Goal: Information Seeking & Learning: Find specific fact

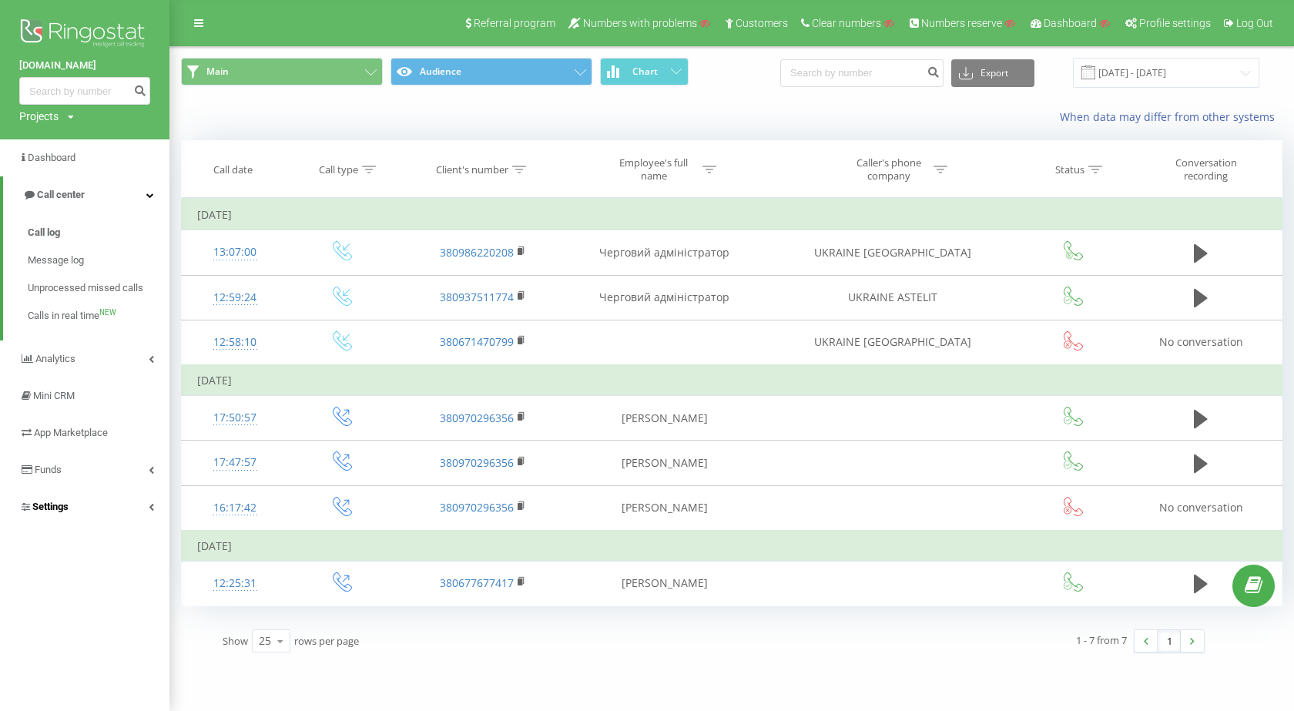
click at [141, 509] on link "Settings" at bounding box center [84, 506] width 169 height 37
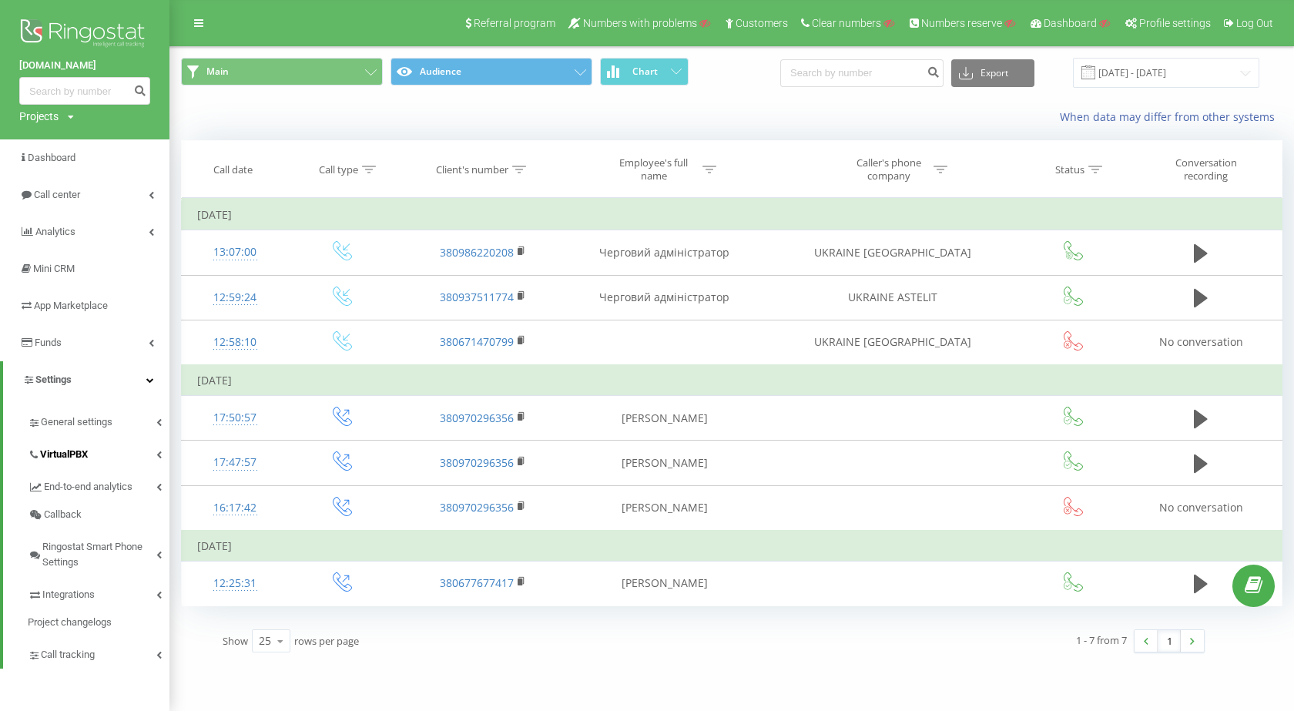
click at [112, 457] on link "VirtualPBX" at bounding box center [99, 452] width 142 height 32
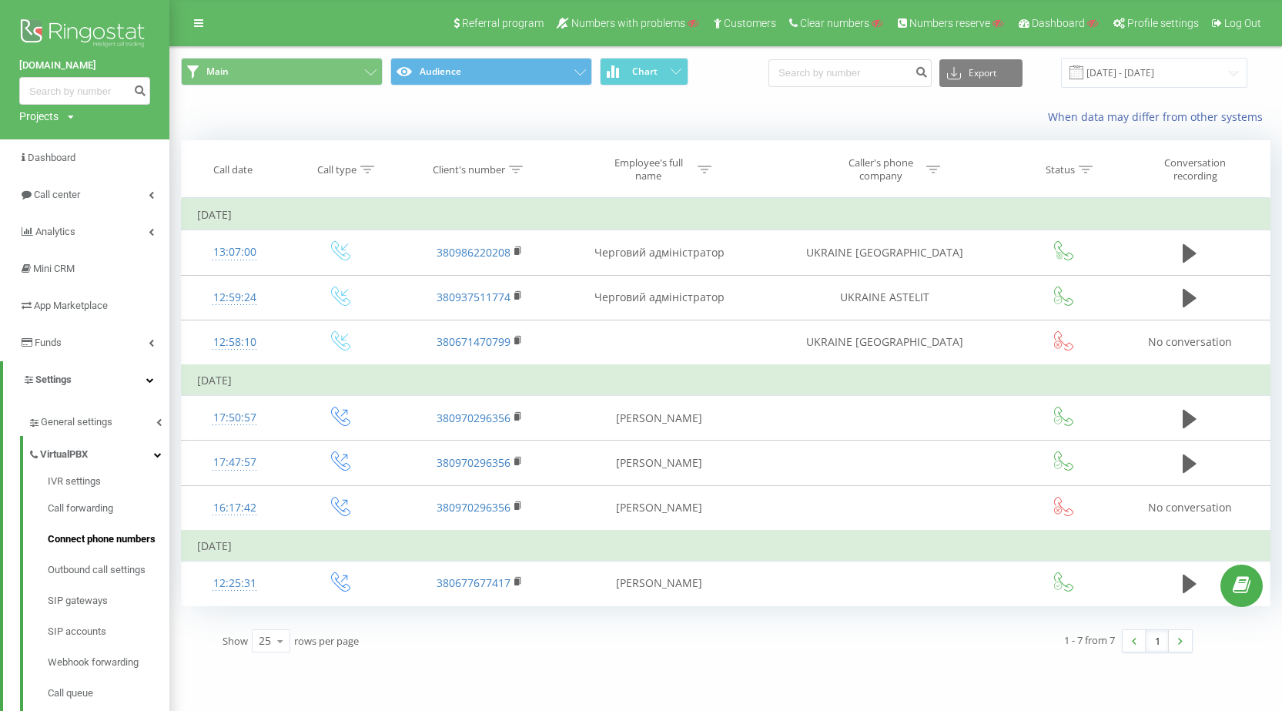
click at [106, 525] on link "Connect phone numbers" at bounding box center [109, 539] width 122 height 31
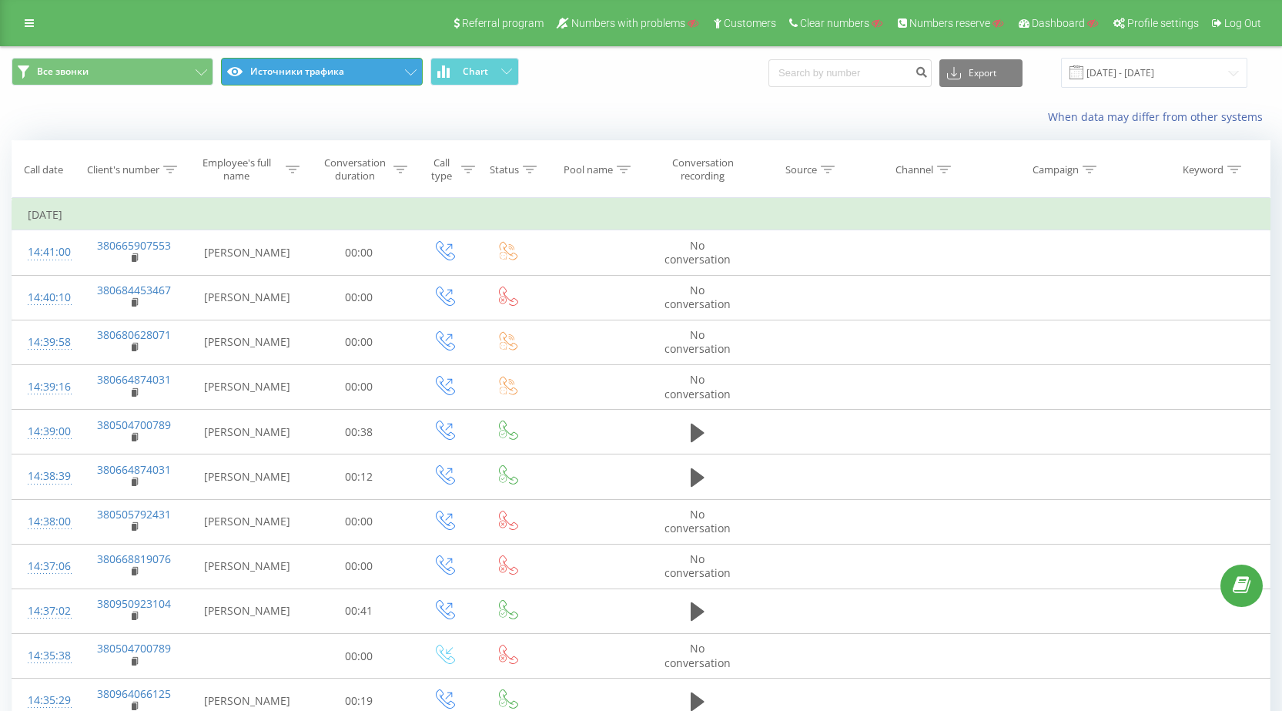
click at [381, 75] on button "Источники трафика" at bounding box center [322, 72] width 202 height 28
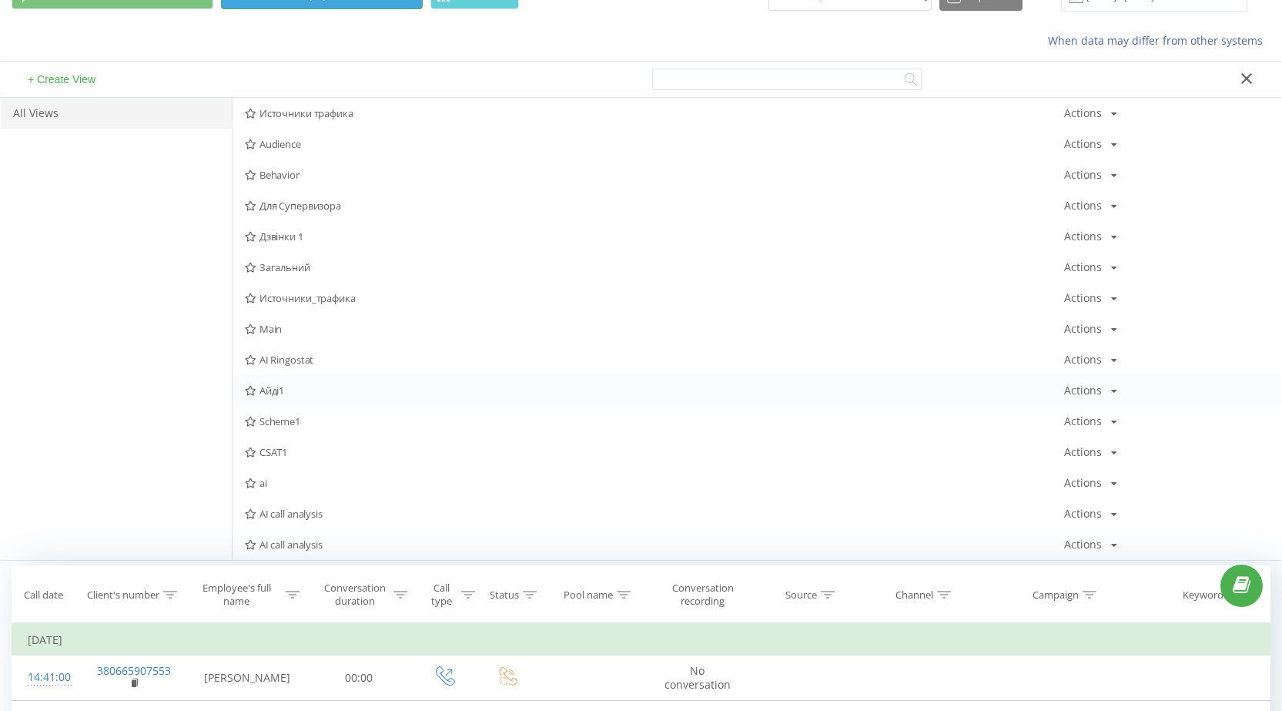
scroll to position [77, 0]
click at [323, 360] on span "AI Ringostat" at bounding box center [655, 359] width 820 height 11
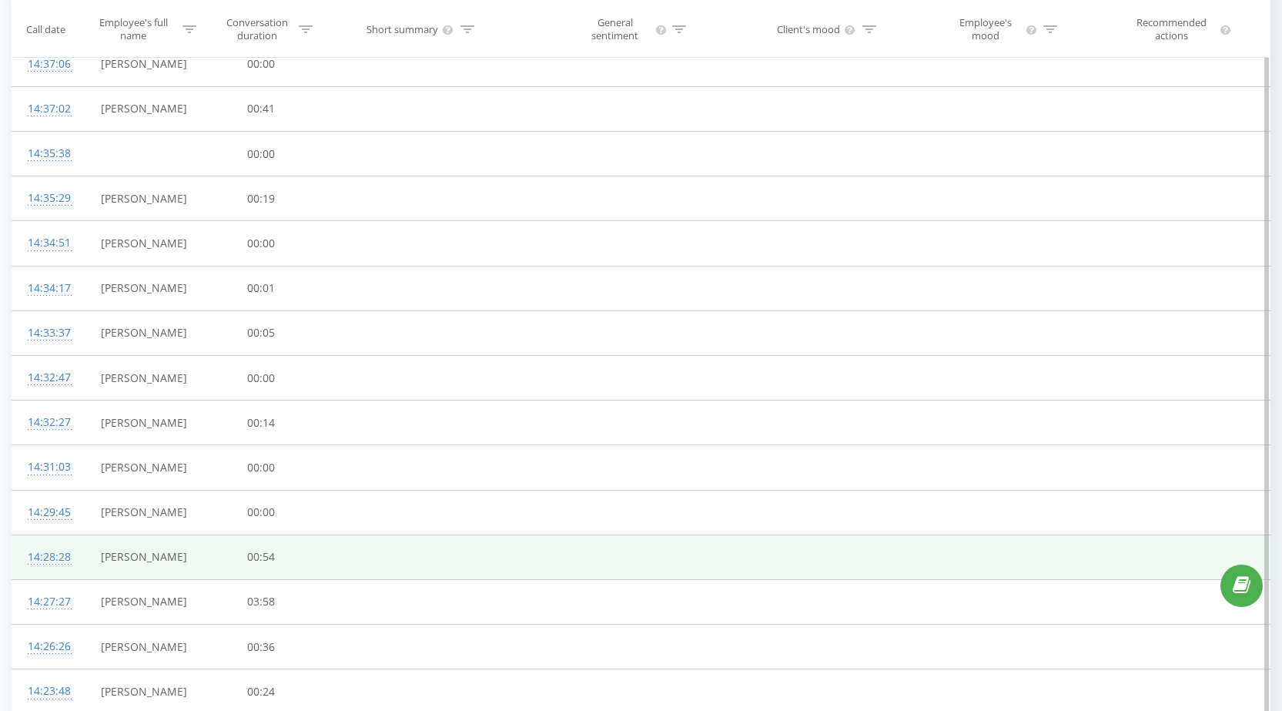
scroll to position [698, 0]
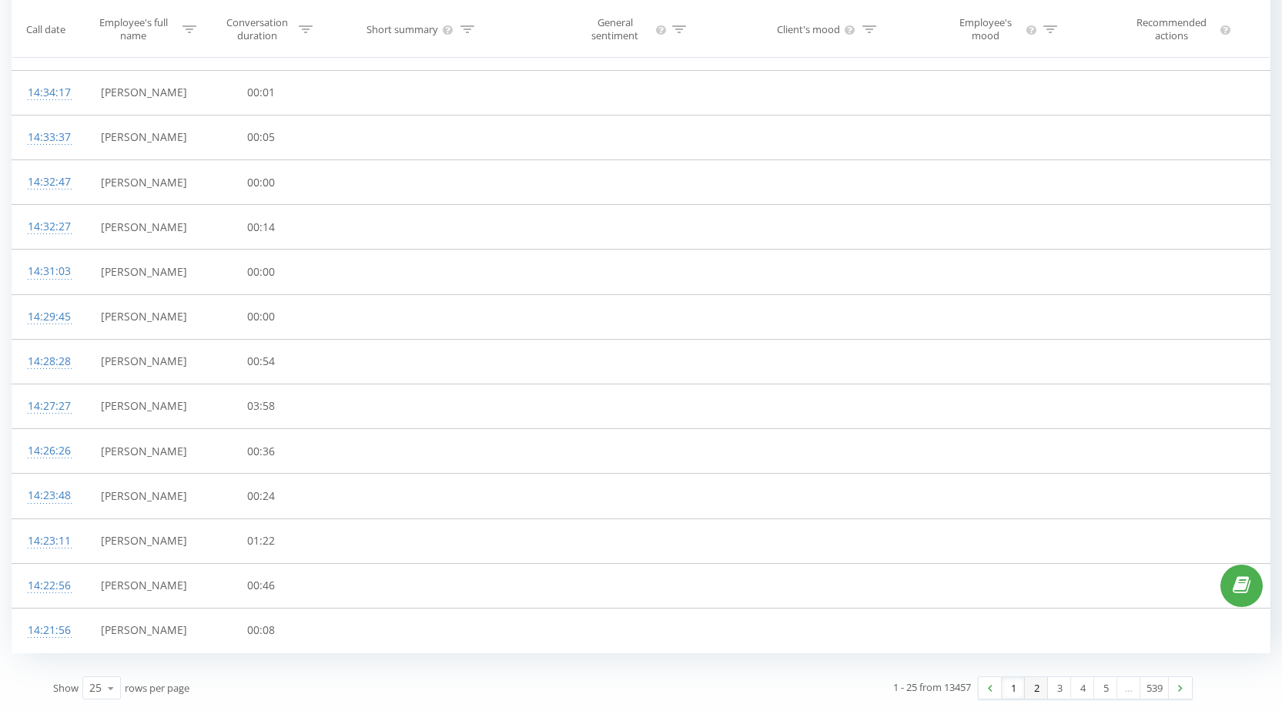
click at [1041, 687] on link "2" at bounding box center [1036, 688] width 23 height 22
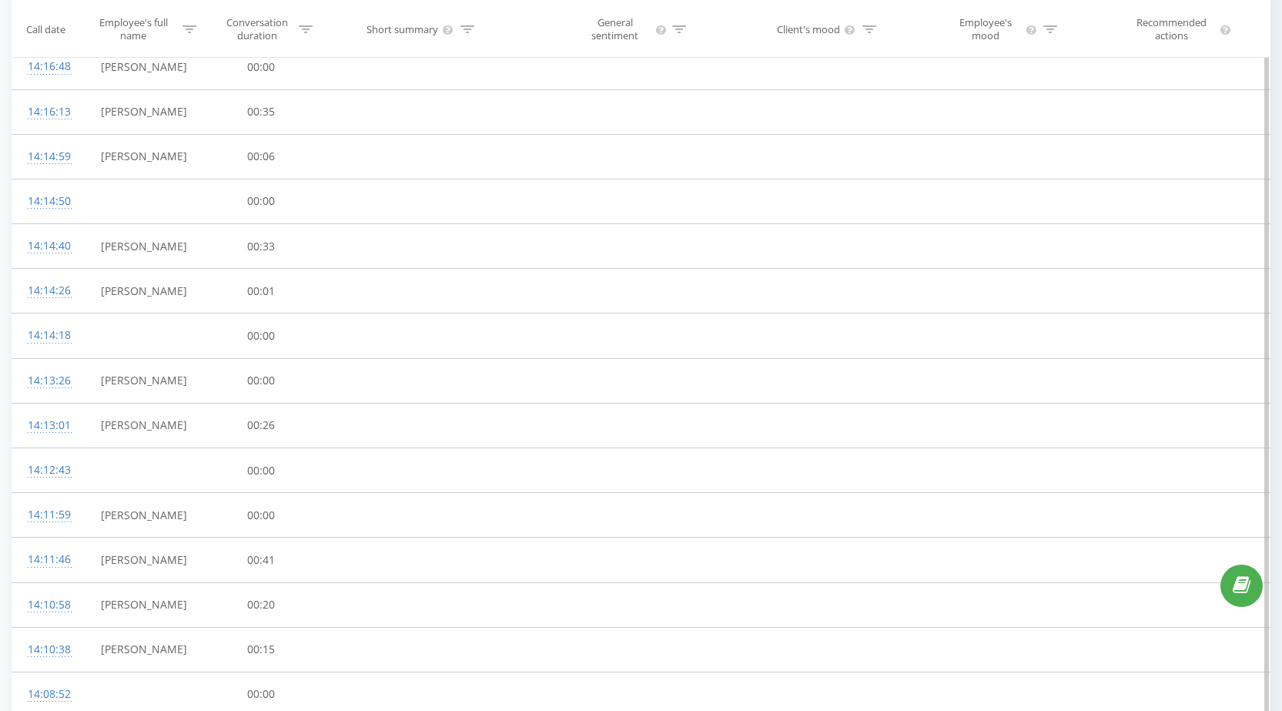
scroll to position [698, 0]
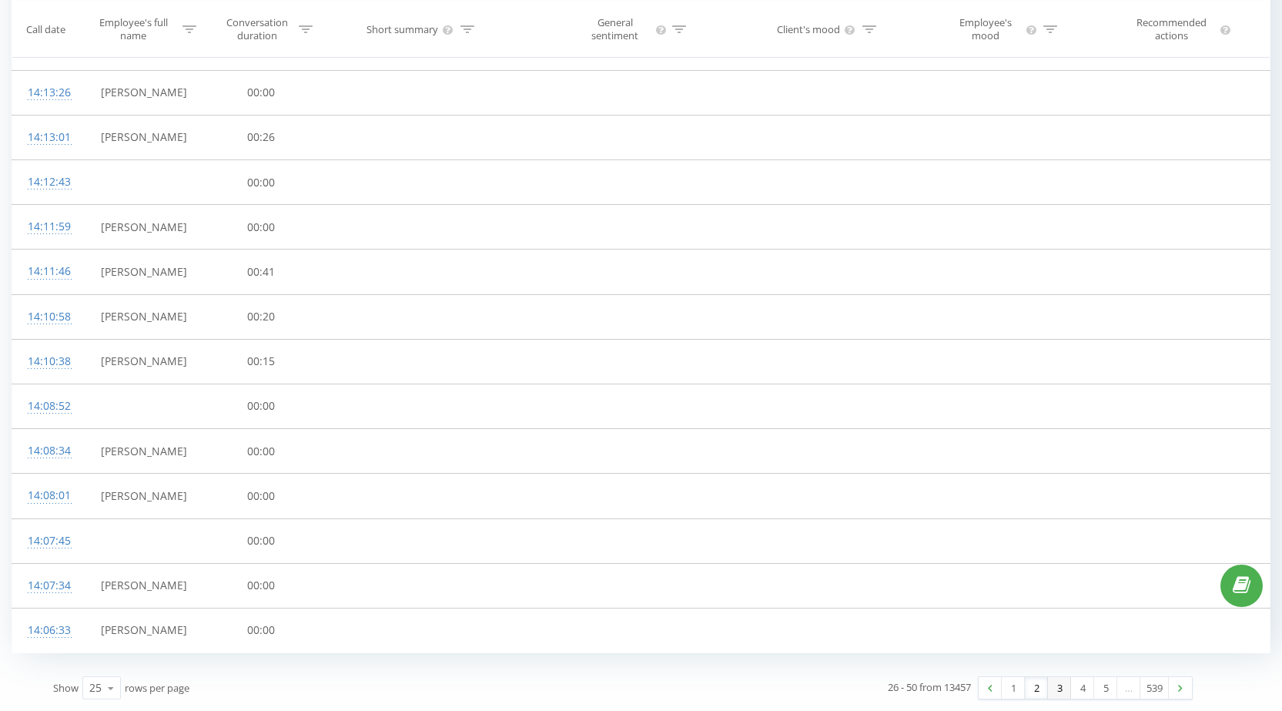
click at [1061, 692] on link "3" at bounding box center [1059, 688] width 23 height 22
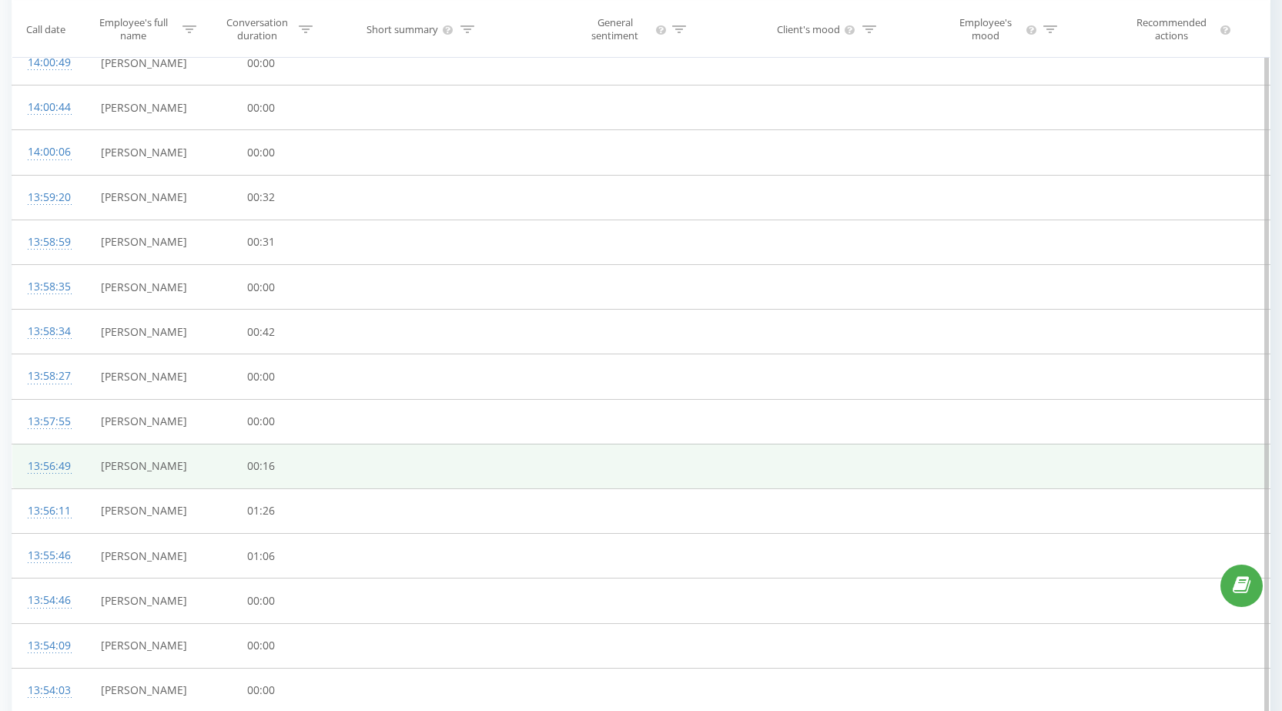
scroll to position [698, 0]
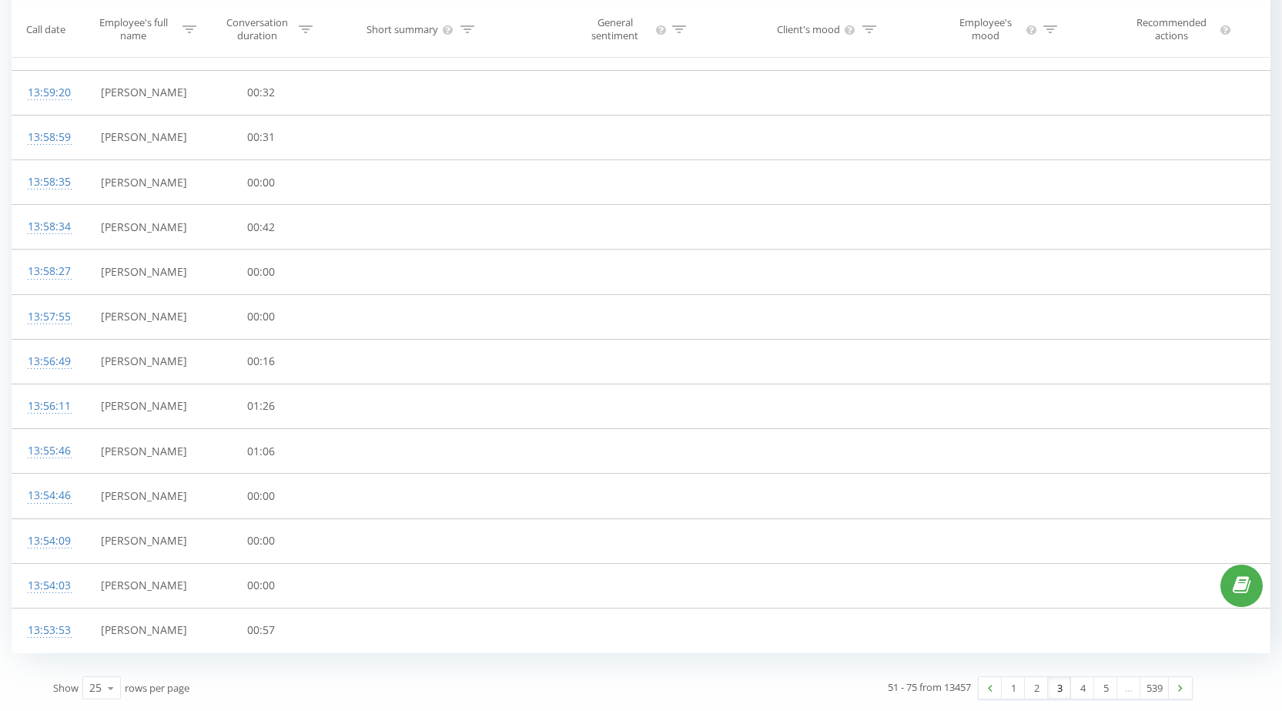
drag, startPoint x: 1085, startPoint y: 687, endPoint x: 1069, endPoint y: 647, distance: 42.9
click at [1084, 684] on link "4" at bounding box center [1082, 688] width 23 height 22
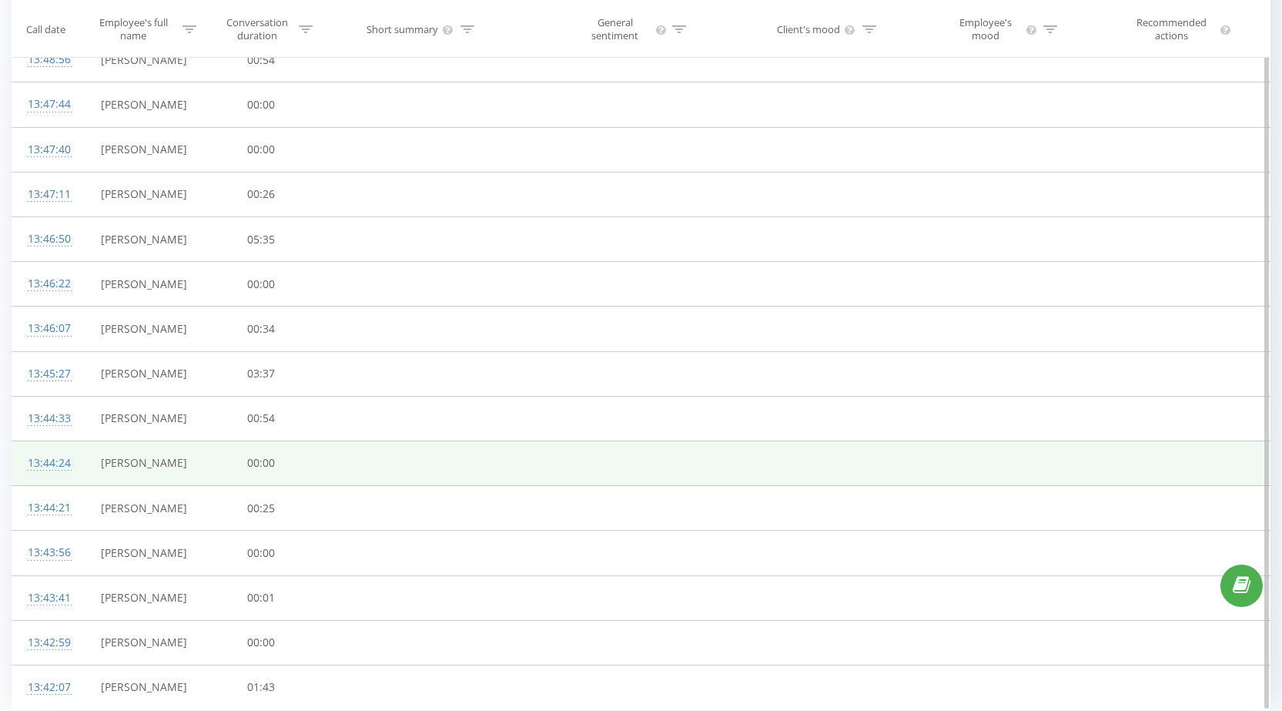
scroll to position [698, 0]
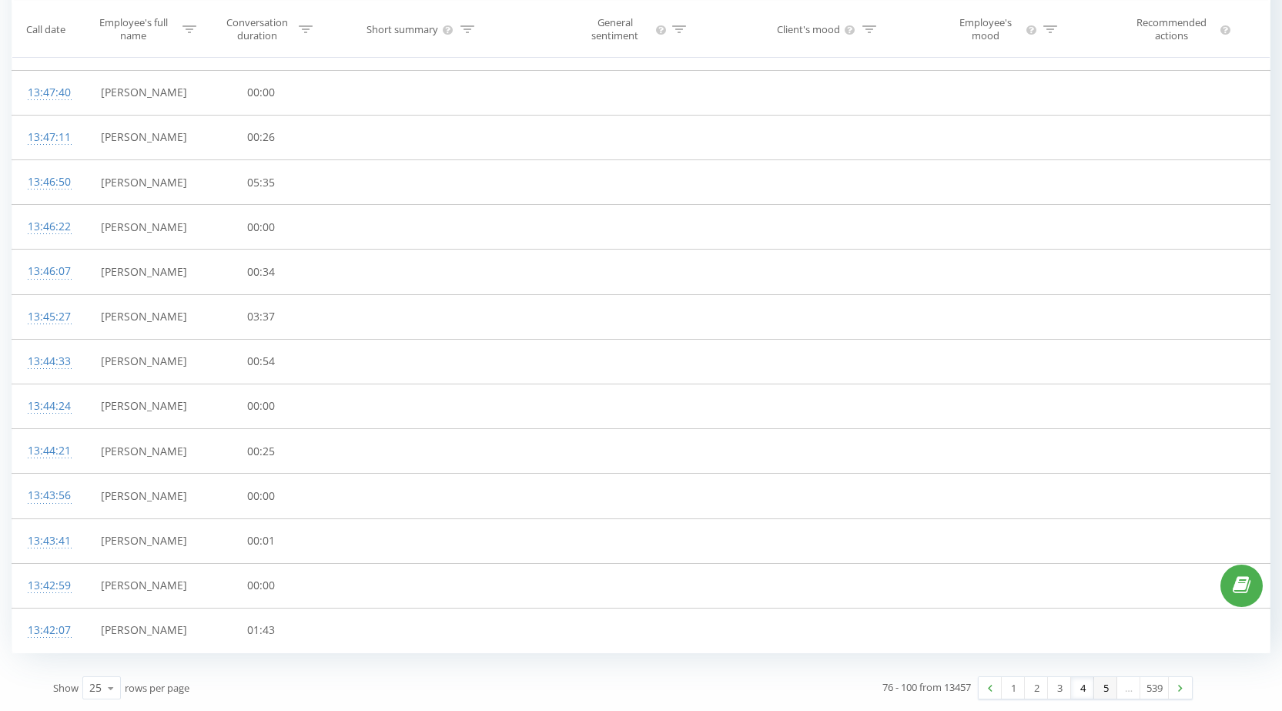
click at [1111, 686] on link "5" at bounding box center [1106, 688] width 23 height 22
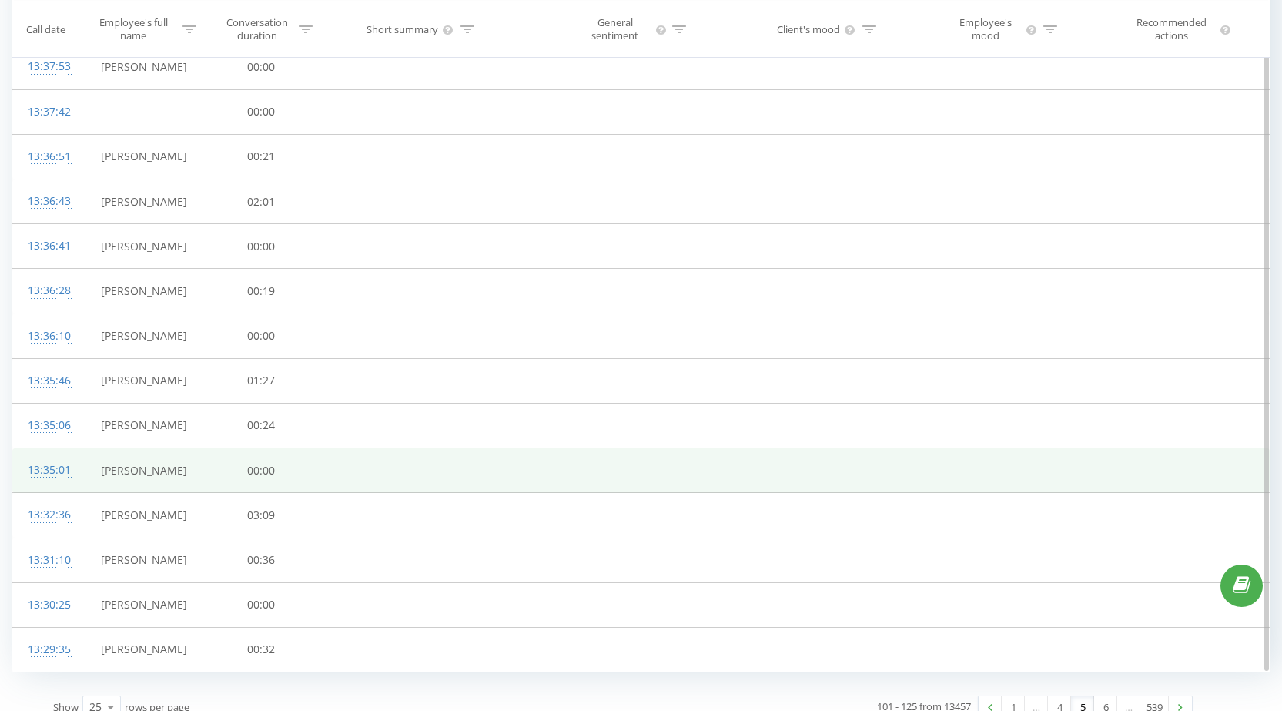
scroll to position [698, 0]
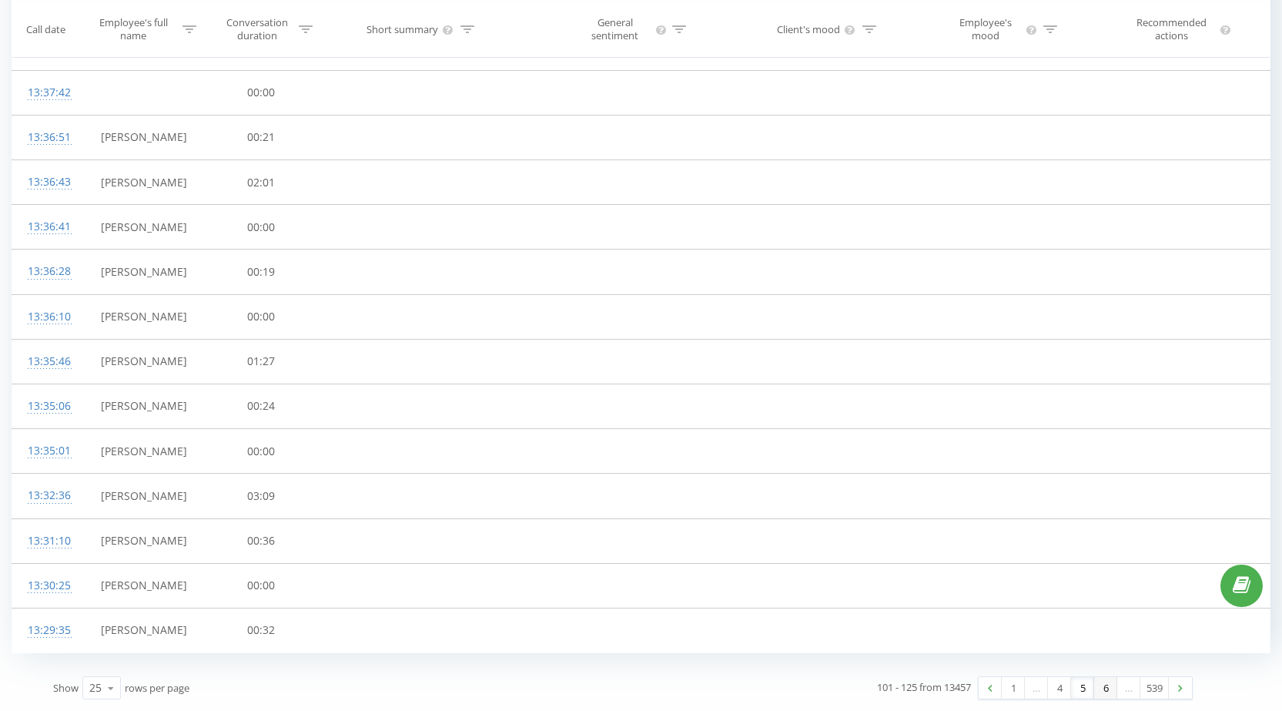
click at [1109, 686] on link "6" at bounding box center [1106, 688] width 23 height 22
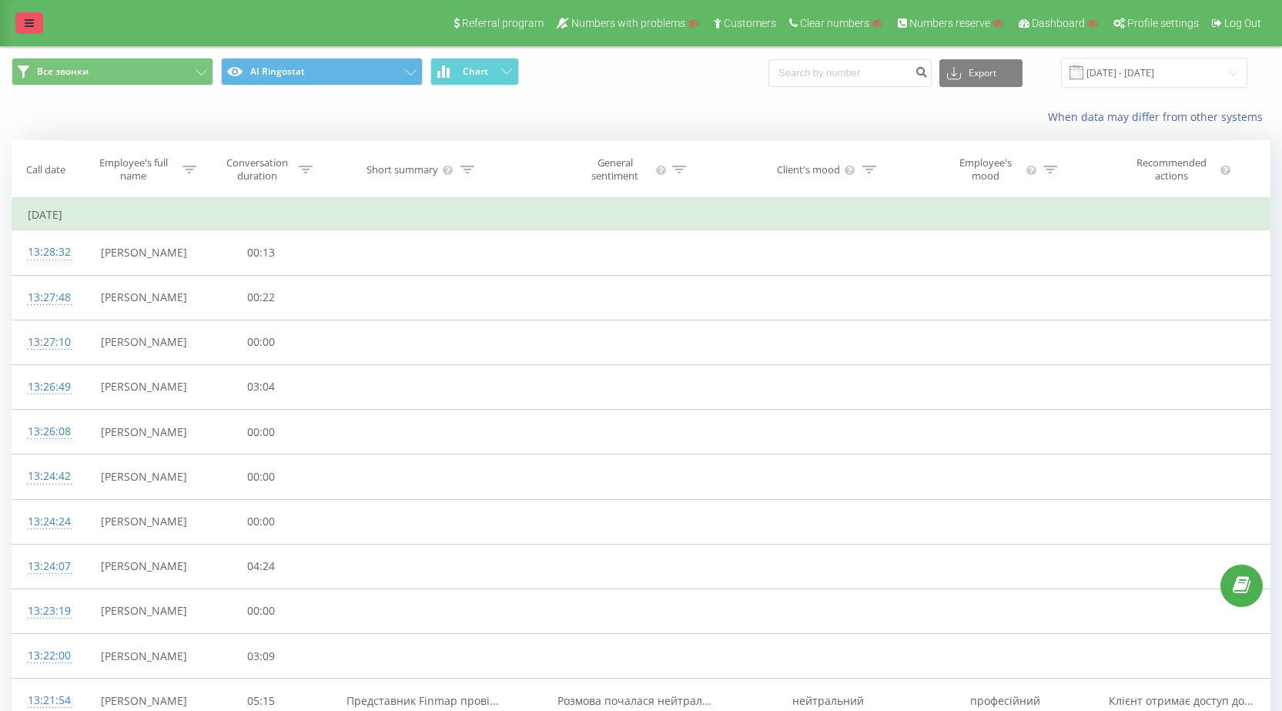
click at [35, 31] on link at bounding box center [29, 23] width 28 height 22
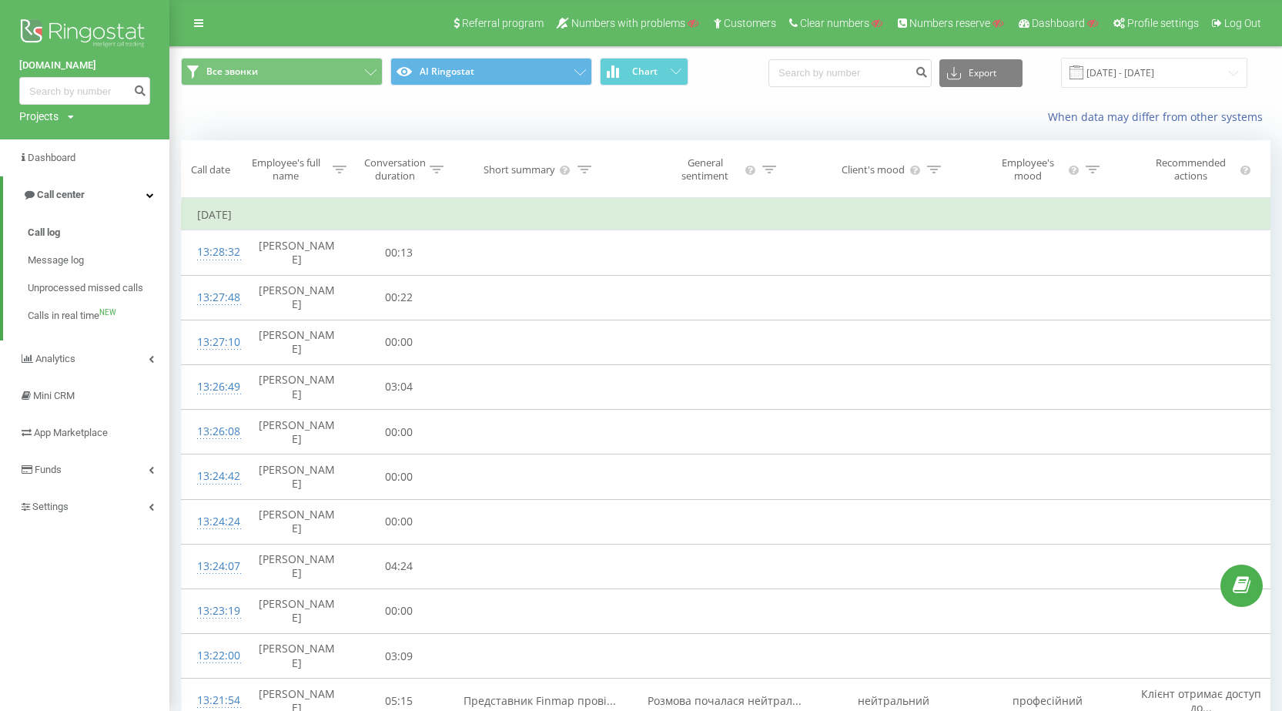
click at [44, 119] on div "Projects" at bounding box center [38, 116] width 39 height 15
click at [57, 139] on input "text" at bounding box center [62, 140] width 77 height 22
paste input "chystota.ua"
type input "chystota.ua"
click at [121, 146] on link "Search" at bounding box center [123, 140] width 45 height 22
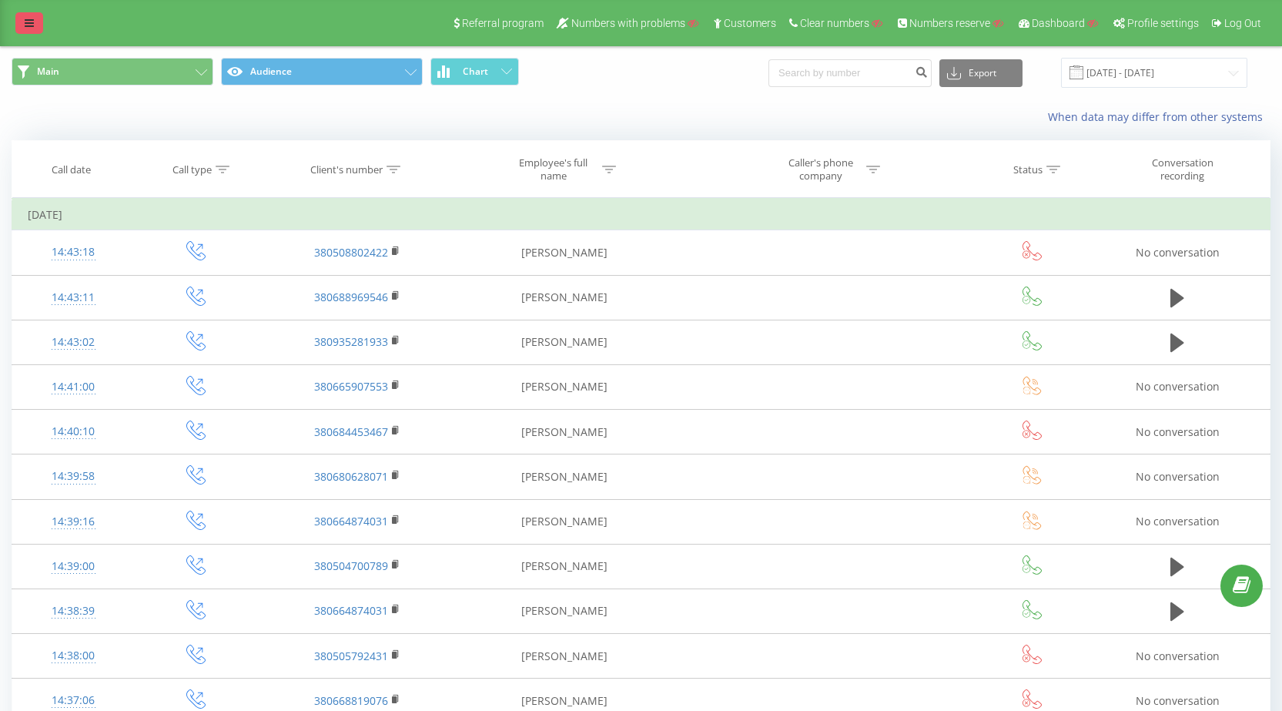
click at [19, 17] on link at bounding box center [29, 23] width 28 height 22
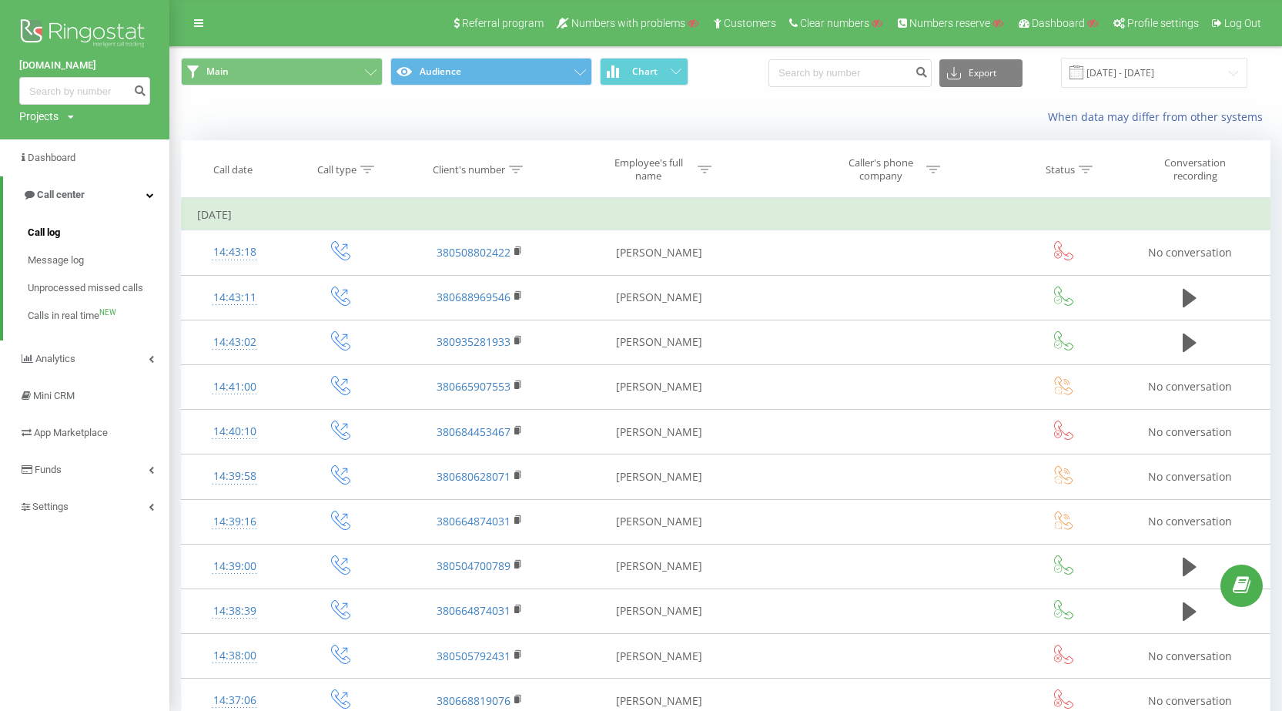
click at [69, 229] on link "Call log" at bounding box center [99, 233] width 142 height 28
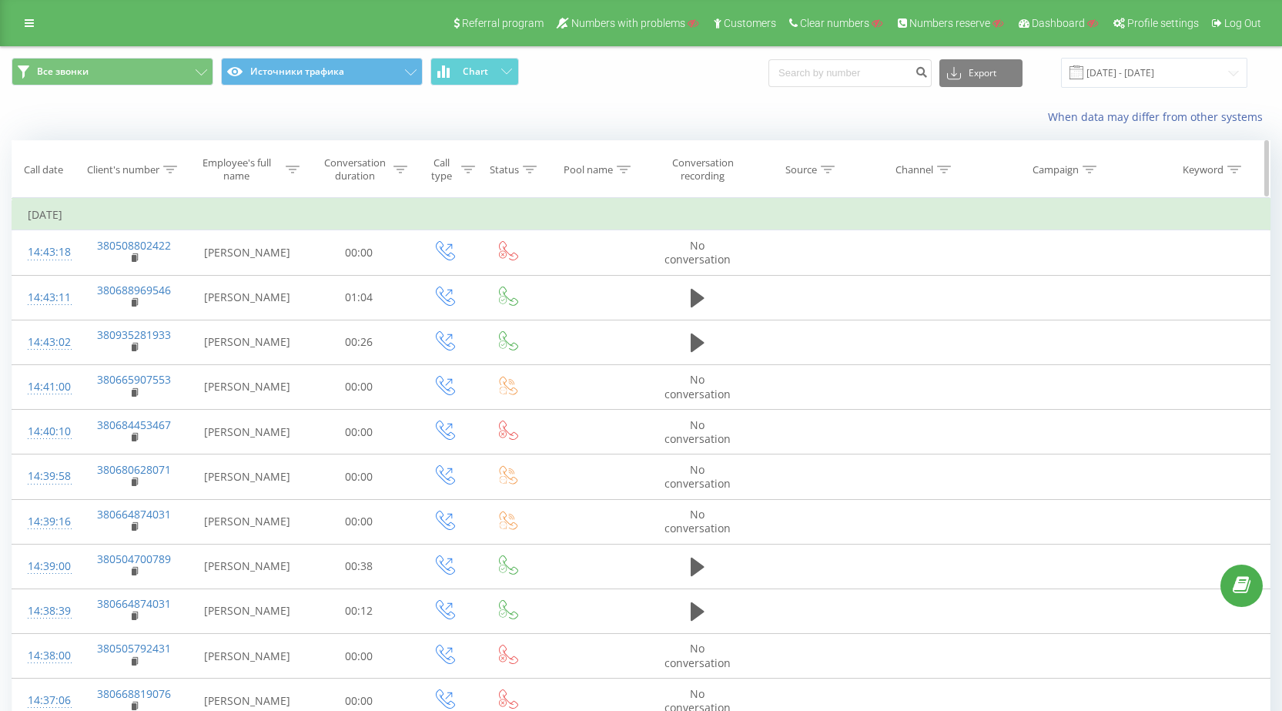
click at [172, 177] on th "Client's number" at bounding box center [133, 169] width 109 height 57
click at [173, 171] on icon at bounding box center [170, 170] width 14 height 8
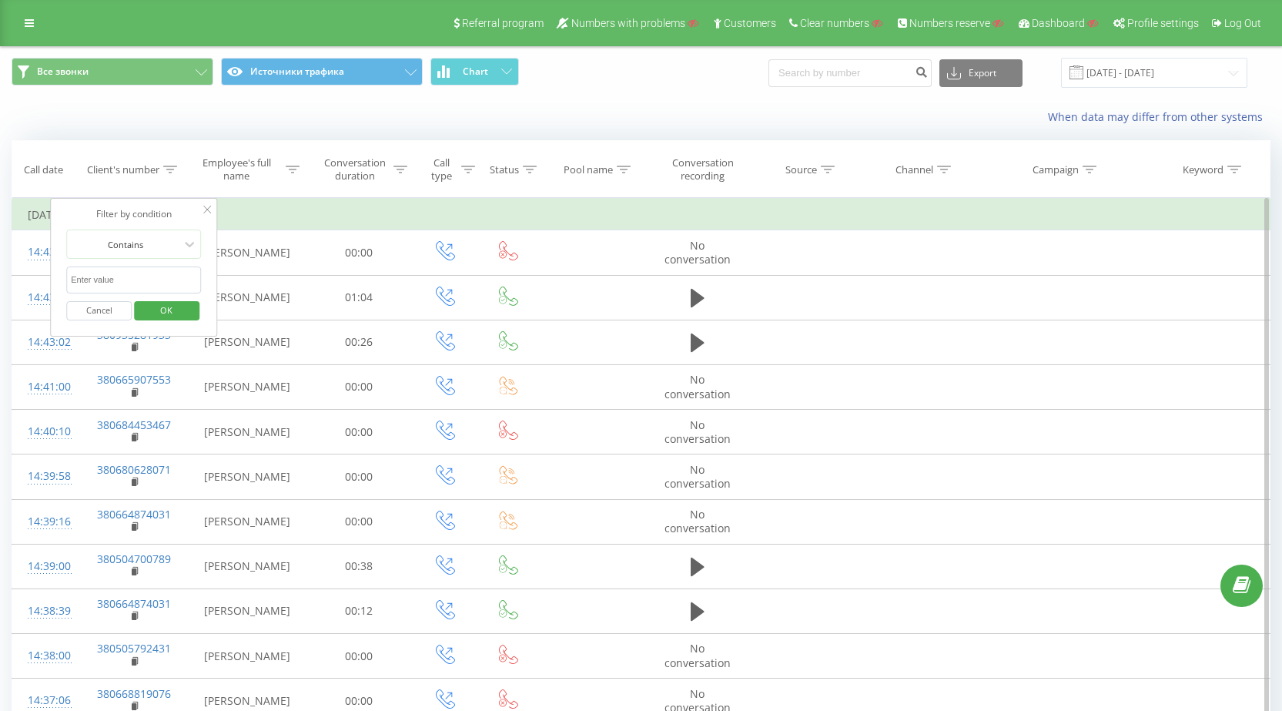
drag, startPoint x: 136, startPoint y: 271, endPoint x: 147, endPoint y: 277, distance: 13.1
click at [136, 271] on input "text" at bounding box center [134, 280] width 136 height 27
paste input "380674238812"
type input "380674238812"
click at [169, 302] on span "OK" at bounding box center [166, 310] width 43 height 24
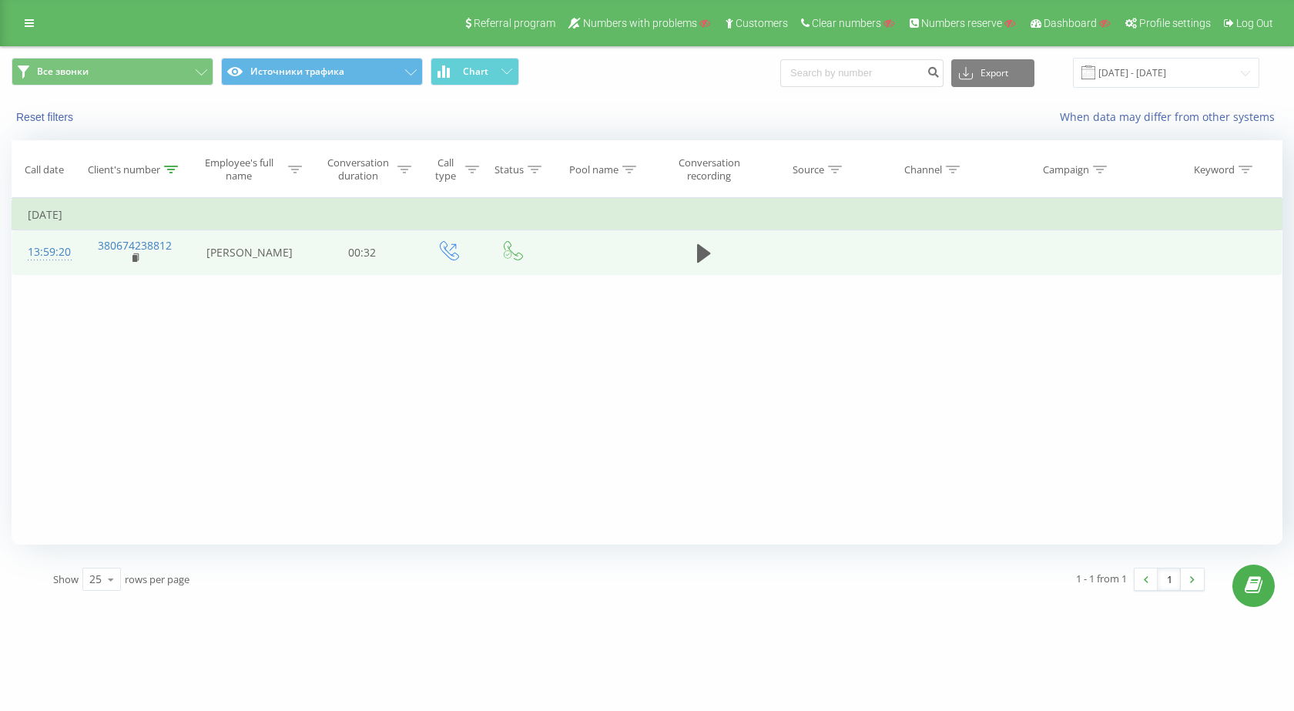
click at [53, 251] on div "13:59:20" at bounding box center [46, 252] width 37 height 30
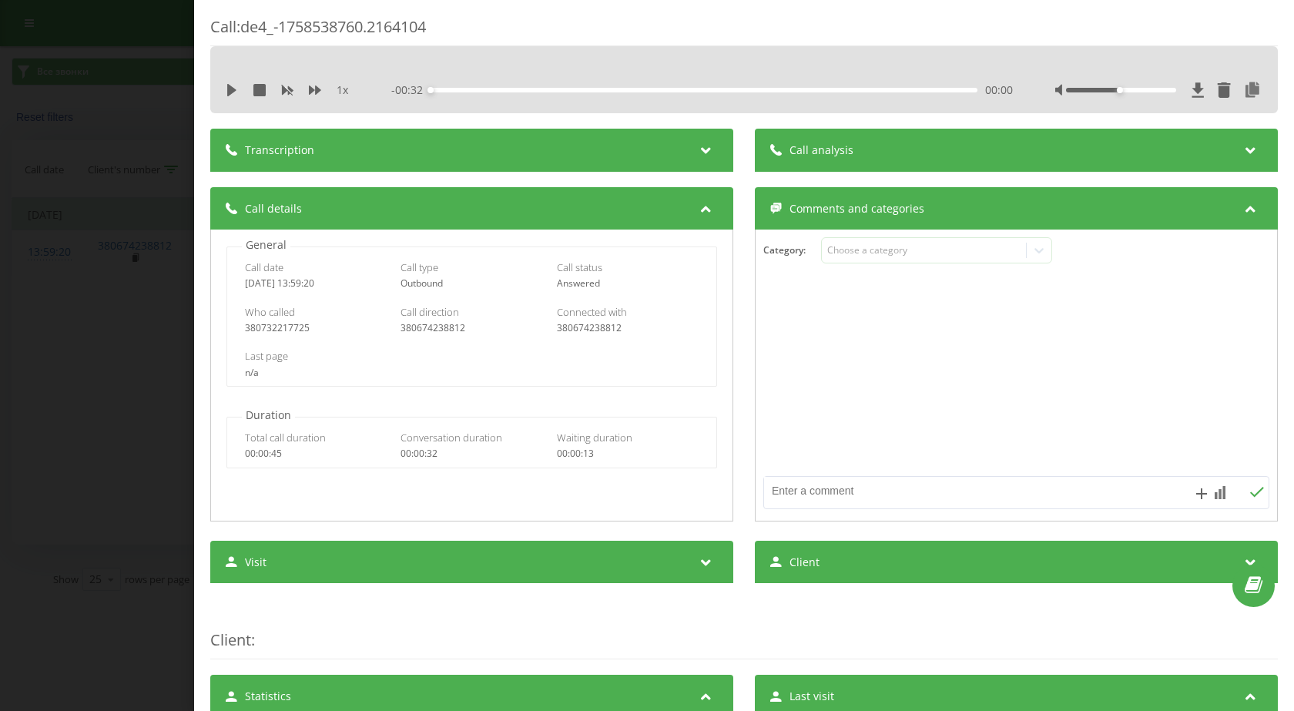
click at [877, 145] on div "Call analysis" at bounding box center [1016, 150] width 523 height 43
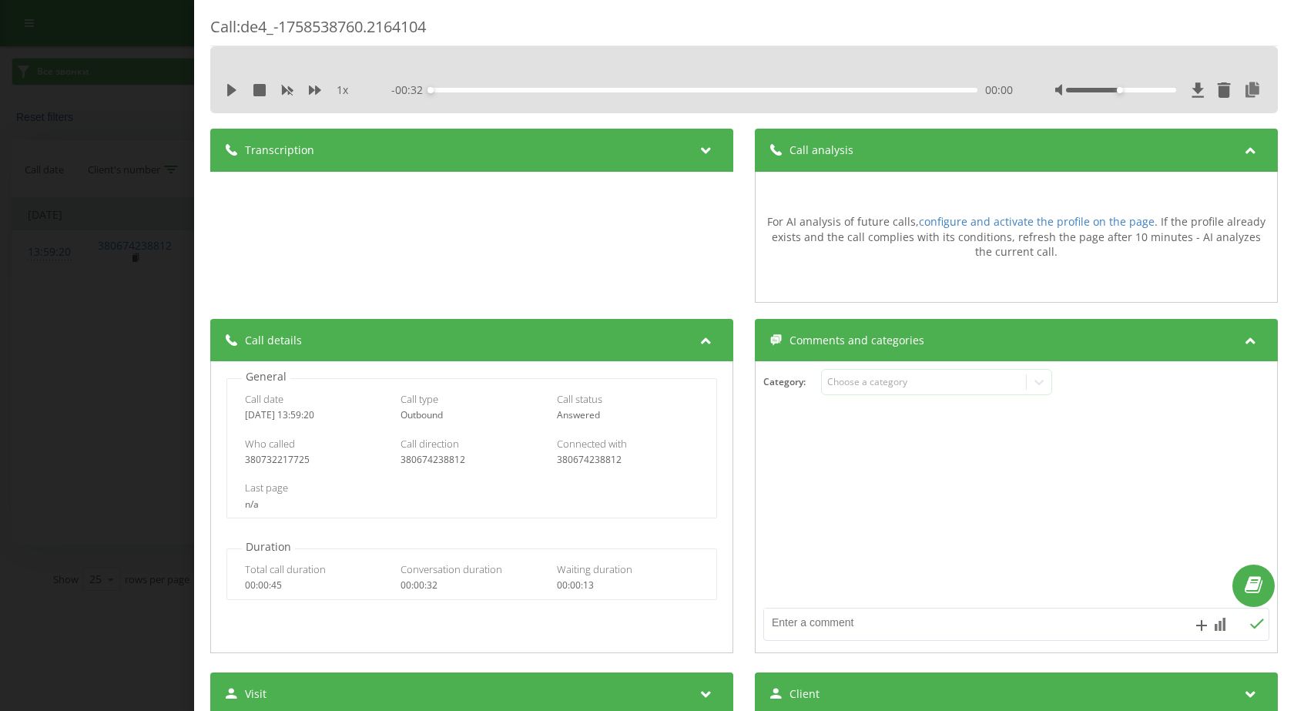
click at [31, 341] on div "Call : de4_-1758538760.2164104 1 x - 00:32 00:00 00:00 Transcription For AI ana…" at bounding box center [647, 355] width 1294 height 711
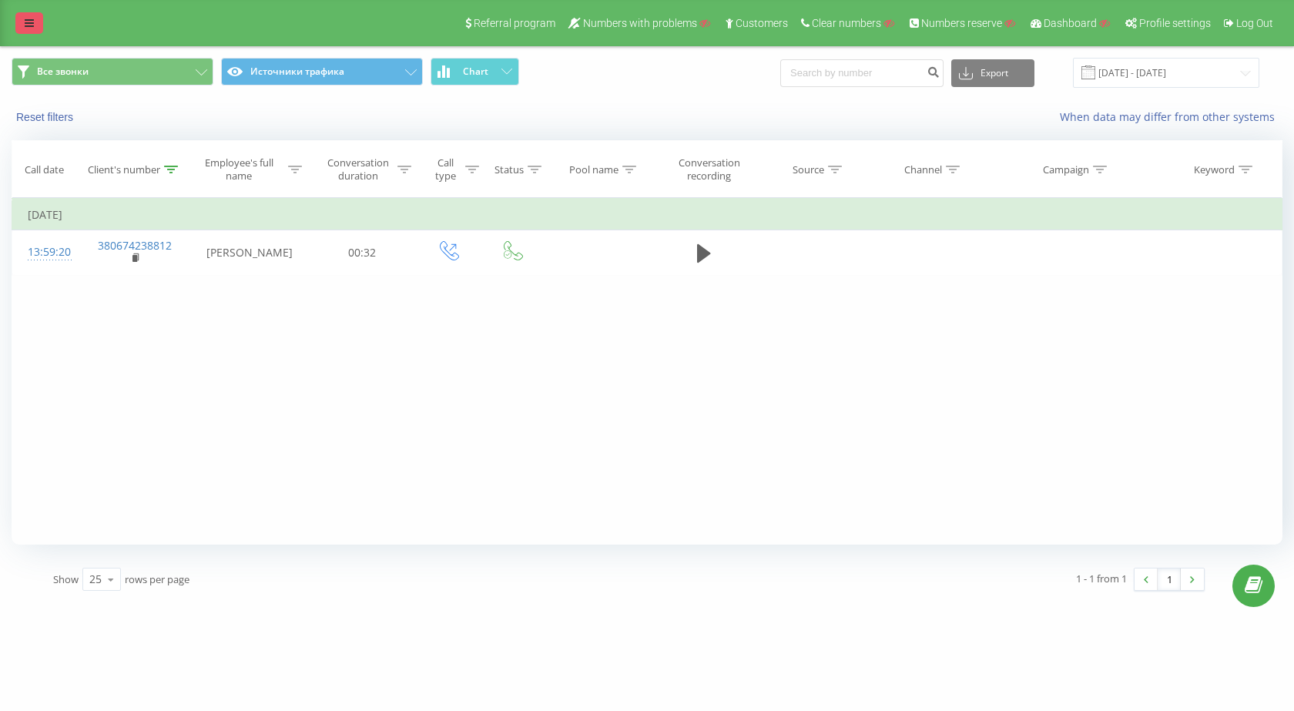
click at [25, 20] on icon at bounding box center [29, 23] width 9 height 11
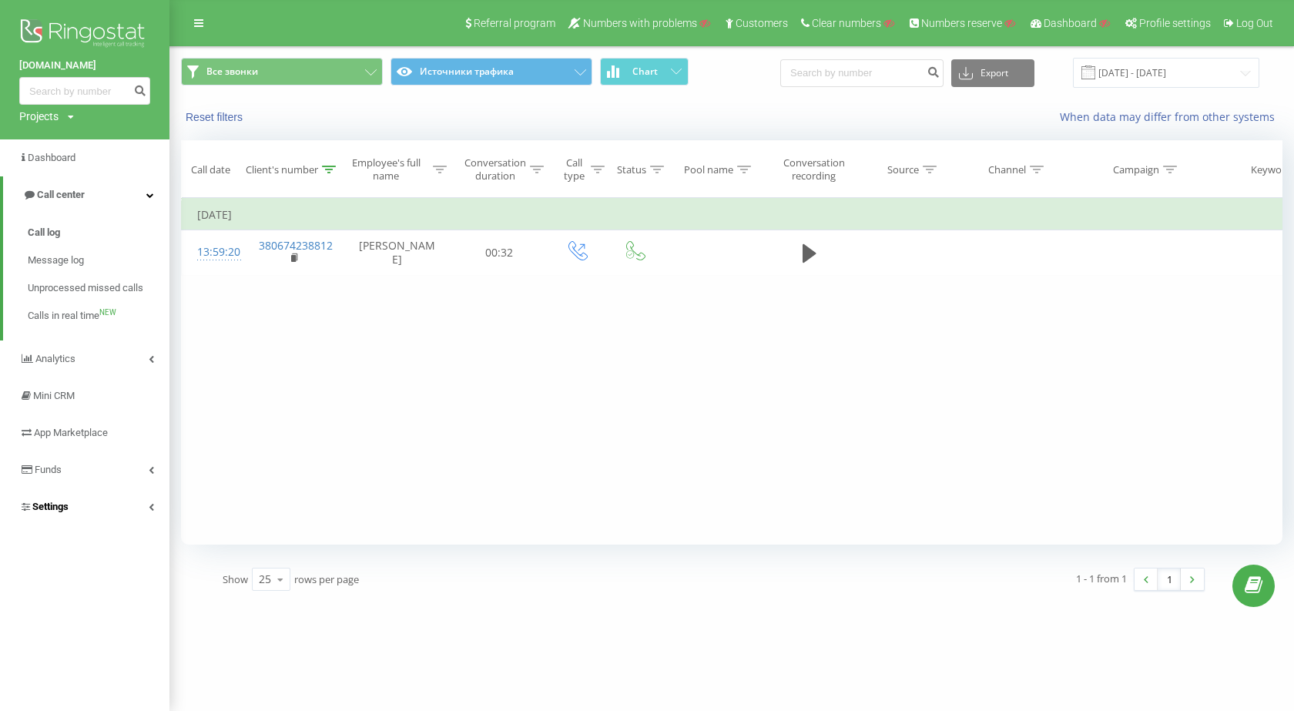
click at [92, 508] on link "Settings" at bounding box center [84, 506] width 169 height 37
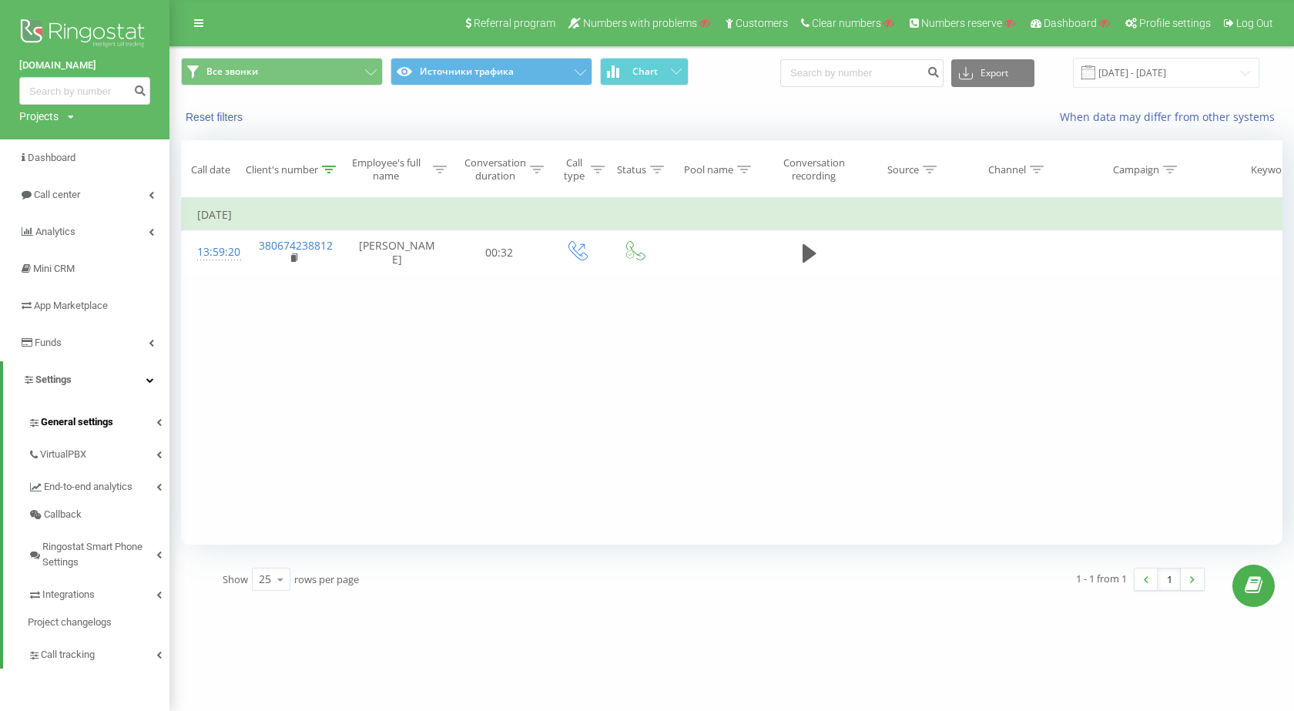
click at [116, 412] on link "General settings" at bounding box center [99, 420] width 142 height 32
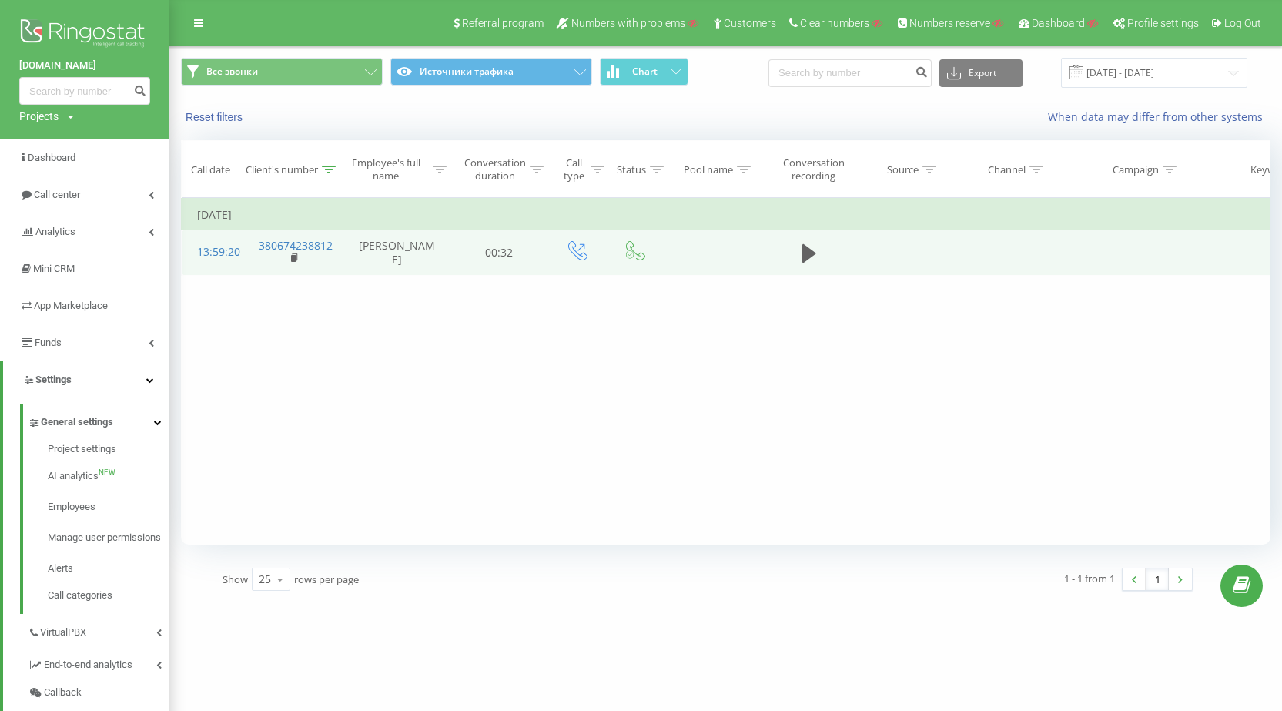
click at [399, 260] on td "Олександр Рошка" at bounding box center [398, 252] width 108 height 45
copy td "Рошка"
click at [242, 250] on td "13:59:20" at bounding box center [213, 252] width 62 height 45
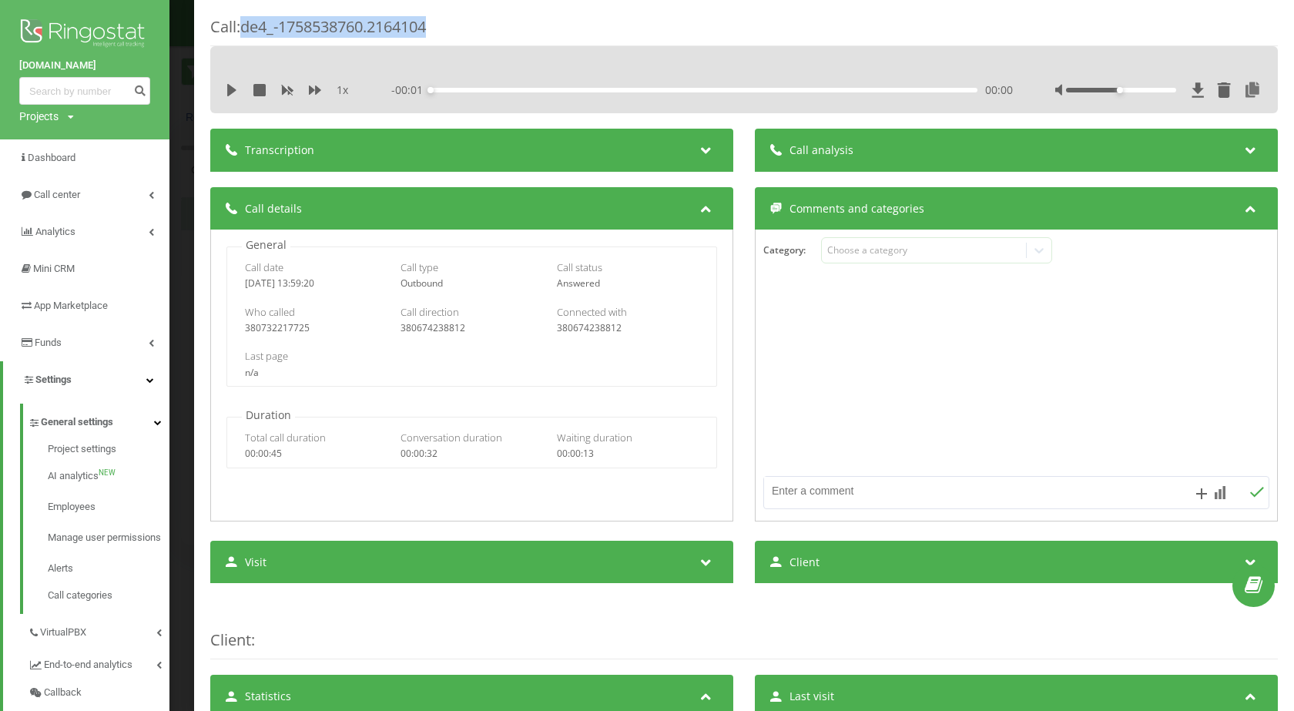
drag, startPoint x: 280, startPoint y: 24, endPoint x: 464, endPoint y: 22, distance: 184.1
click at [464, 22] on div "Call : de4_-1758538760.2164104" at bounding box center [744, 31] width 1068 height 30
copy div "de4_-1758538760.2164104"
drag, startPoint x: 344, startPoint y: 284, endPoint x: 295, endPoint y: 282, distance: 49.4
click at [295, 282] on div "2025-09-22 13:59:20" at bounding box center [316, 283] width 142 height 11
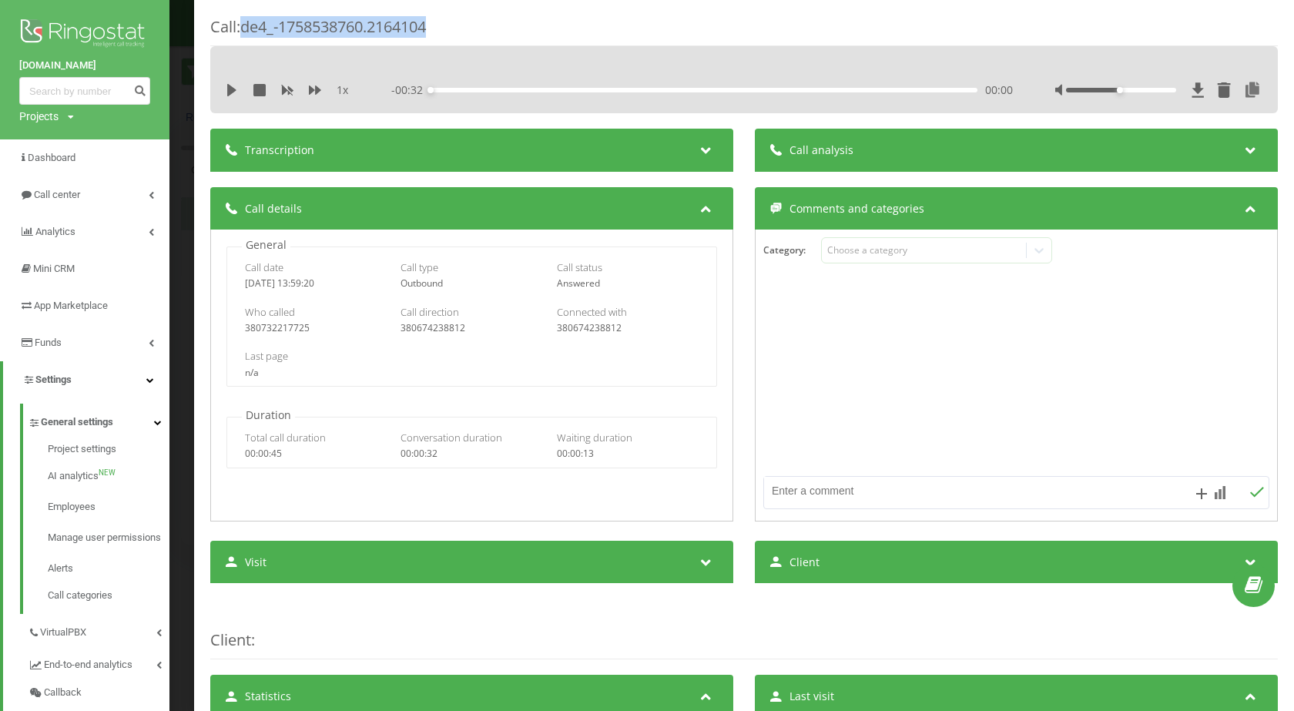
copy div "13:59:20"
click at [184, 139] on div "Call : de4_-1758538760.2164104 1 x - 00:32 00:00 00:00 Transcription For AI ana…" at bounding box center [647, 355] width 1294 height 711
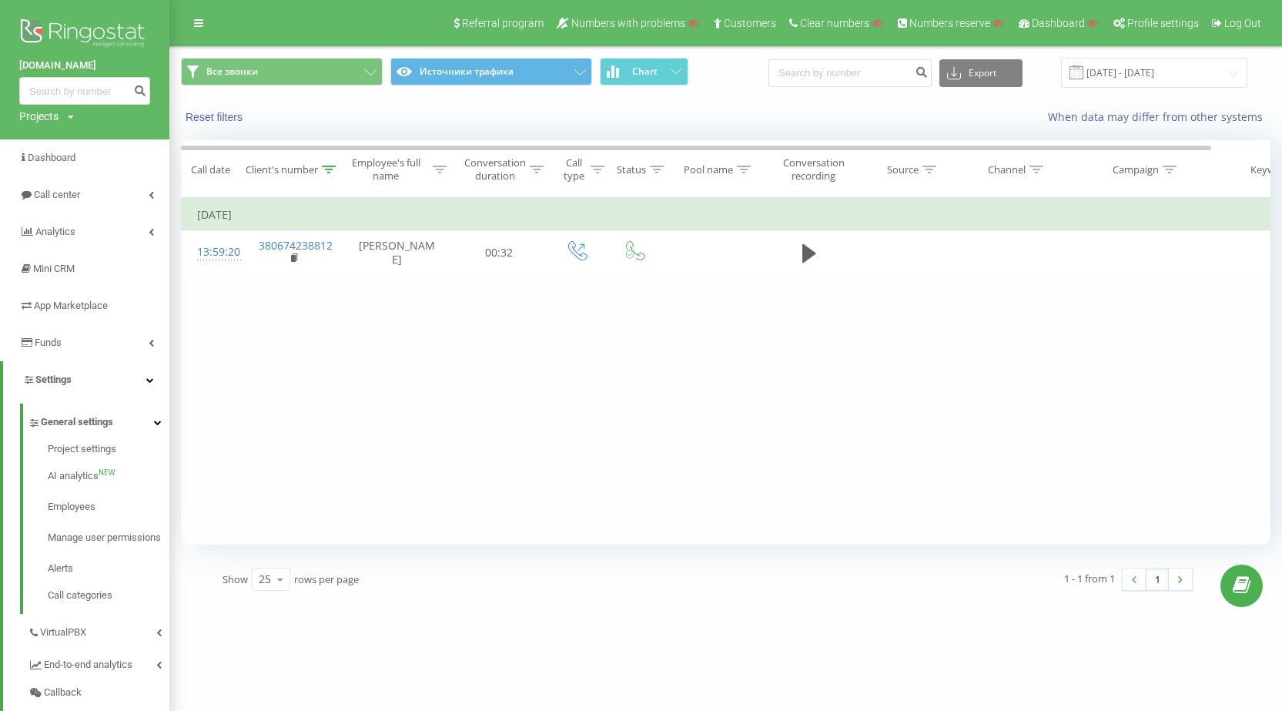
click at [43, 106] on div "finmap.online Projects Search" at bounding box center [84, 69] width 169 height 139
click at [45, 118] on div "Projects" at bounding box center [38, 116] width 39 height 15
click at [65, 154] on div "Search" at bounding box center [85, 140] width 132 height 32
drag, startPoint x: 67, startPoint y: 144, endPoint x: 105, endPoint y: 139, distance: 38.1
click at [67, 144] on input "text" at bounding box center [62, 140] width 77 height 22
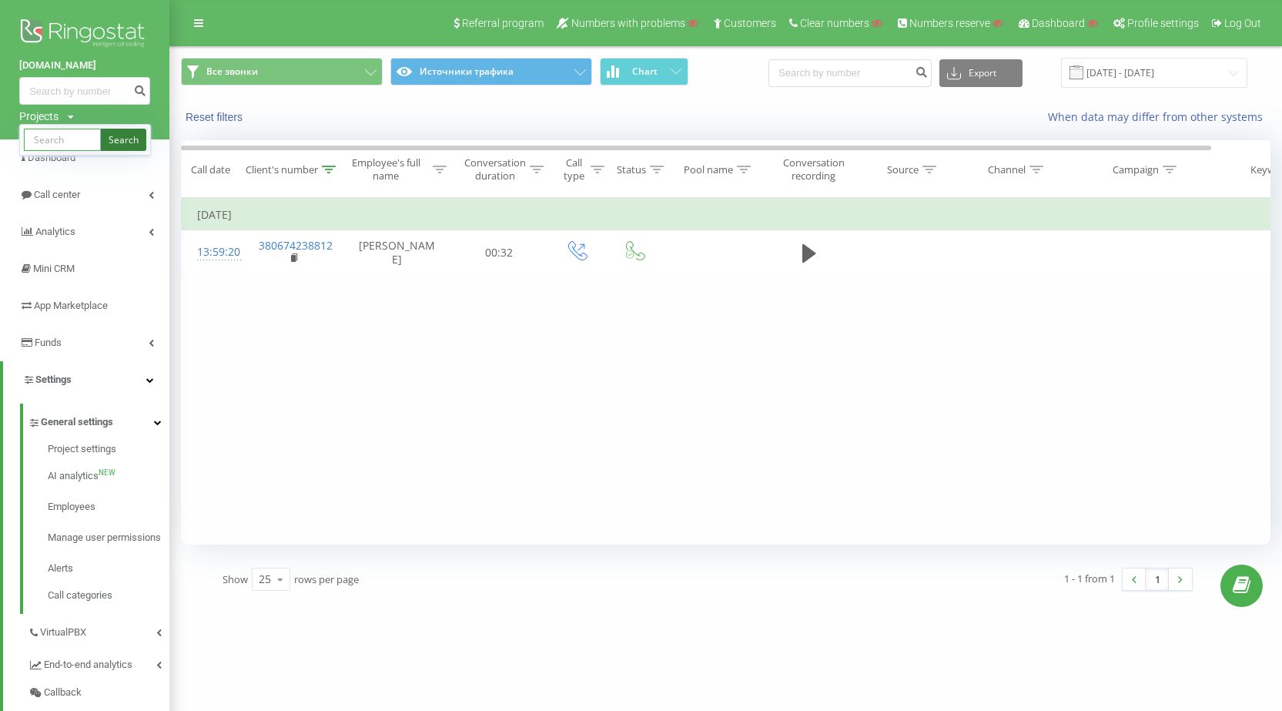
paste input "chystota.ua"
type input "chystota.ua"
click at [120, 139] on link "Search" at bounding box center [123, 140] width 45 height 22
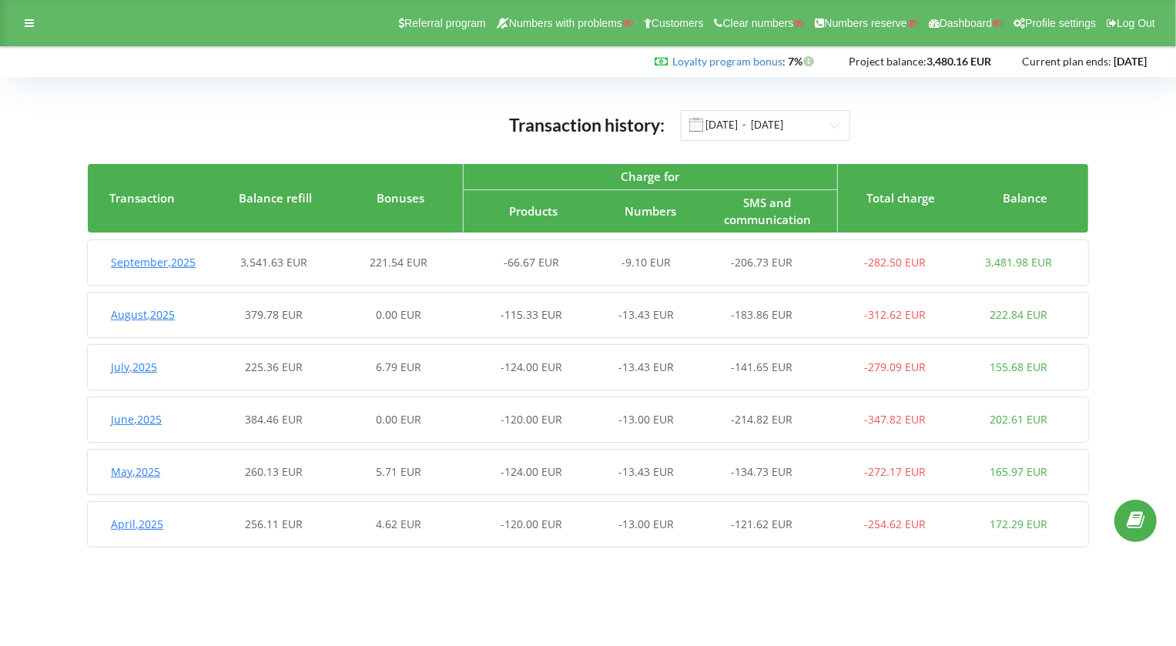
click at [252, 260] on span "3,541.63 EUR" at bounding box center [273, 262] width 67 height 15
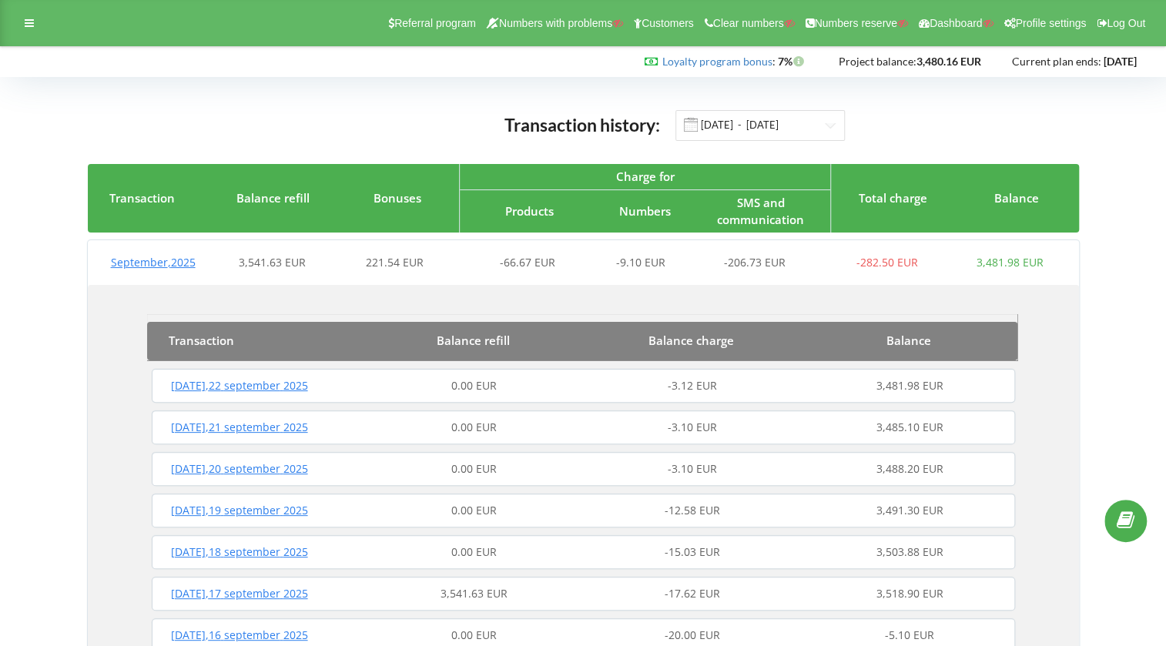
scroll to position [210, 0]
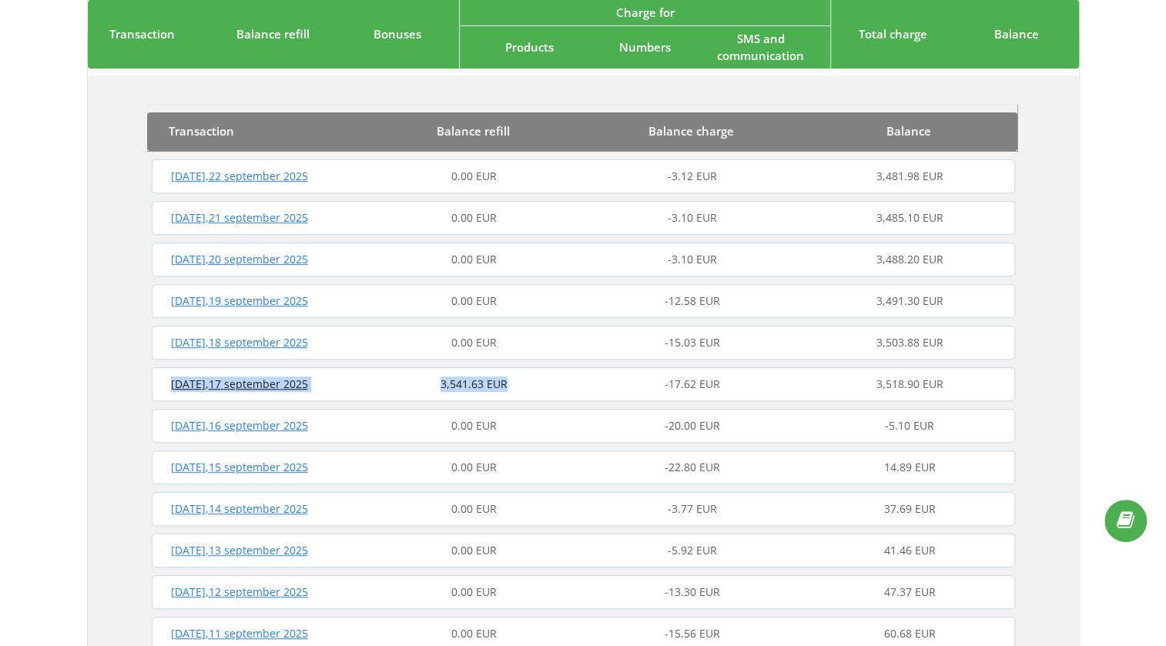
copy div "Wednesday , 17 september 2025 3,541.63 EUR"
drag, startPoint x: 146, startPoint y: 381, endPoint x: 548, endPoint y: 383, distance: 401.3
click at [548, 383] on div "Transaction Balance refill Balance charge Balance Monday , 22 september 2025 0.…" at bounding box center [583, 585] width 991 height 1021
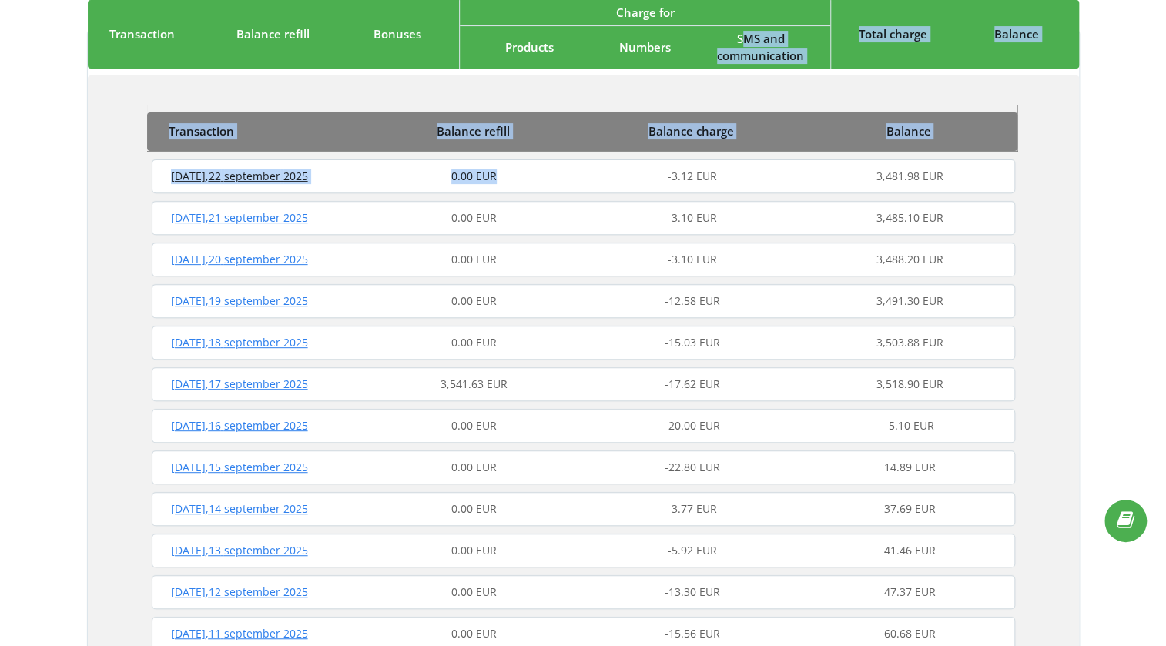
scroll to position [32, 0]
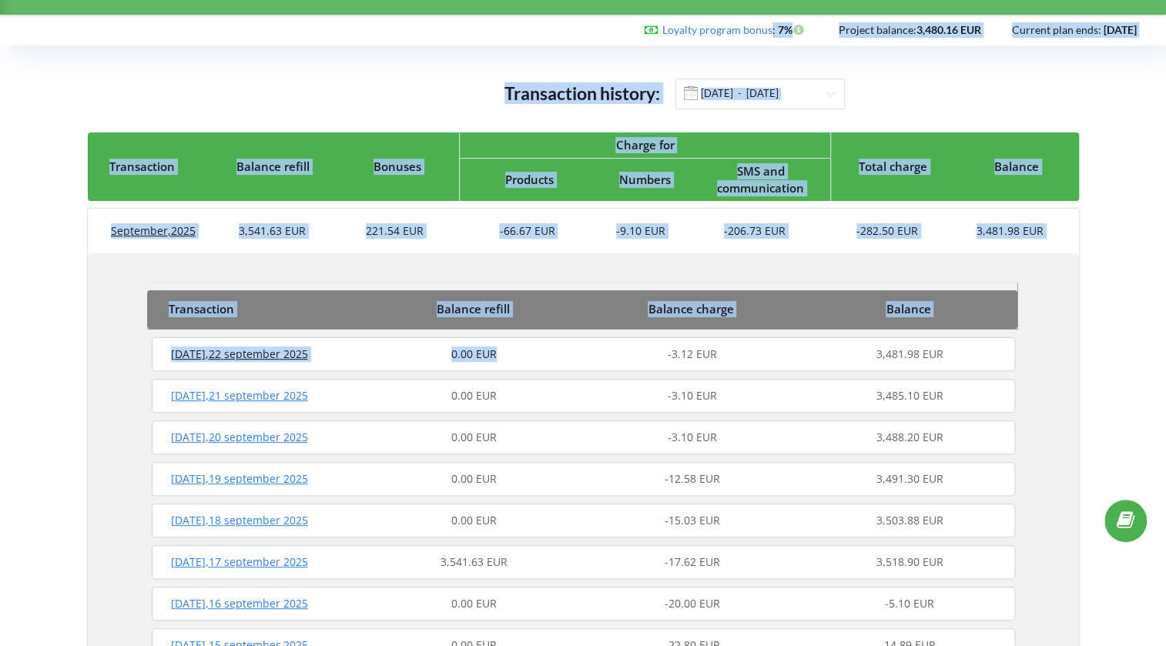
click at [746, 0] on html "Referral program Numbers with problems Customers Clear numbers Numbers reserve …" at bounding box center [583, 291] width 1166 height 646
click at [353, 310] on p "Transaction" at bounding box center [262, 309] width 186 height 16
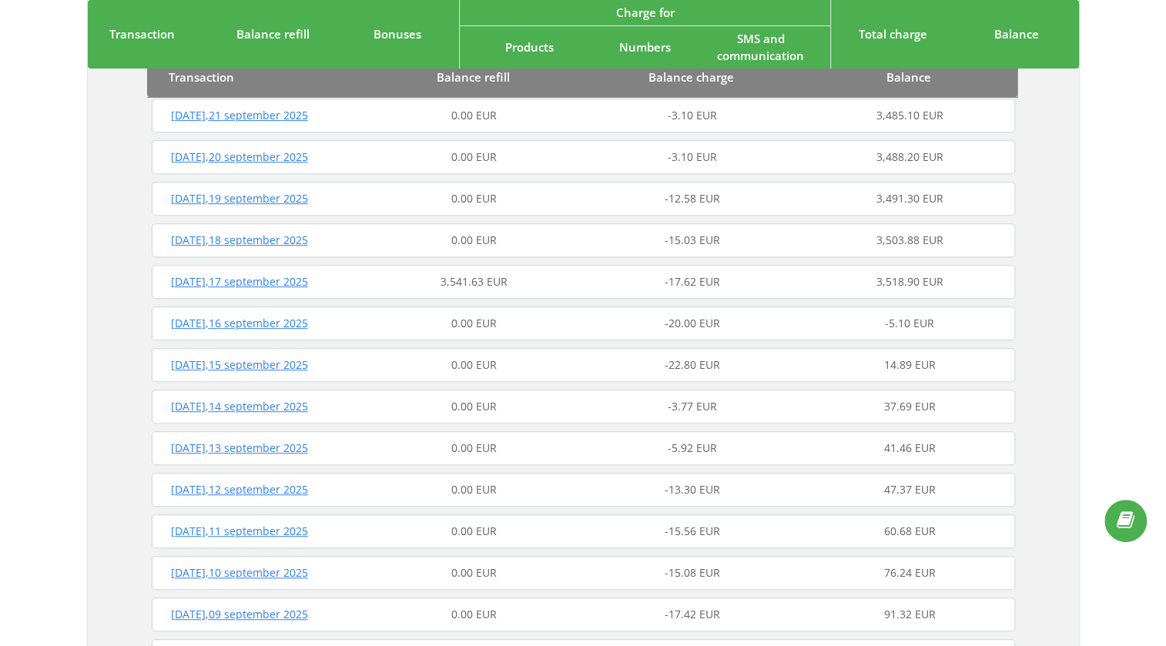
scroll to position [0, 0]
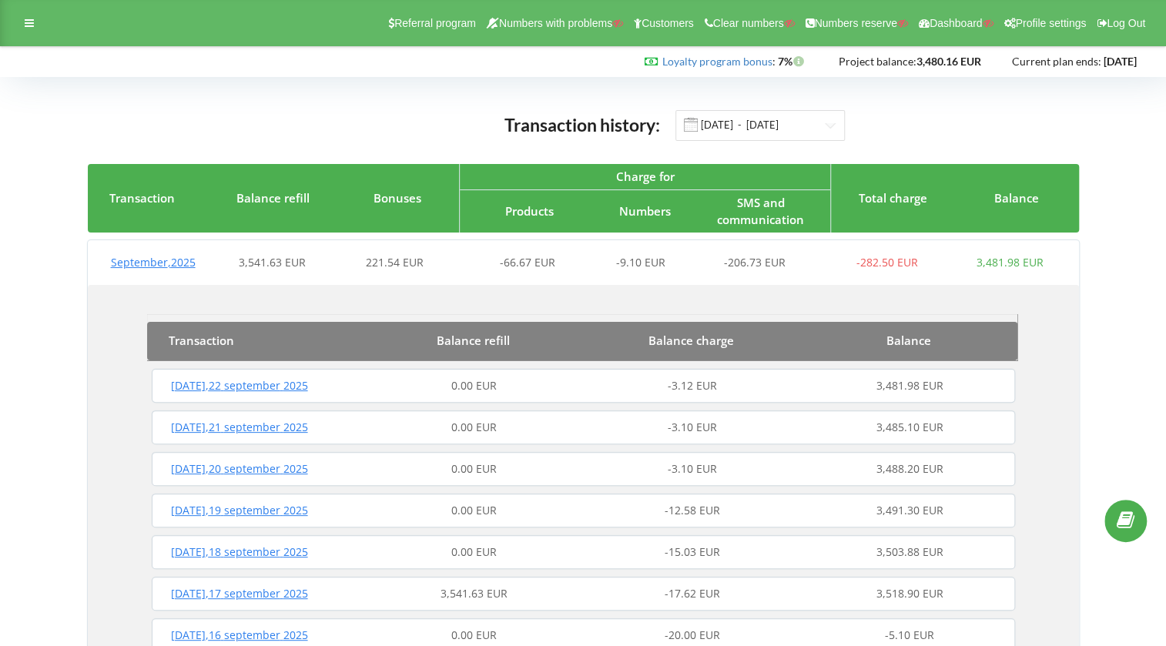
click at [569, 271] on div "September , 2025 3,541.63 EUR 221.54 EUR -66.67 EUR -9.10 EUR -206.73 EUR -282.…" at bounding box center [580, 262] width 984 height 37
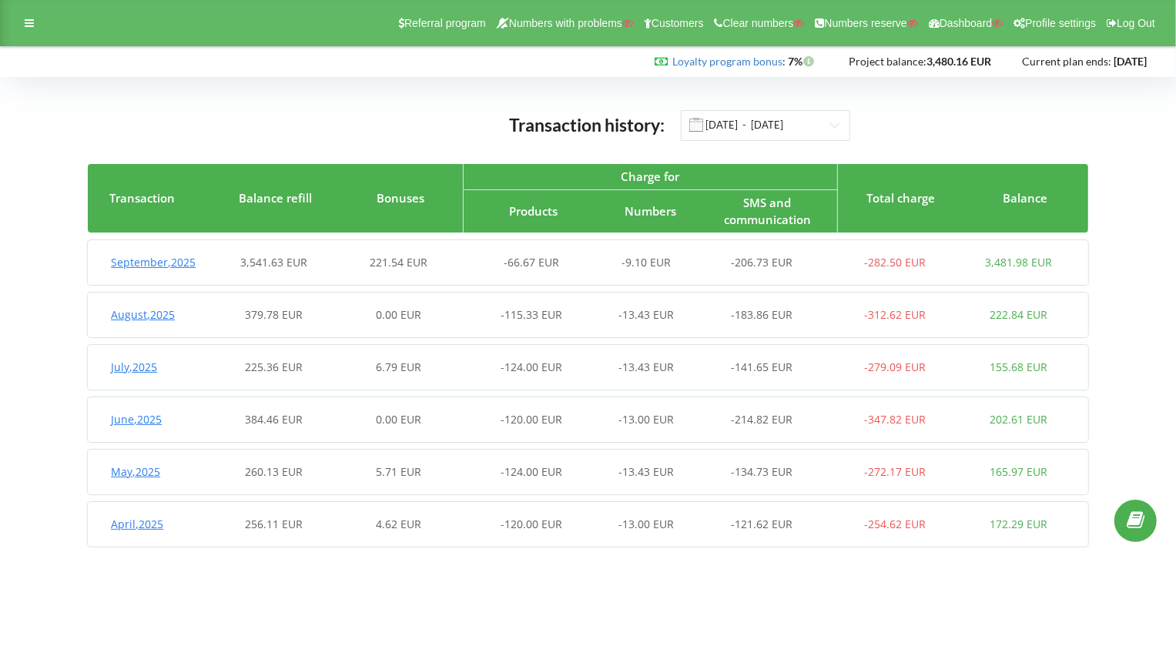
click at [274, 323] on div "379.78 EUR" at bounding box center [274, 314] width 124 height 15
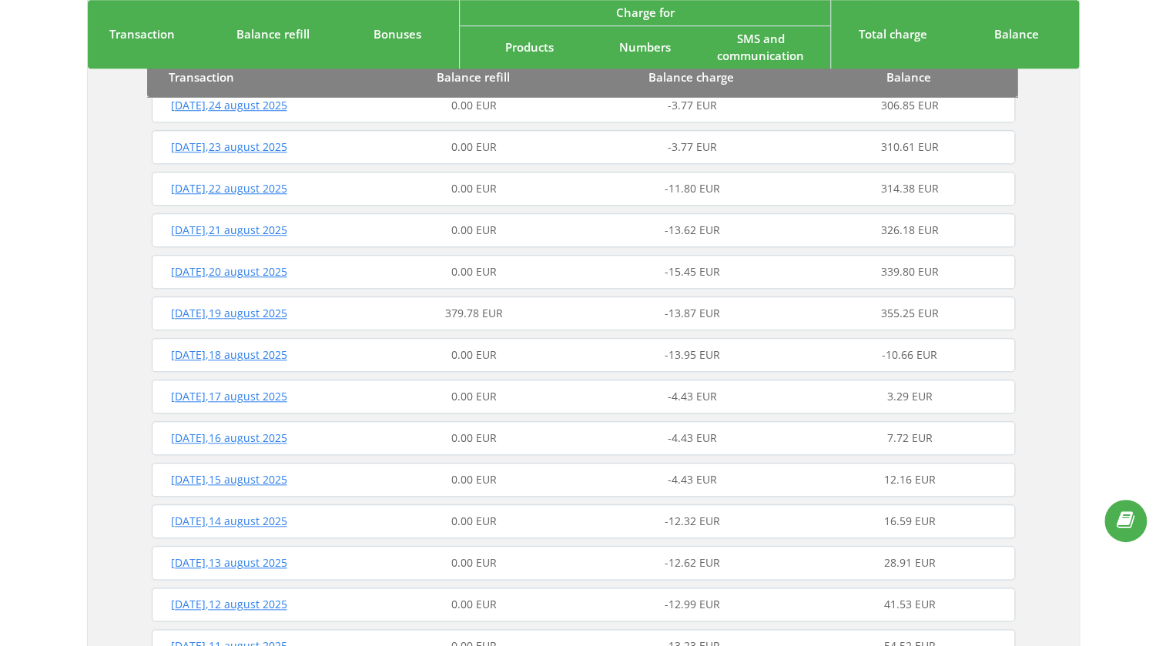
scroll to position [630, 0]
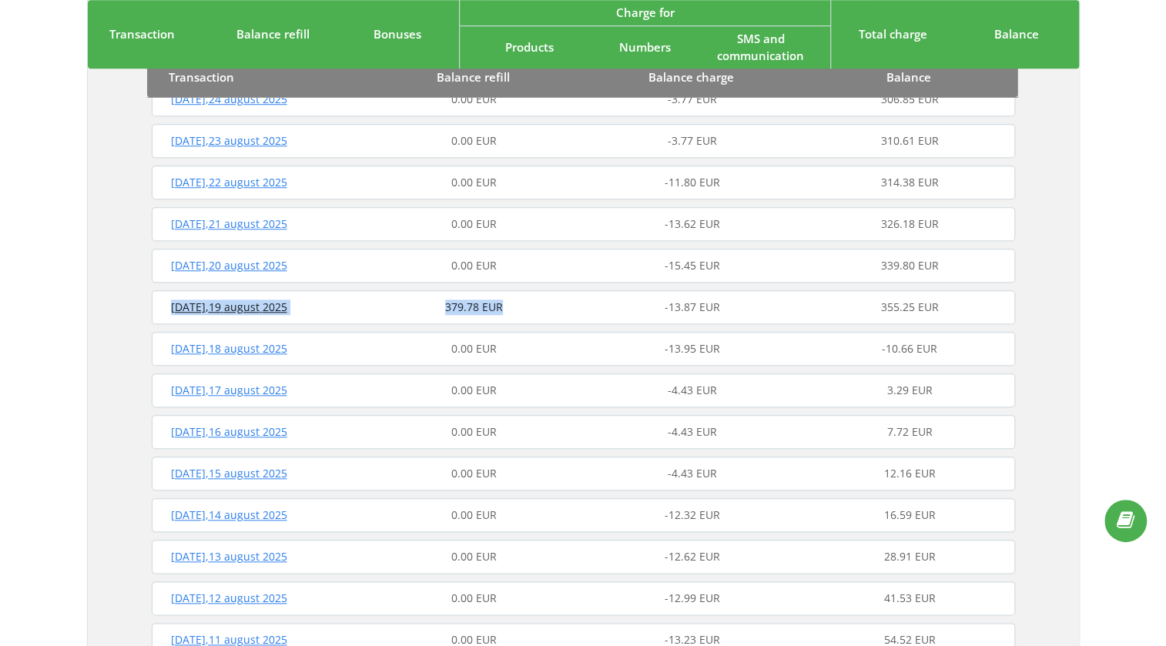
copy div "Tuesday , 19 august 2025 379.78 EUR"
drag, startPoint x: 154, startPoint y: 308, endPoint x: 528, endPoint y: 304, distance: 373.6
click at [528, 304] on div "Tuesday , 19 august 2025 379.78 EUR -13.87 EUR 355.25 EUR" at bounding box center [583, 307] width 871 height 37
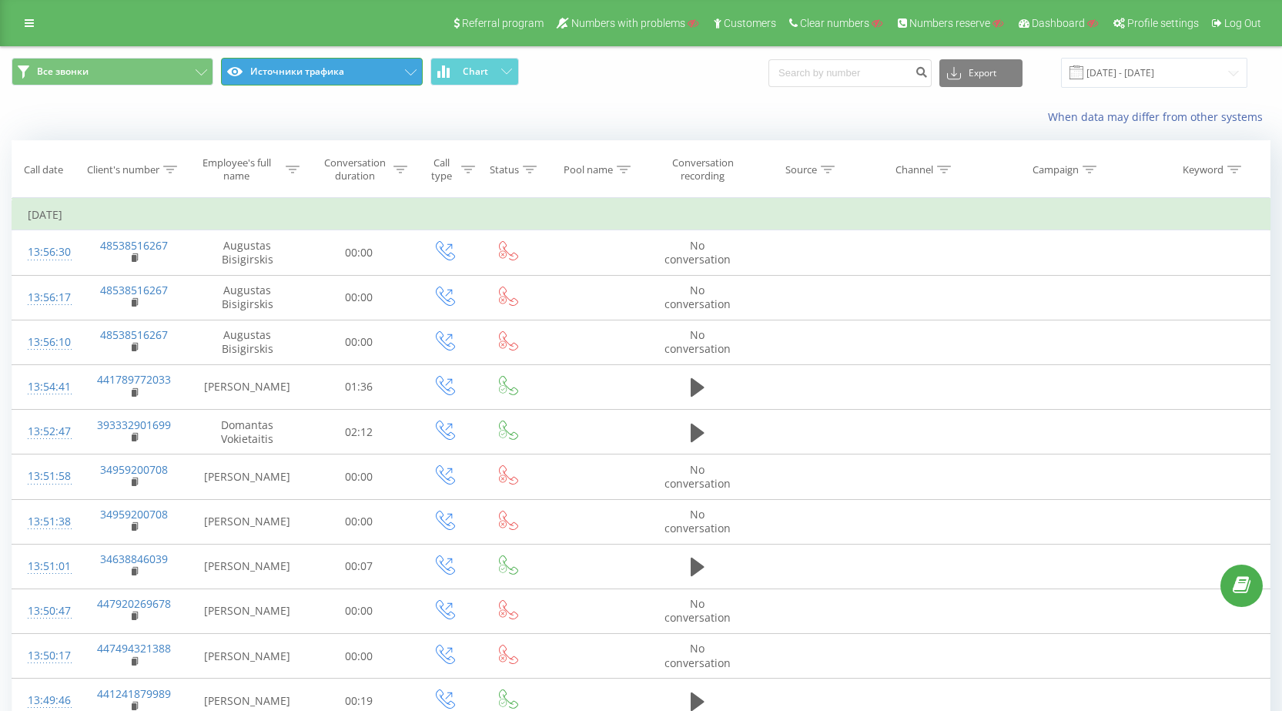
click at [354, 70] on button "Источники трафика" at bounding box center [322, 72] width 202 height 28
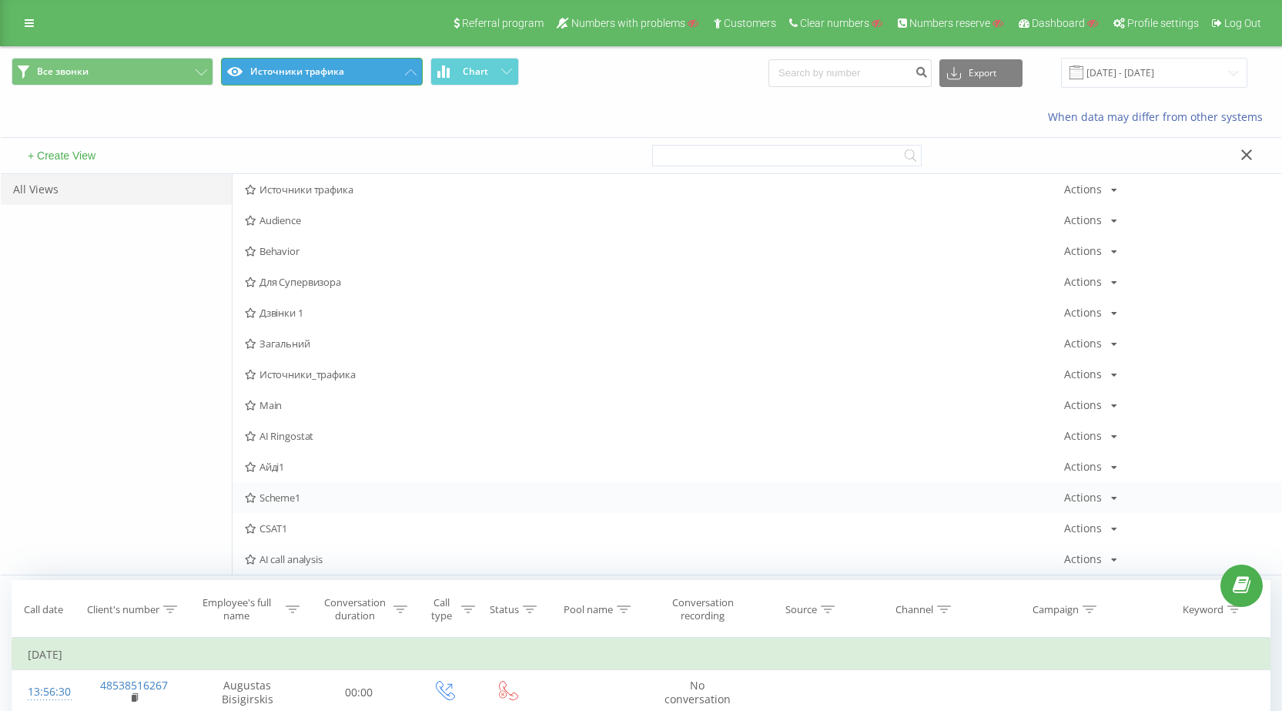
scroll to position [77, 0]
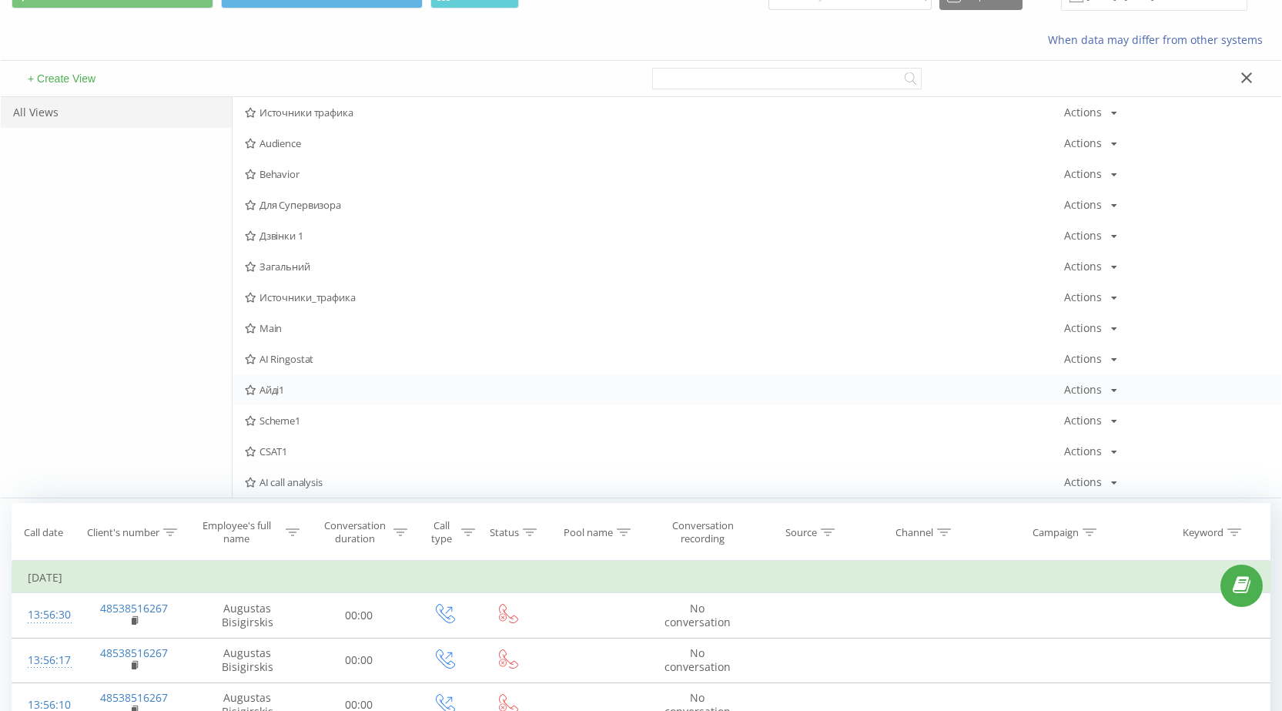
click at [310, 381] on div "Айді1 Actions Edit Copy Delete Default Share" at bounding box center [757, 389] width 1049 height 31
click at [316, 388] on span "Айді1" at bounding box center [655, 389] width 820 height 11
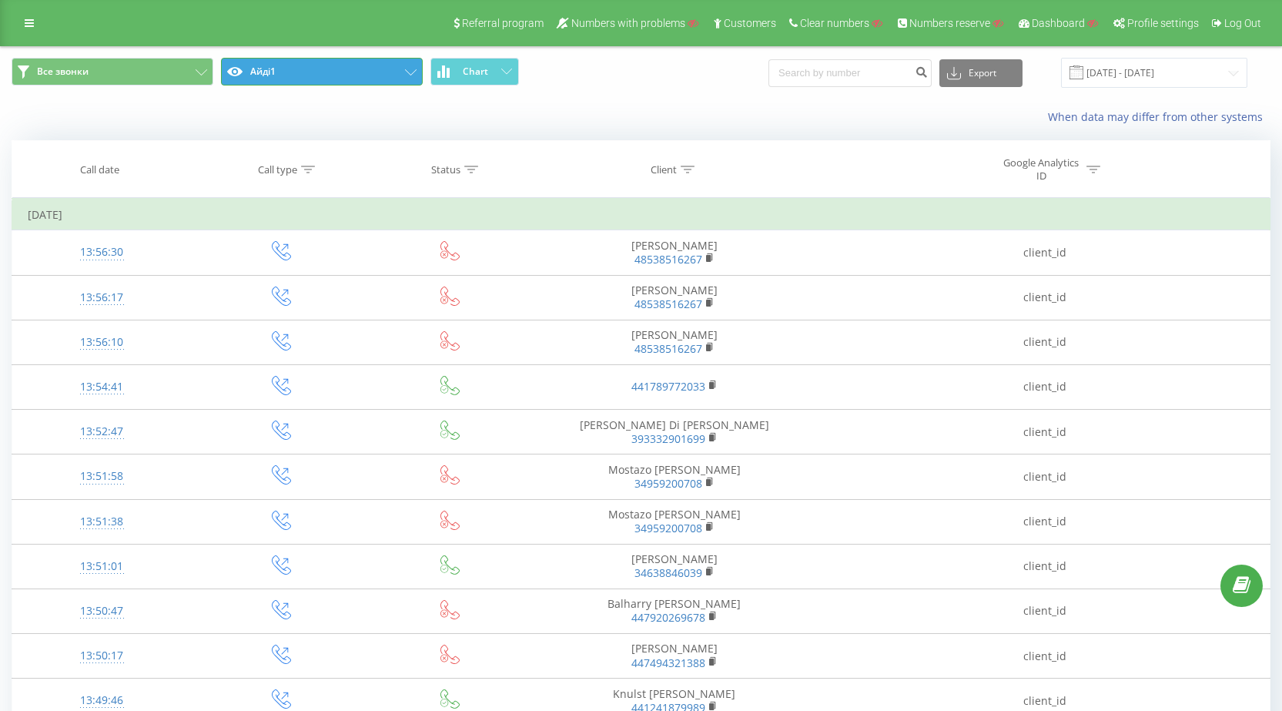
click at [413, 72] on icon at bounding box center [411, 72] width 12 height 6
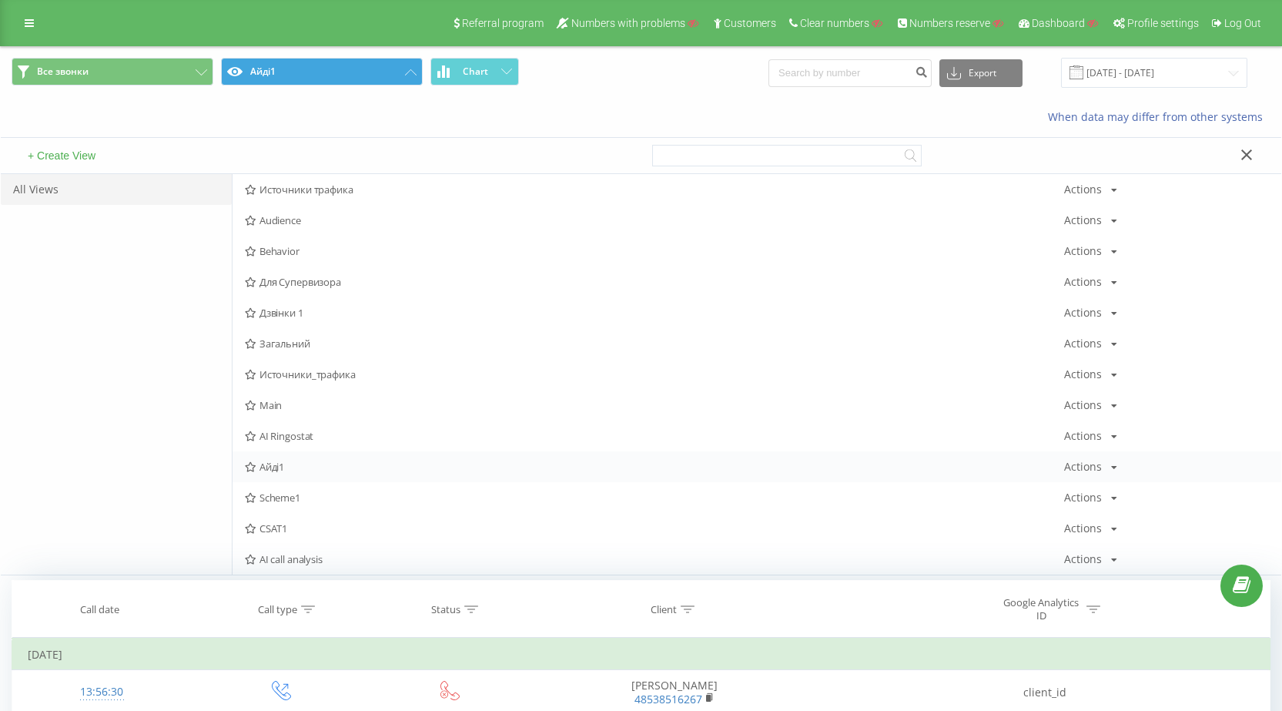
click at [1098, 470] on div "Actions" at bounding box center [1083, 466] width 38 height 11
click at [1112, 487] on span "Edit" at bounding box center [1114, 487] width 16 height 13
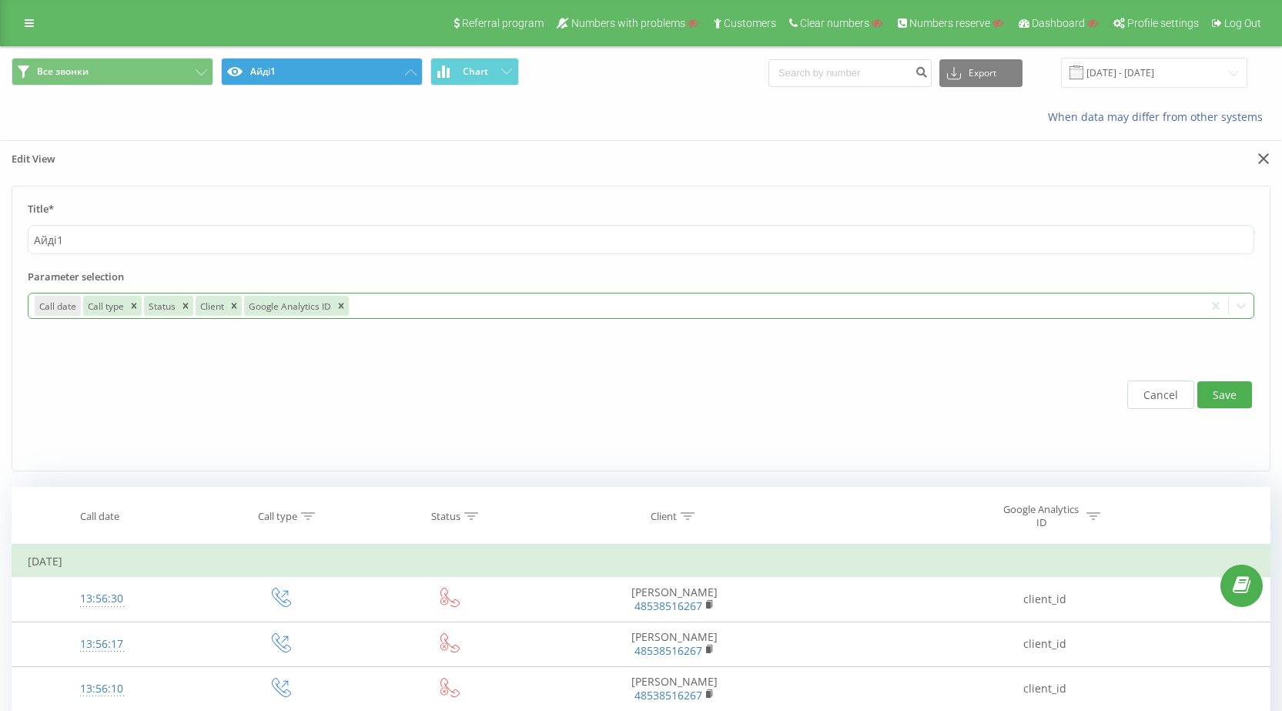
click at [422, 308] on div at bounding box center [774, 306] width 847 height 18
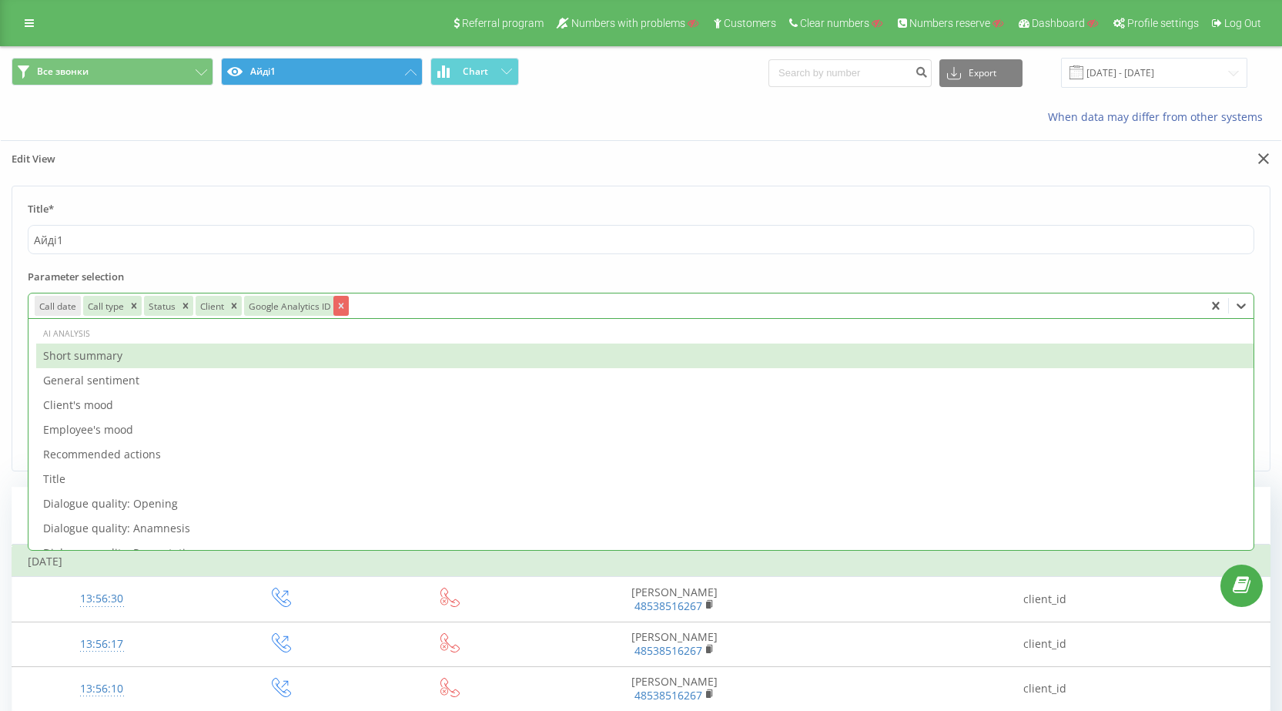
click at [337, 306] on icon "Remove Google Analytics ID" at bounding box center [341, 305] width 11 height 11
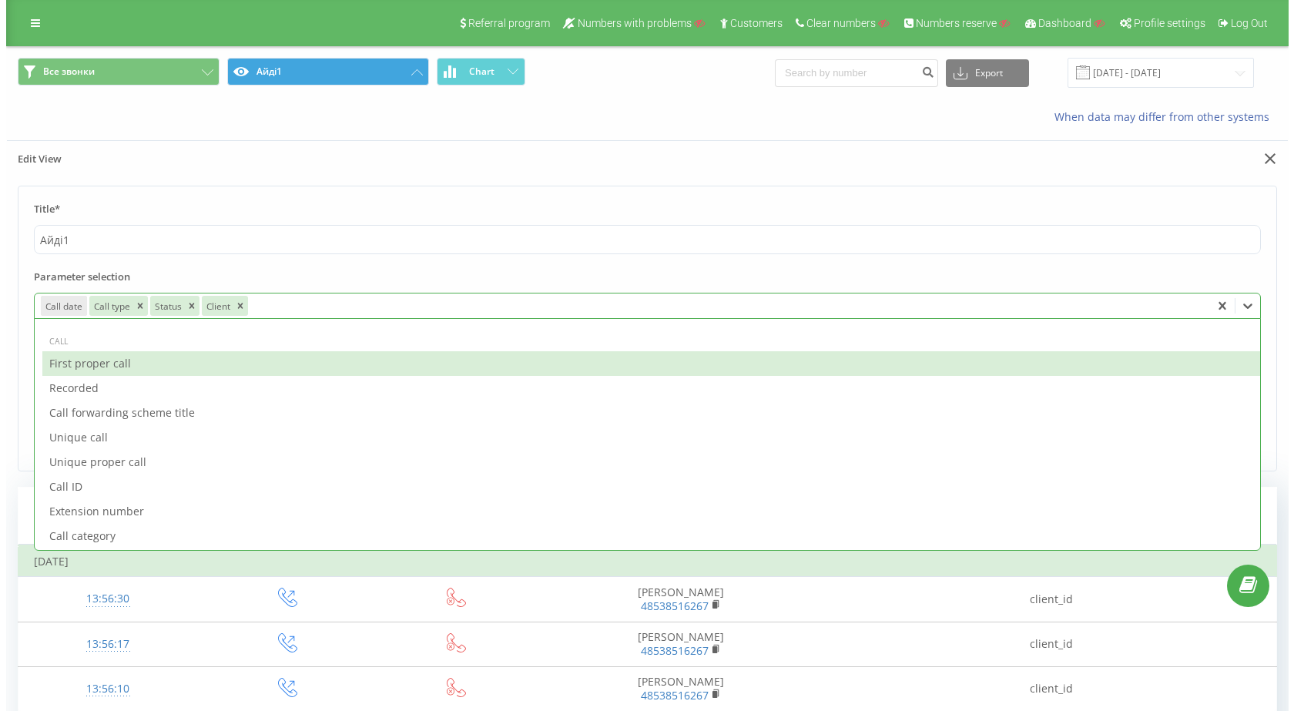
scroll to position [1386, 0]
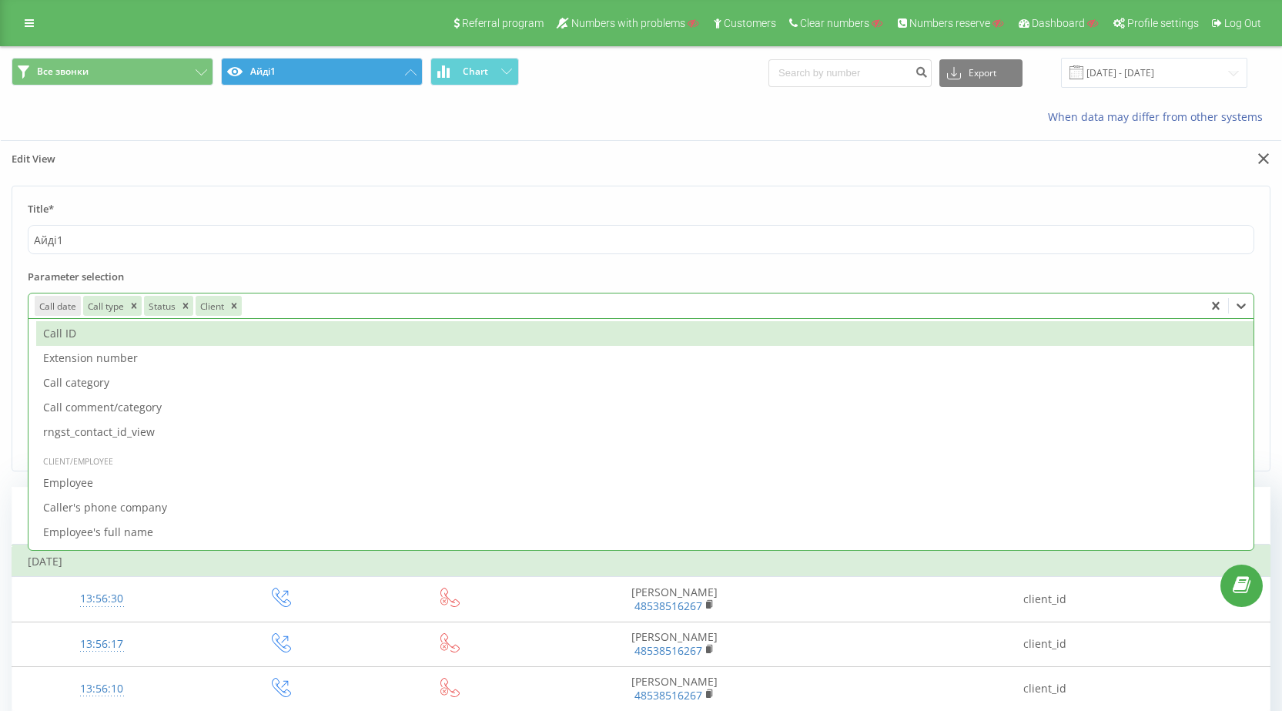
click at [124, 337] on div "Call ID" at bounding box center [645, 333] width 1218 height 25
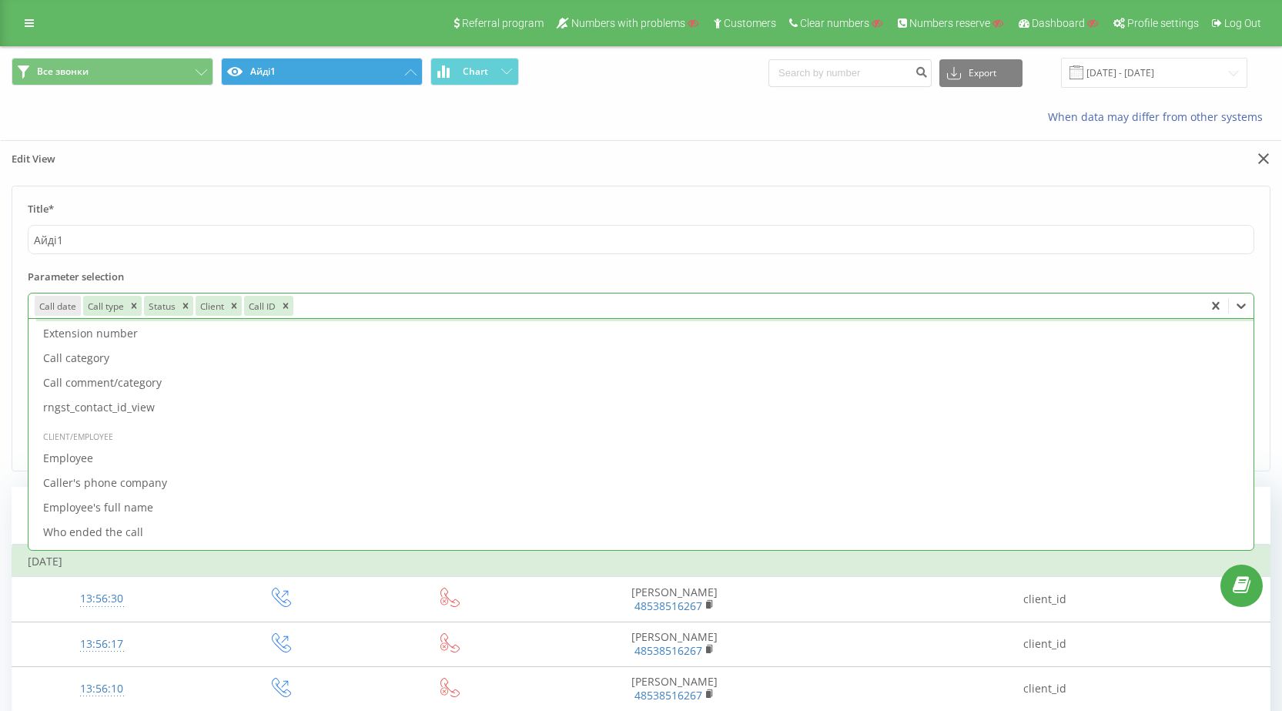
drag, startPoint x: 417, startPoint y: 267, endPoint x: 722, endPoint y: 338, distance: 313.1
click at [417, 267] on form "Title* Айді1 Parameter selection option Call ID, selected. 68 results available…" at bounding box center [641, 329] width 1259 height 286
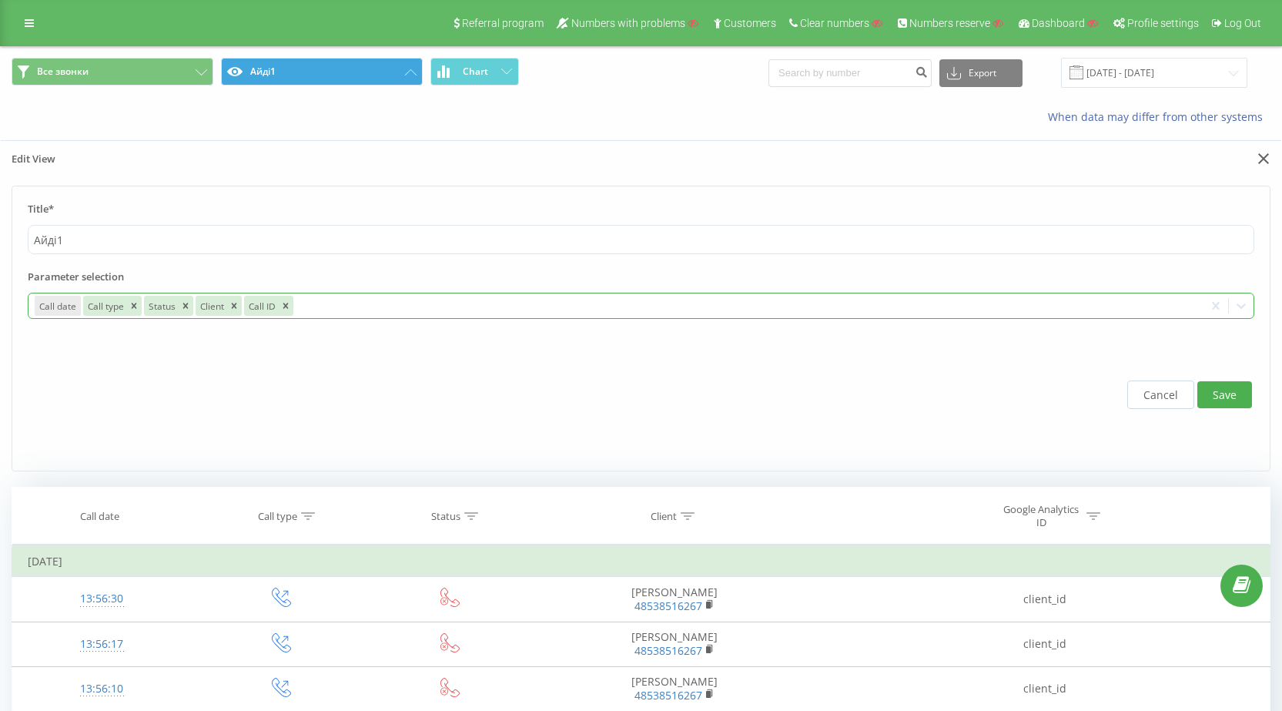
click at [1236, 387] on button "Save" at bounding box center [1225, 394] width 55 height 27
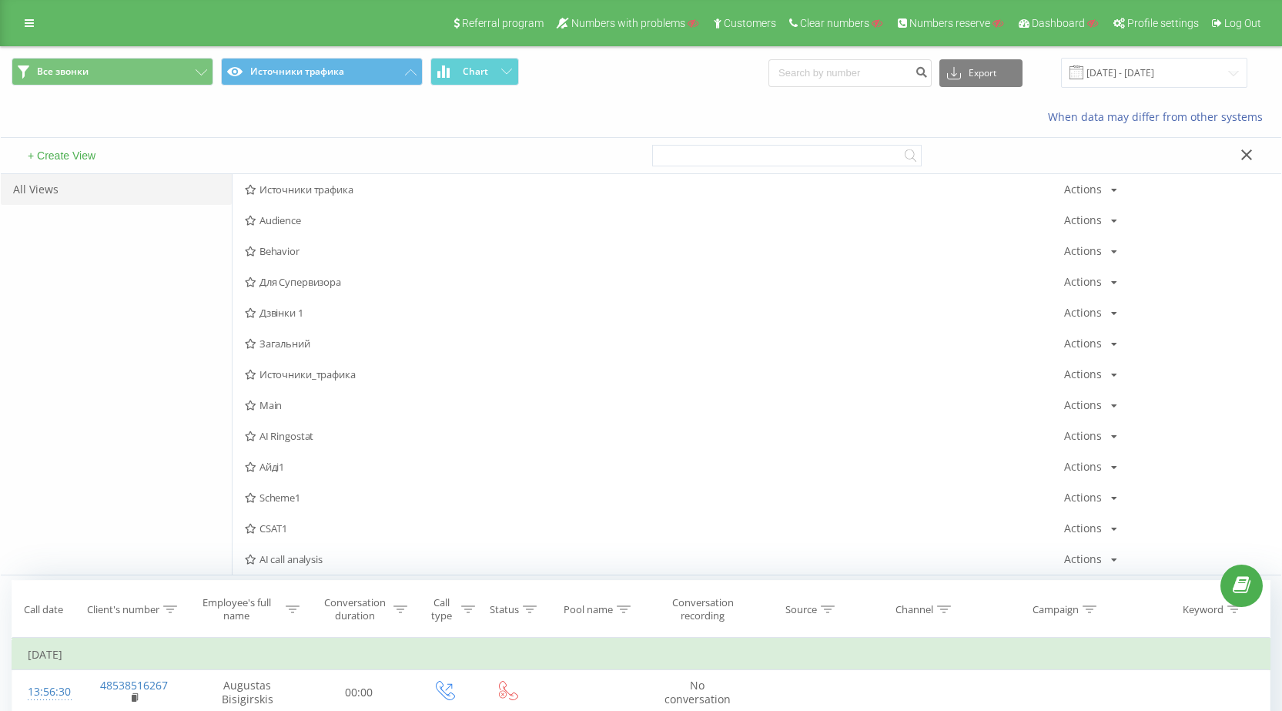
click at [85, 159] on button "+ Create View" at bounding box center [61, 156] width 77 height 14
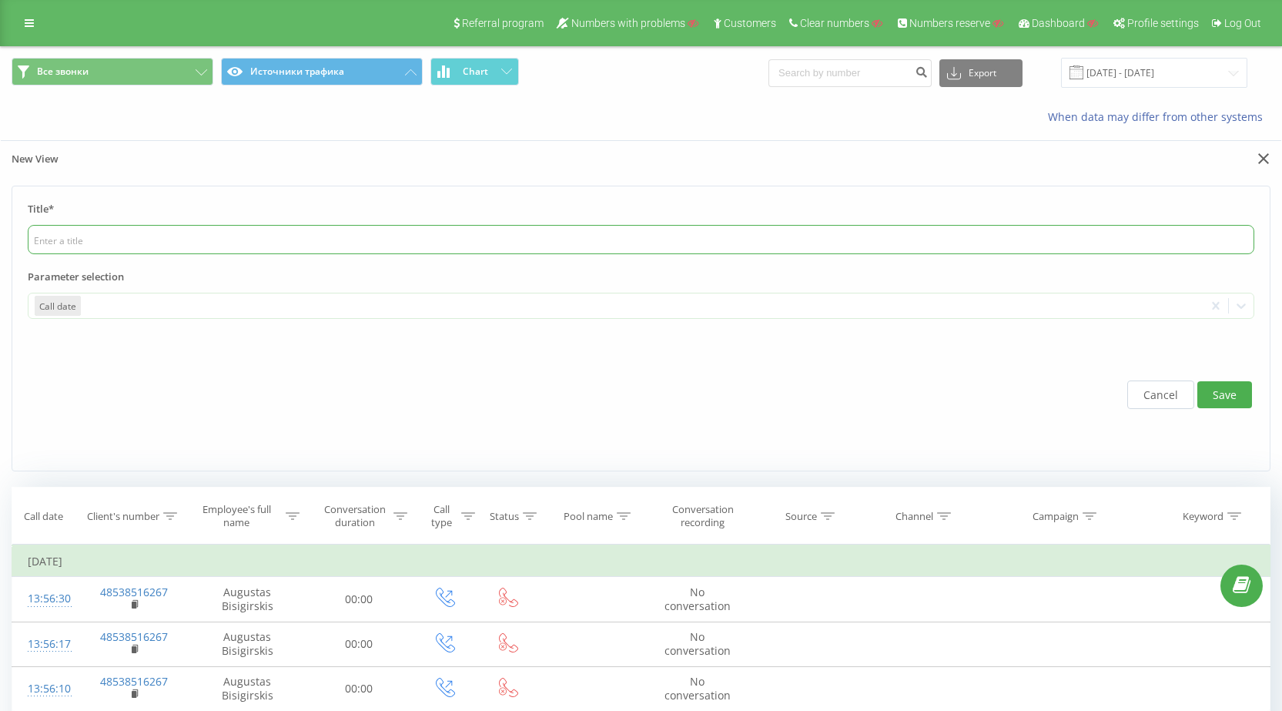
click at [239, 243] on input "text" at bounding box center [641, 239] width 1227 height 29
drag, startPoint x: 239, startPoint y: 243, endPoint x: 188, endPoint y: 236, distance: 51.2
click at [188, 236] on input "text" at bounding box center [641, 239] width 1227 height 29
type input "авипаспра"
click at [198, 296] on div "Call date" at bounding box center [615, 305] width 1175 height 25
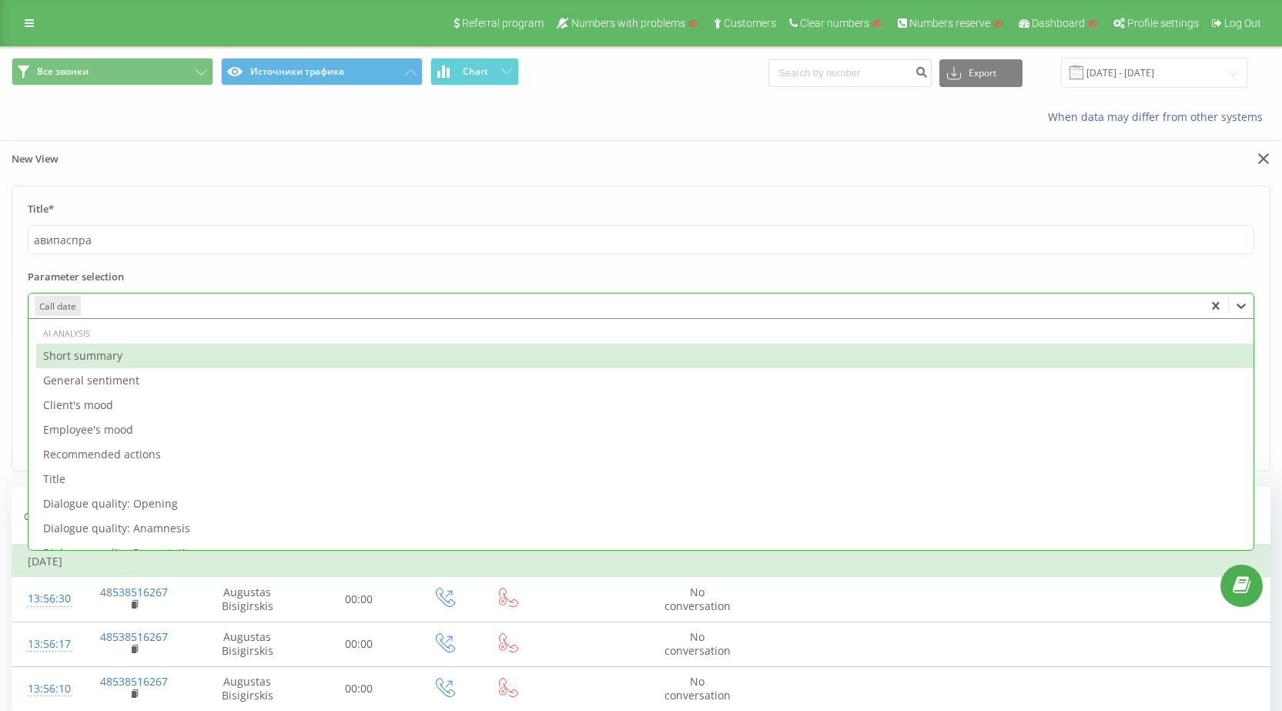
click at [161, 358] on div "Short summary" at bounding box center [645, 356] width 1218 height 25
click at [166, 300] on div "Remove Short summary" at bounding box center [163, 306] width 15 height 20
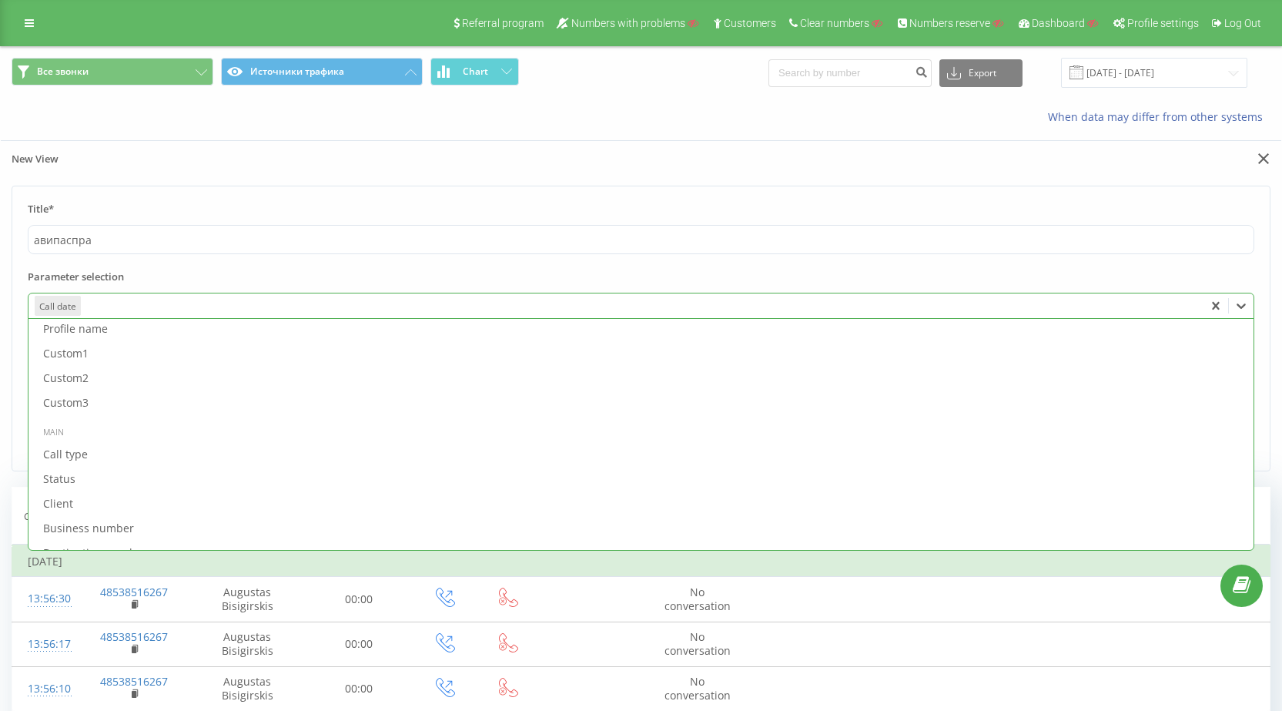
scroll to position [693, 0]
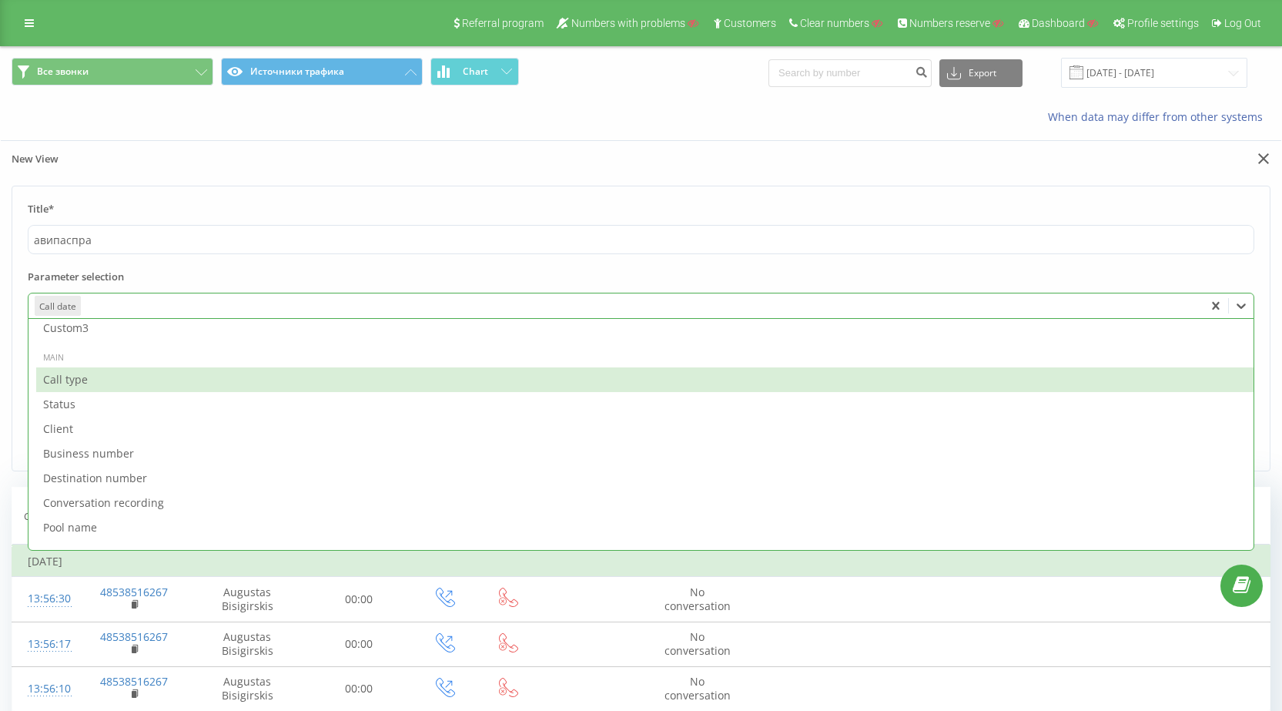
click at [126, 391] on div "Call type" at bounding box center [645, 379] width 1218 height 25
click at [126, 391] on div "Status" at bounding box center [645, 379] width 1218 height 25
click at [126, 391] on div "Client" at bounding box center [645, 379] width 1218 height 25
click at [142, 382] on div "Business number" at bounding box center [645, 379] width 1218 height 25
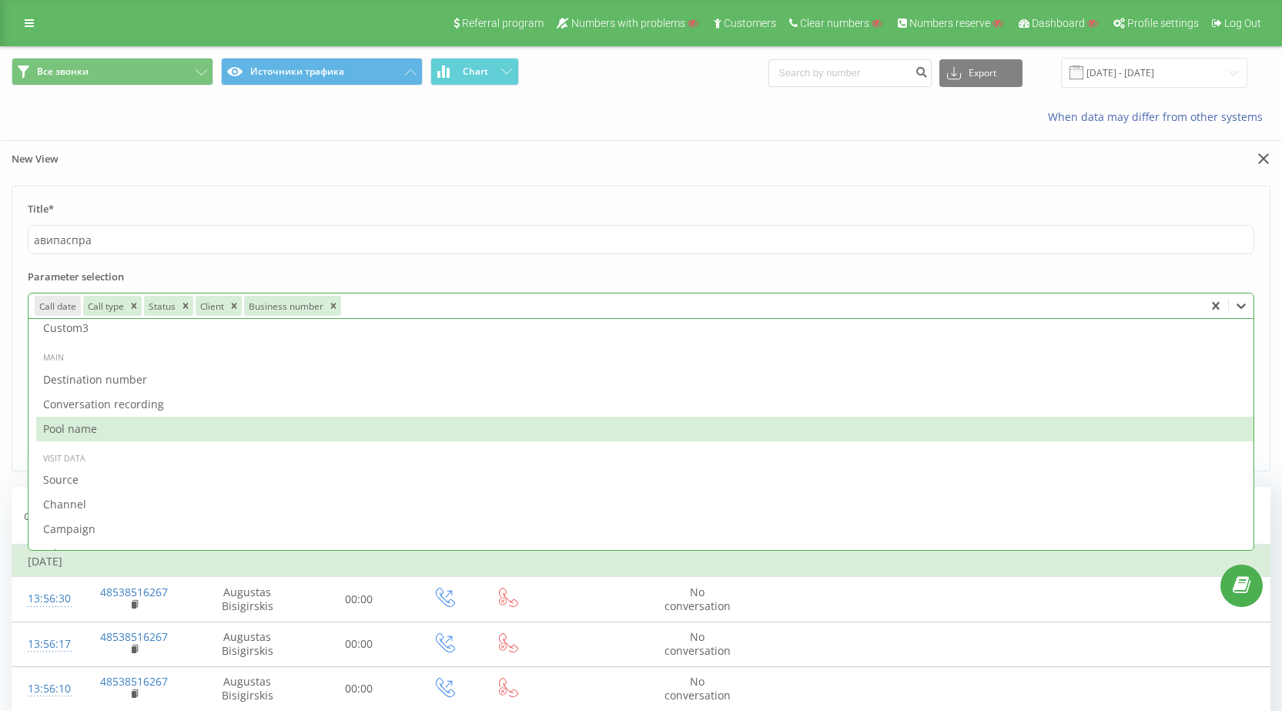
click at [152, 431] on div "Pool name" at bounding box center [645, 429] width 1218 height 25
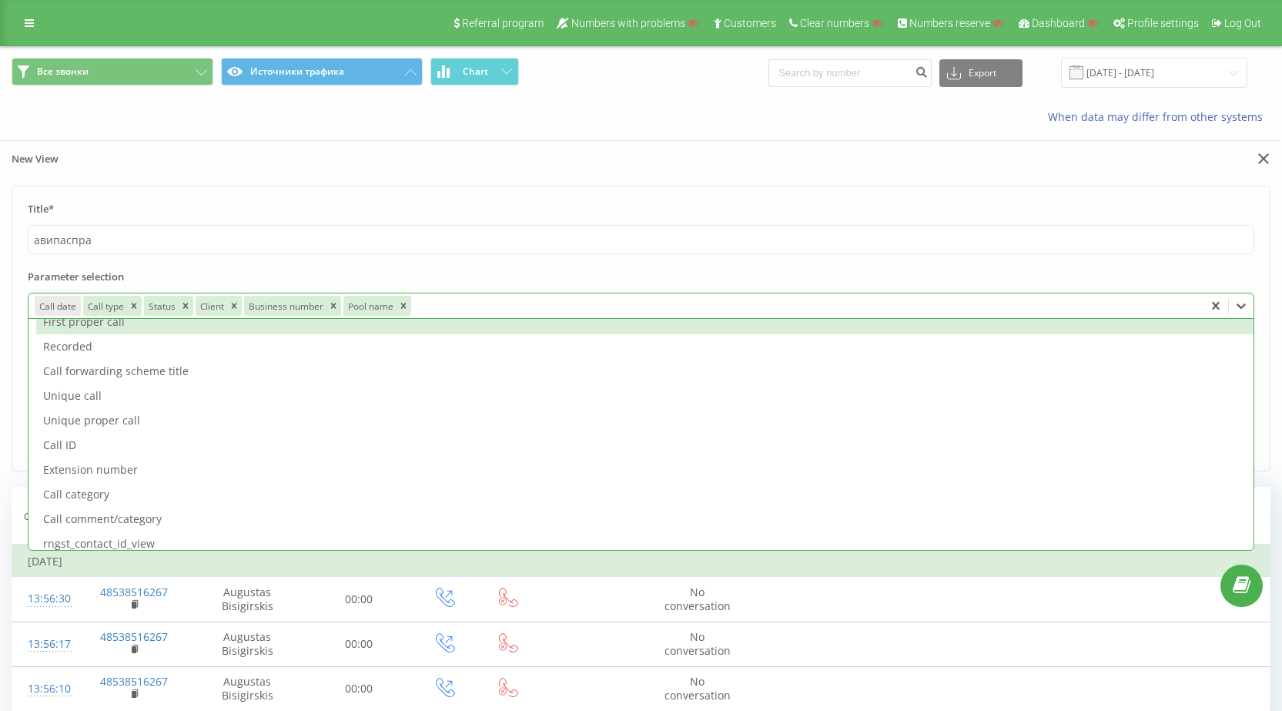
scroll to position [1232, 0]
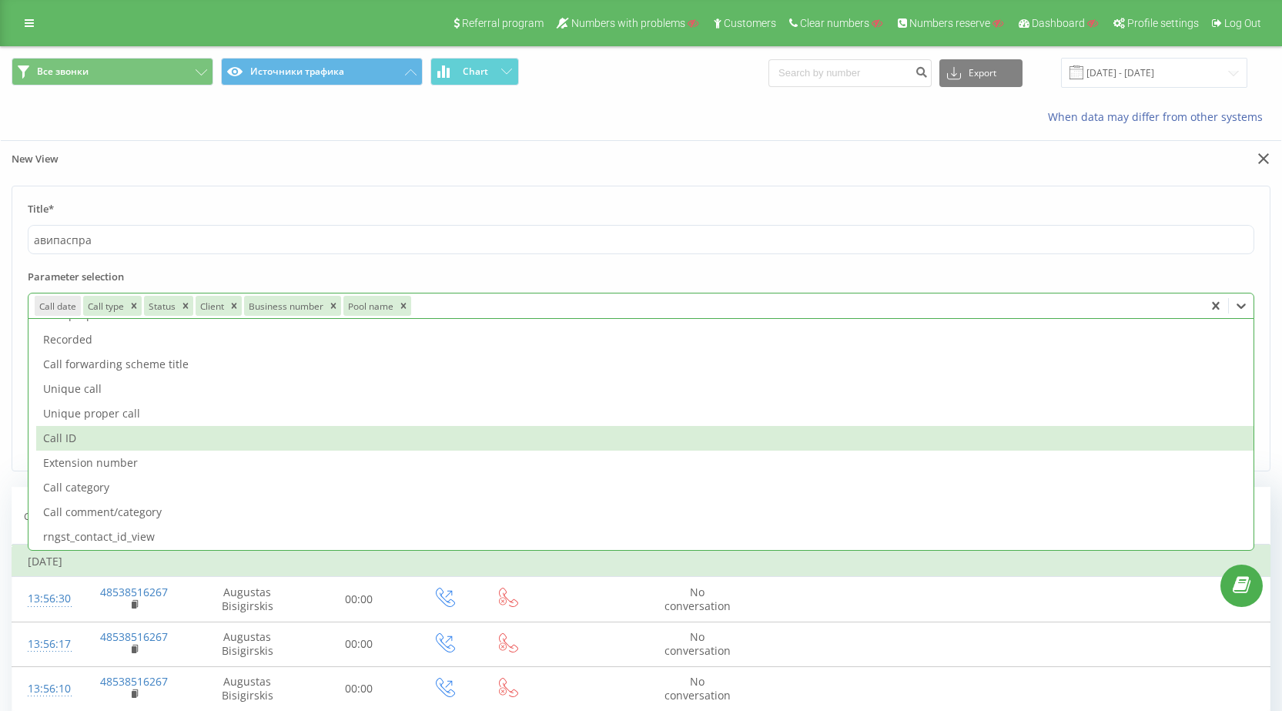
click at [149, 433] on div "Call ID" at bounding box center [645, 438] width 1218 height 25
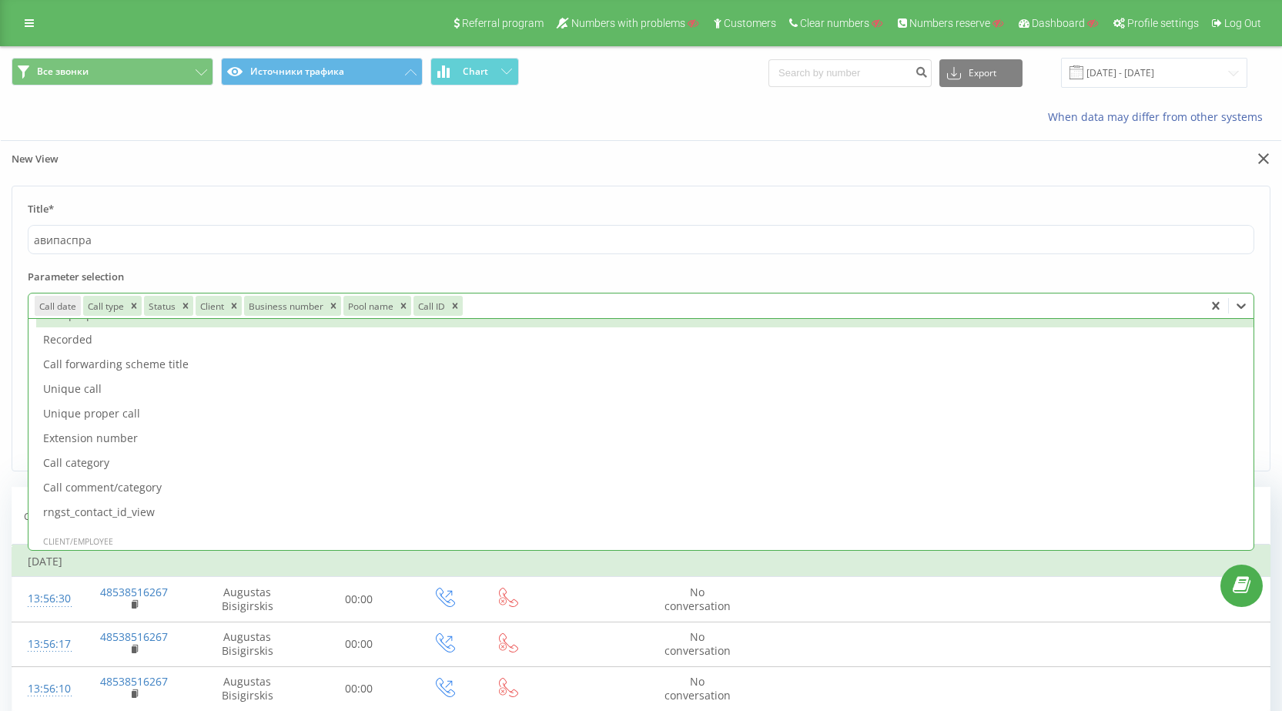
click at [246, 278] on label "Parameter selection" at bounding box center [641, 281] width 1227 height 23
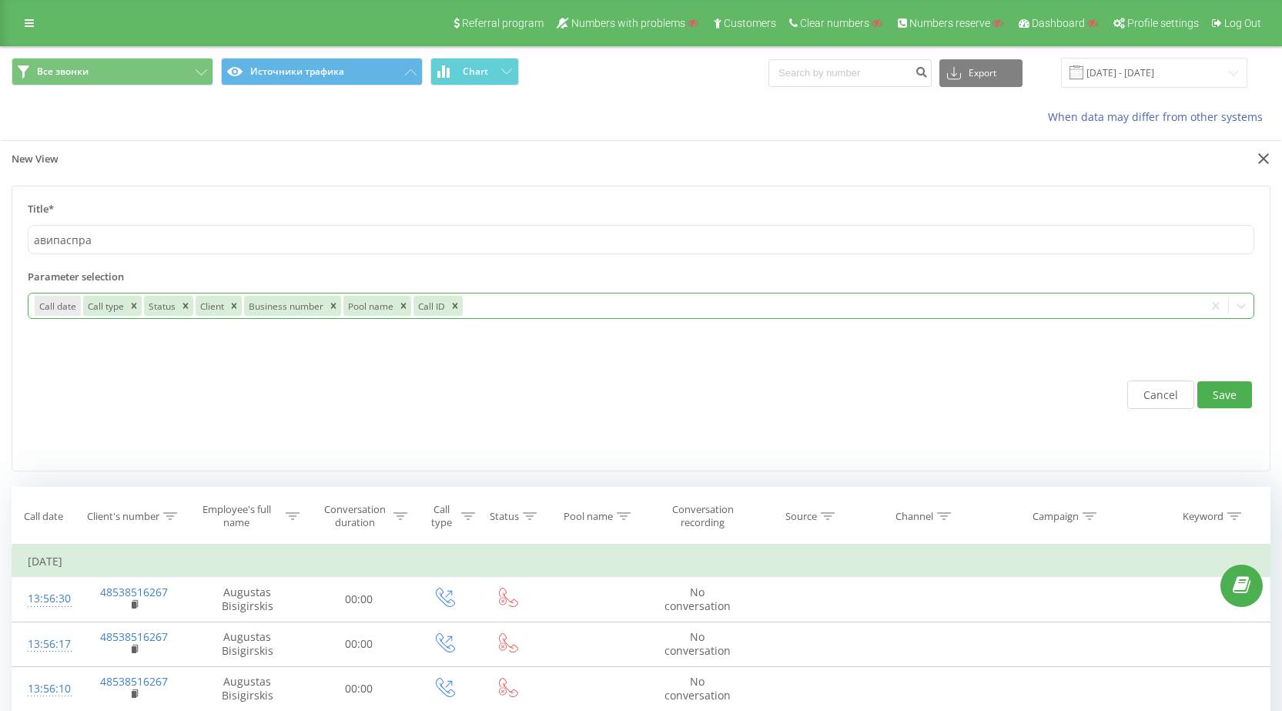
click at [1208, 389] on button "Save" at bounding box center [1225, 394] width 55 height 27
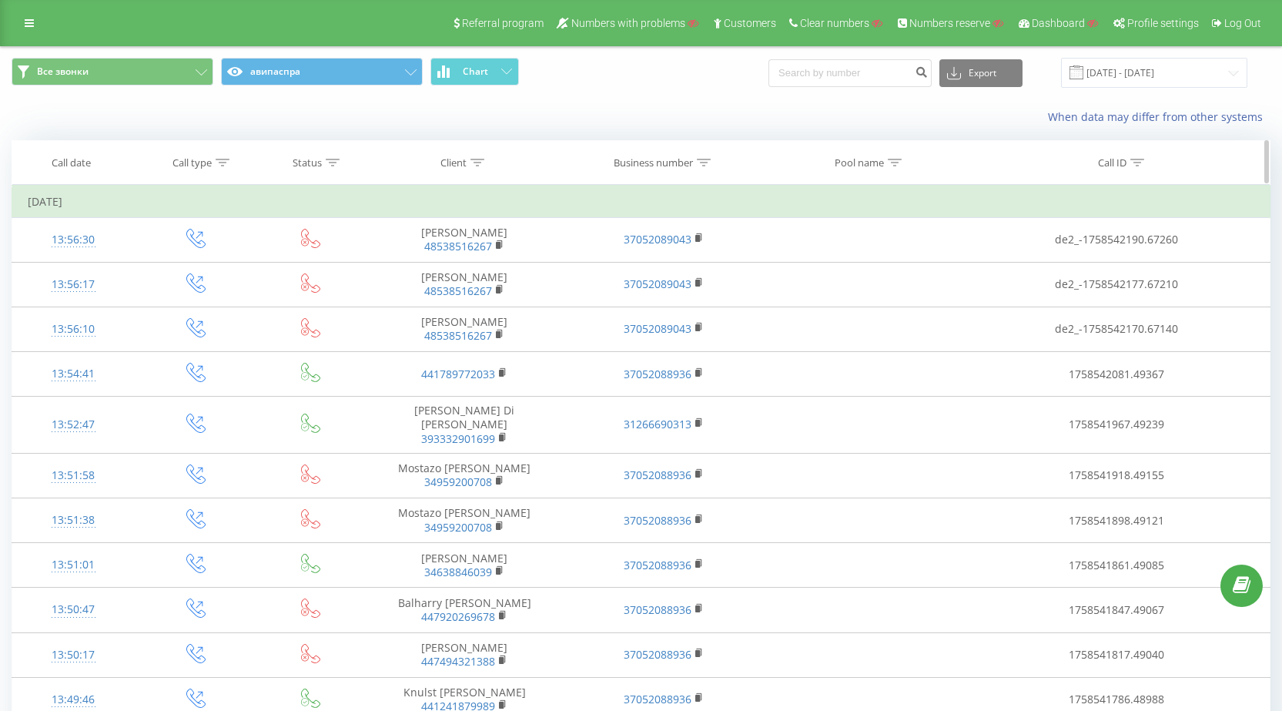
click at [481, 159] on div at bounding box center [478, 162] width 14 height 13
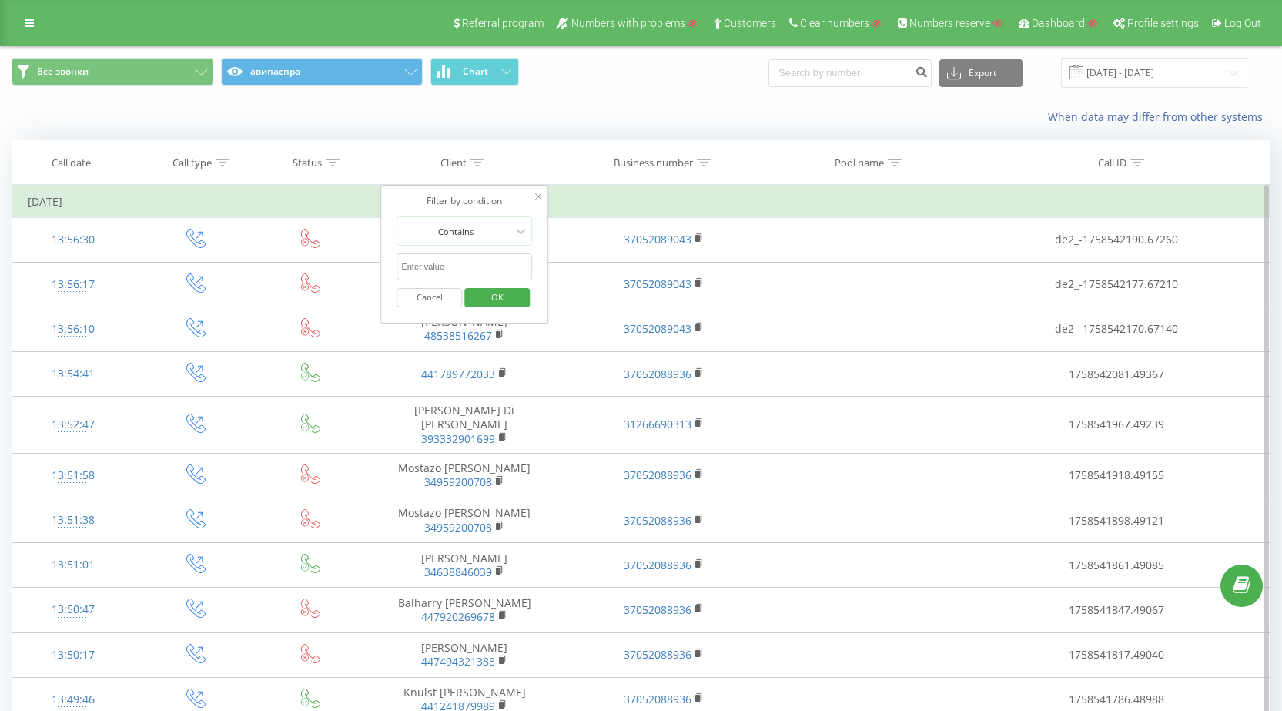
click at [437, 263] on input "text" at bounding box center [465, 266] width 136 height 27
click at [1135, 160] on icon at bounding box center [1138, 163] width 14 height 8
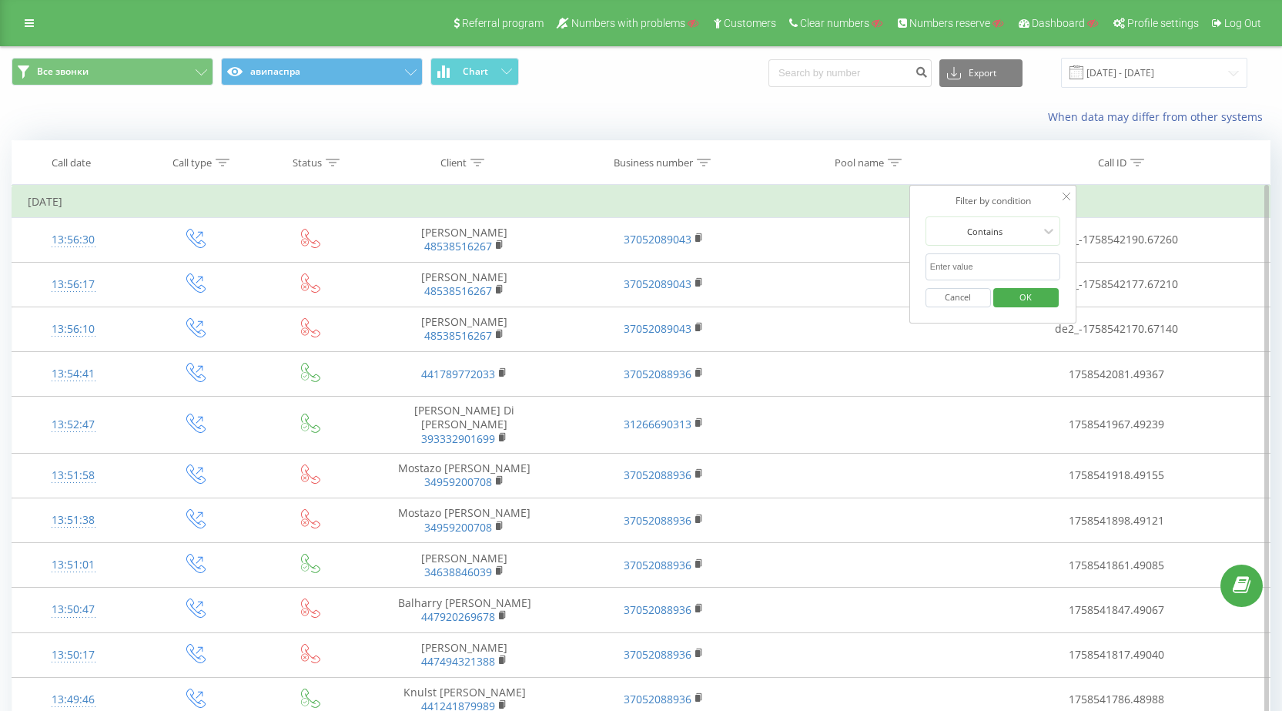
paste input "de2_-1758535091.46938"
drag, startPoint x: 981, startPoint y: 260, endPoint x: 1002, endPoint y: 276, distance: 25.9
click at [982, 260] on input "text" at bounding box center [994, 266] width 136 height 27
click at [1038, 275] on input "de2_-1758535091.46938" at bounding box center [994, 266] width 136 height 27
type input "de2_-1758535091.46938"
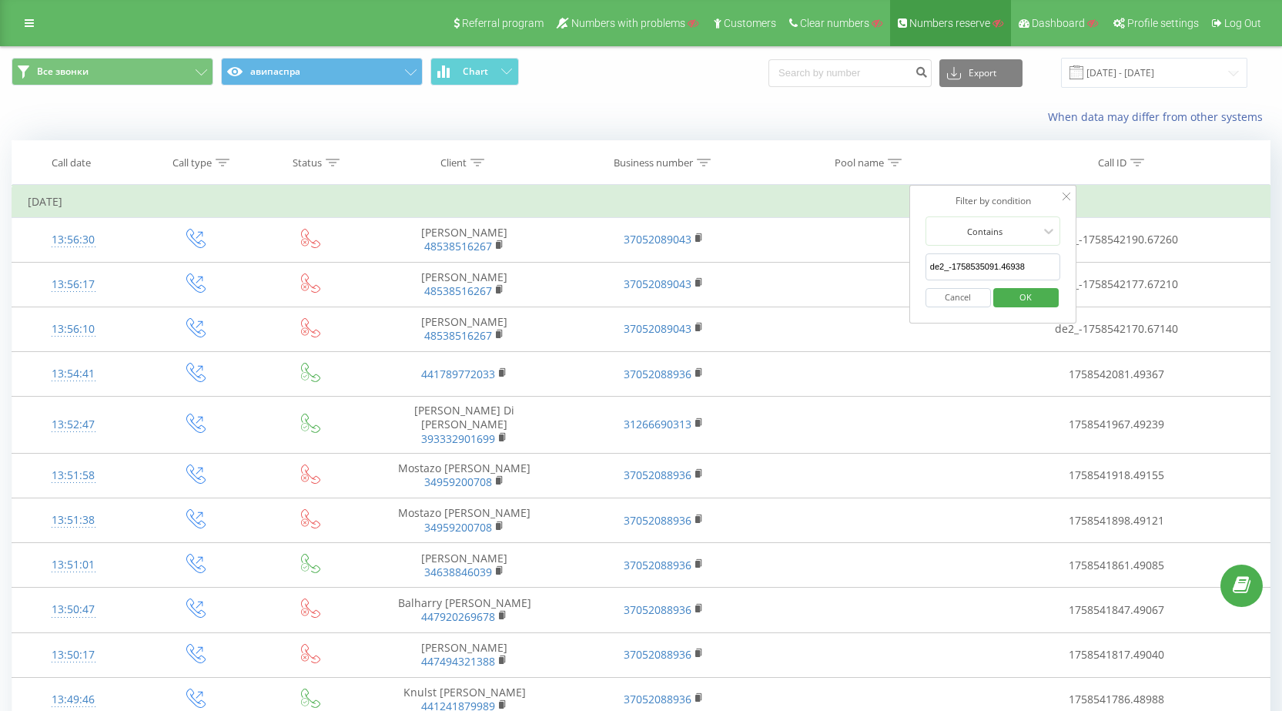
drag, startPoint x: 1030, startPoint y: 301, endPoint x: 940, endPoint y: 19, distance: 295.7
click at [1030, 299] on span "OK" at bounding box center [1025, 297] width 43 height 24
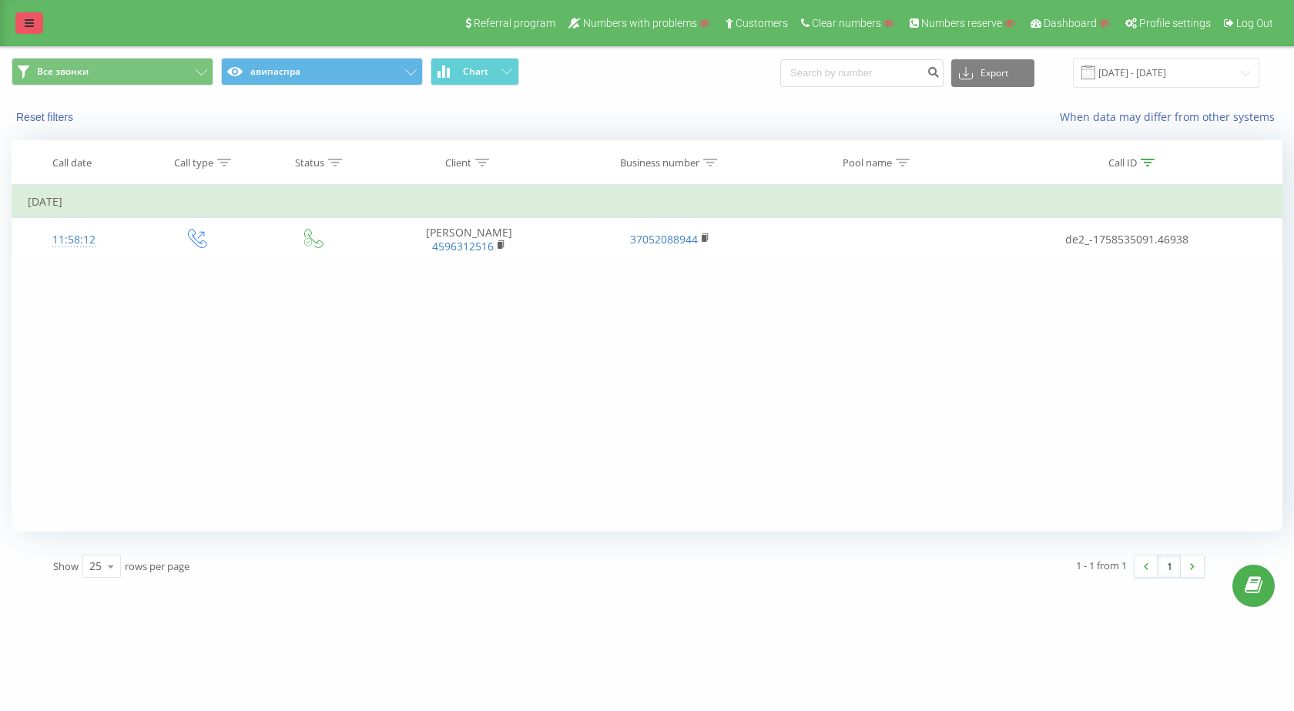
click at [37, 32] on link at bounding box center [29, 23] width 28 height 22
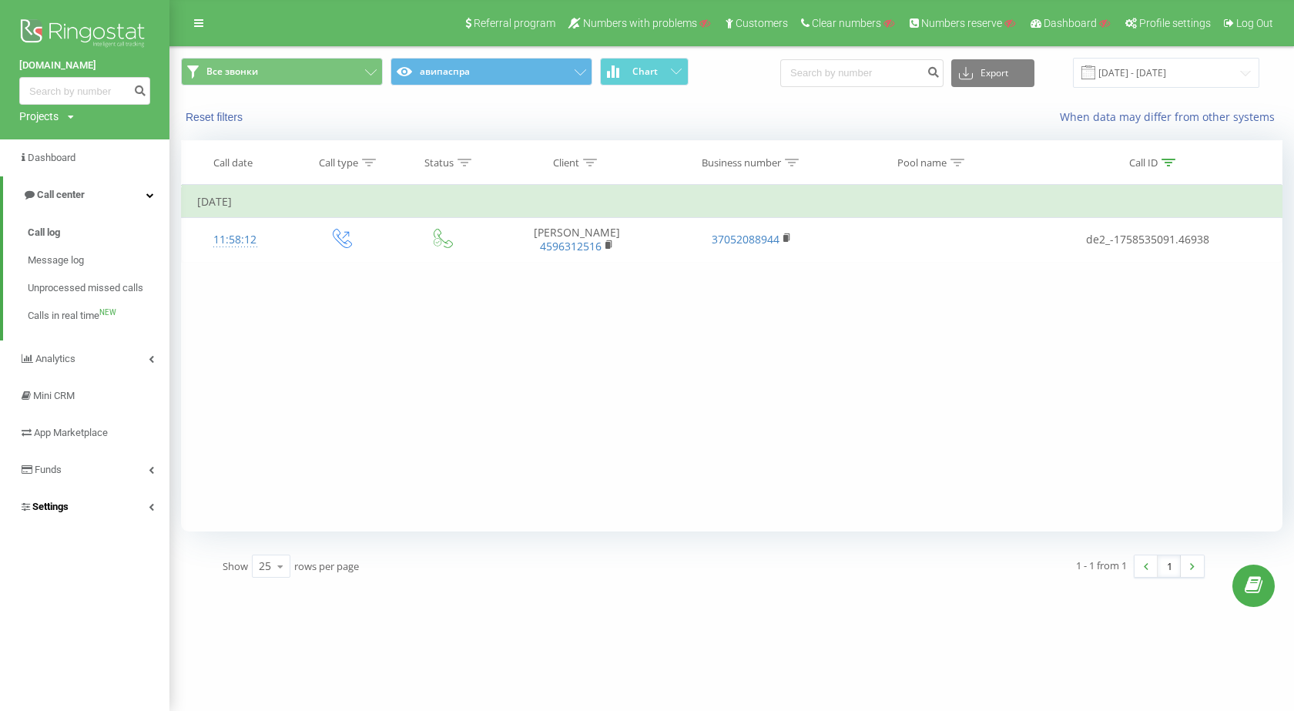
click at [122, 491] on link "Settings" at bounding box center [84, 506] width 169 height 37
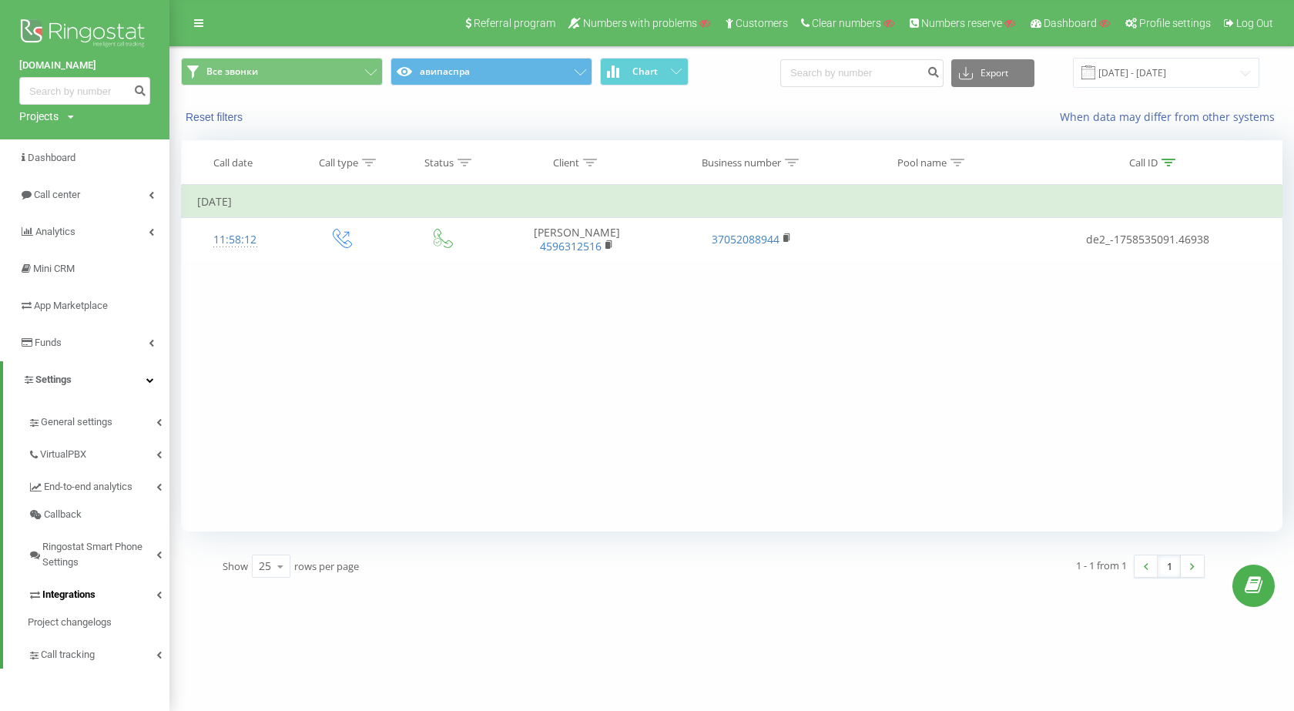
click at [110, 585] on link "Integrations" at bounding box center [99, 592] width 142 height 32
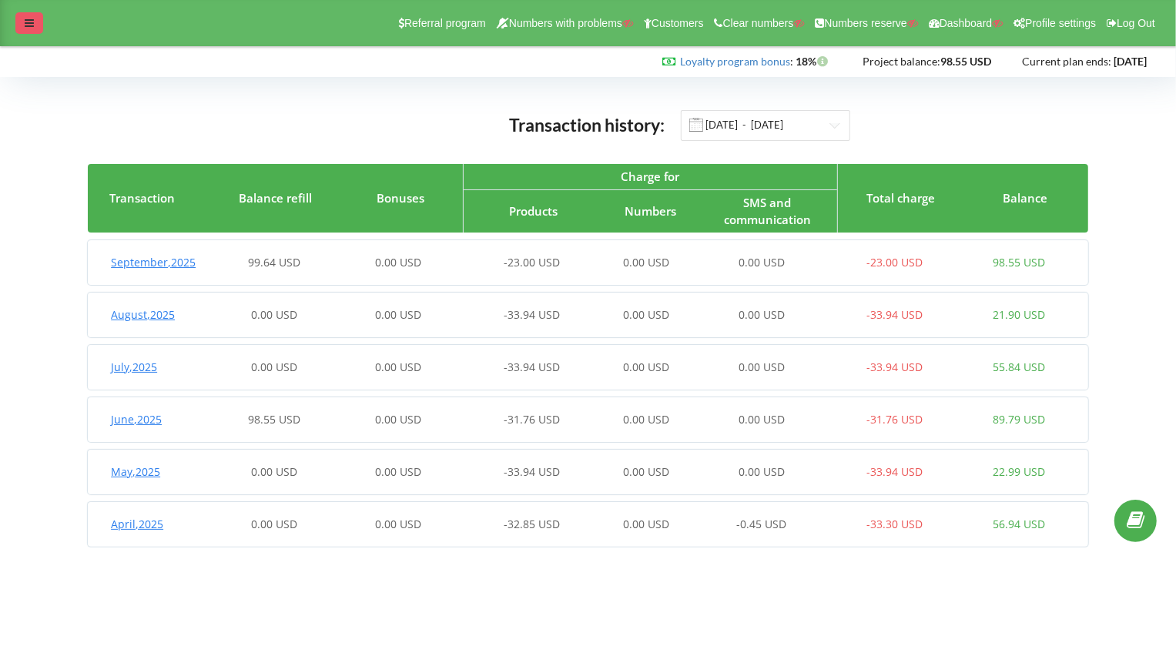
click at [18, 15] on div at bounding box center [29, 23] width 28 height 22
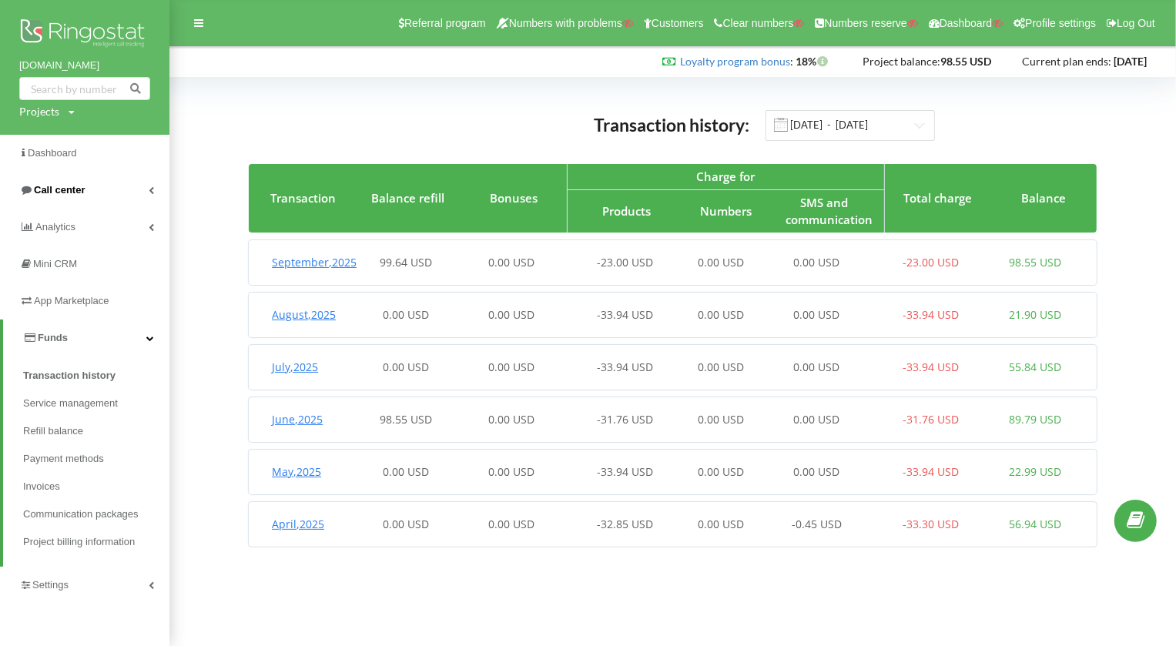
click at [97, 197] on link "Call center" at bounding box center [84, 190] width 169 height 37
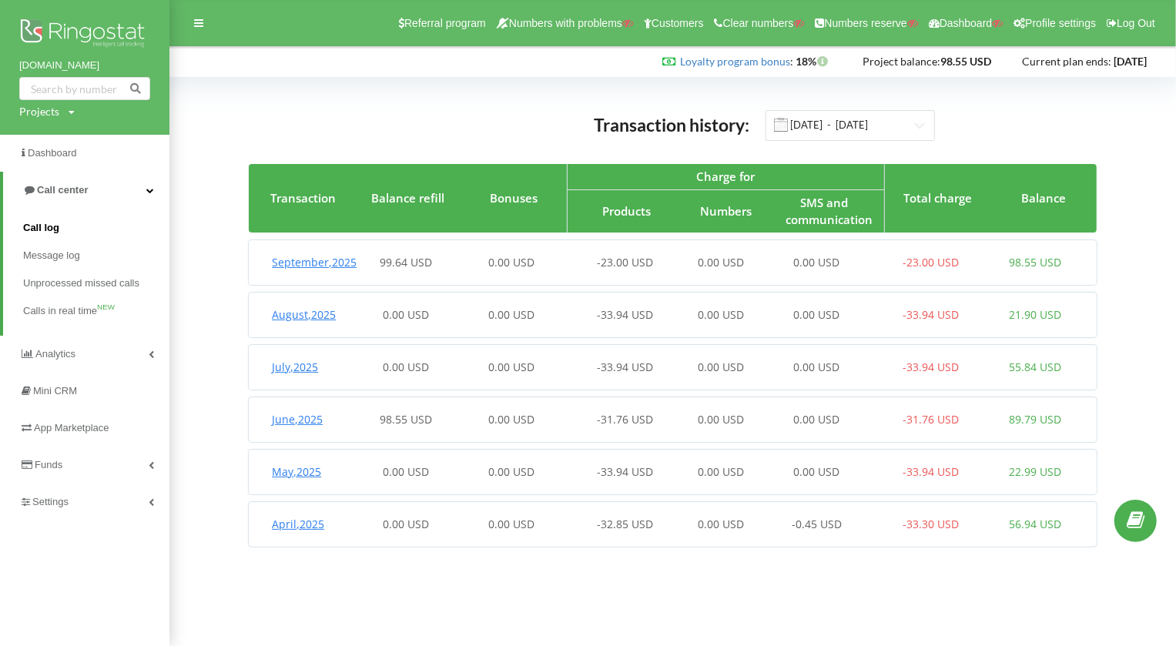
click at [63, 214] on div "Call log Message log Unprocessed missed calls Calls in real time NEW" at bounding box center [84, 272] width 169 height 127
click at [52, 229] on span "Call log" at bounding box center [41, 227] width 36 height 15
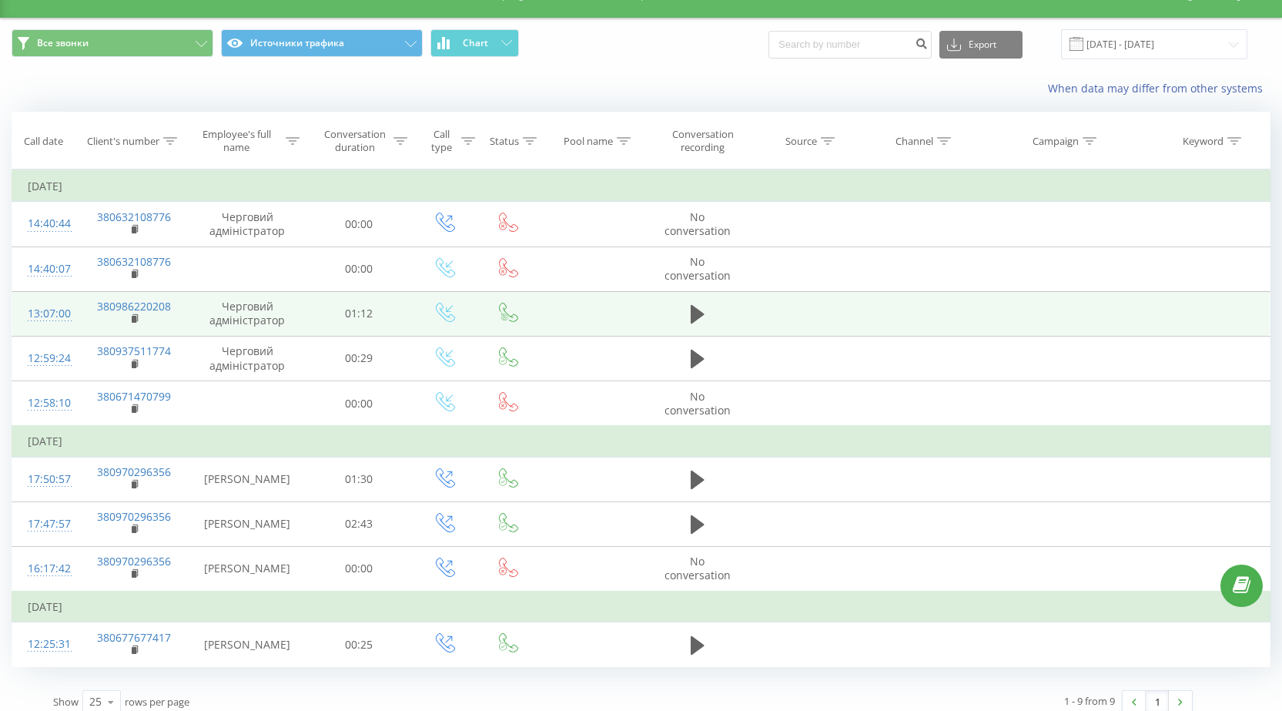
scroll to position [42, 0]
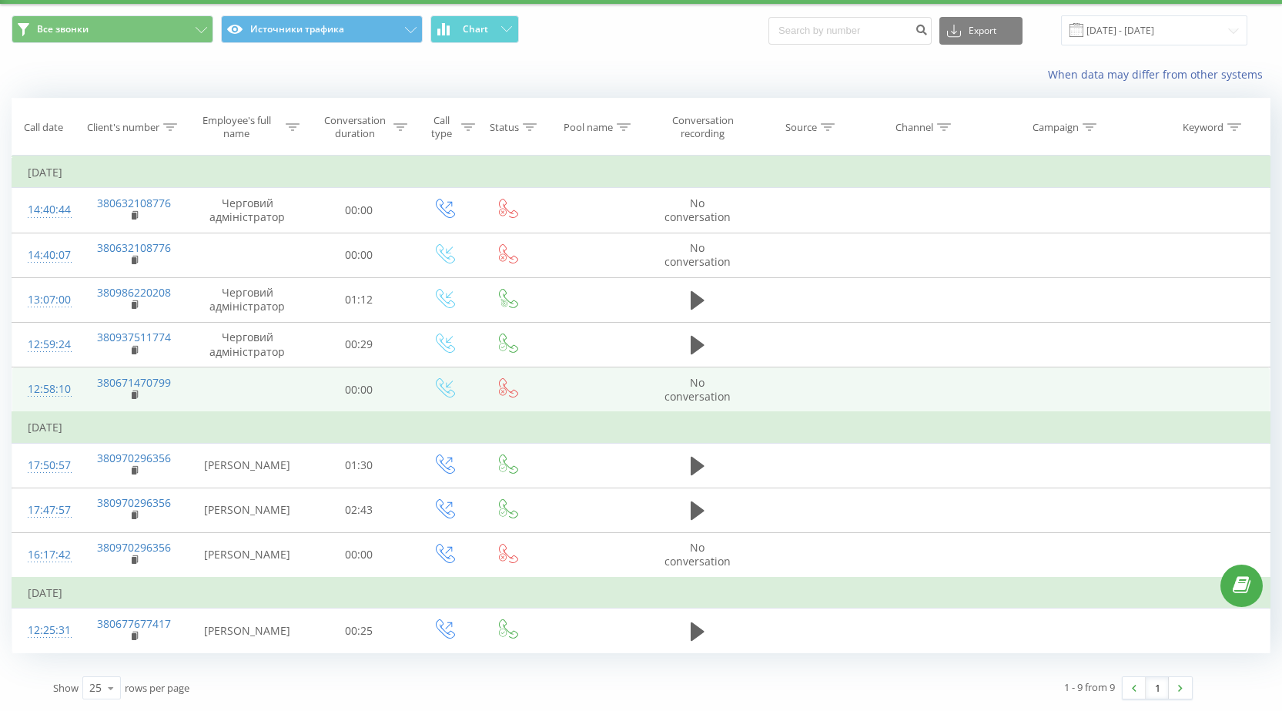
click at [64, 386] on div "12:58:10" at bounding box center [46, 389] width 36 height 30
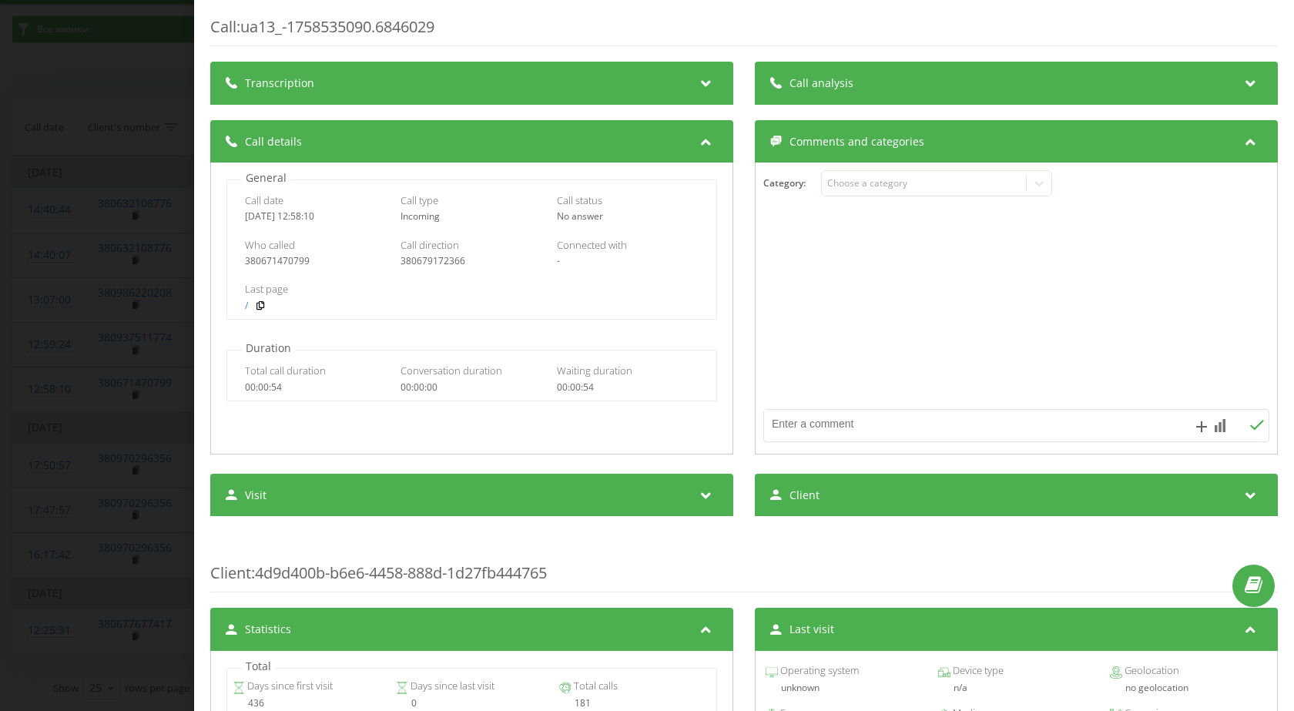
click at [35, 404] on div "Call : ua13_-1758535090.6846029 Transcription For AI analysis of future calls, …" at bounding box center [647, 355] width 1294 height 711
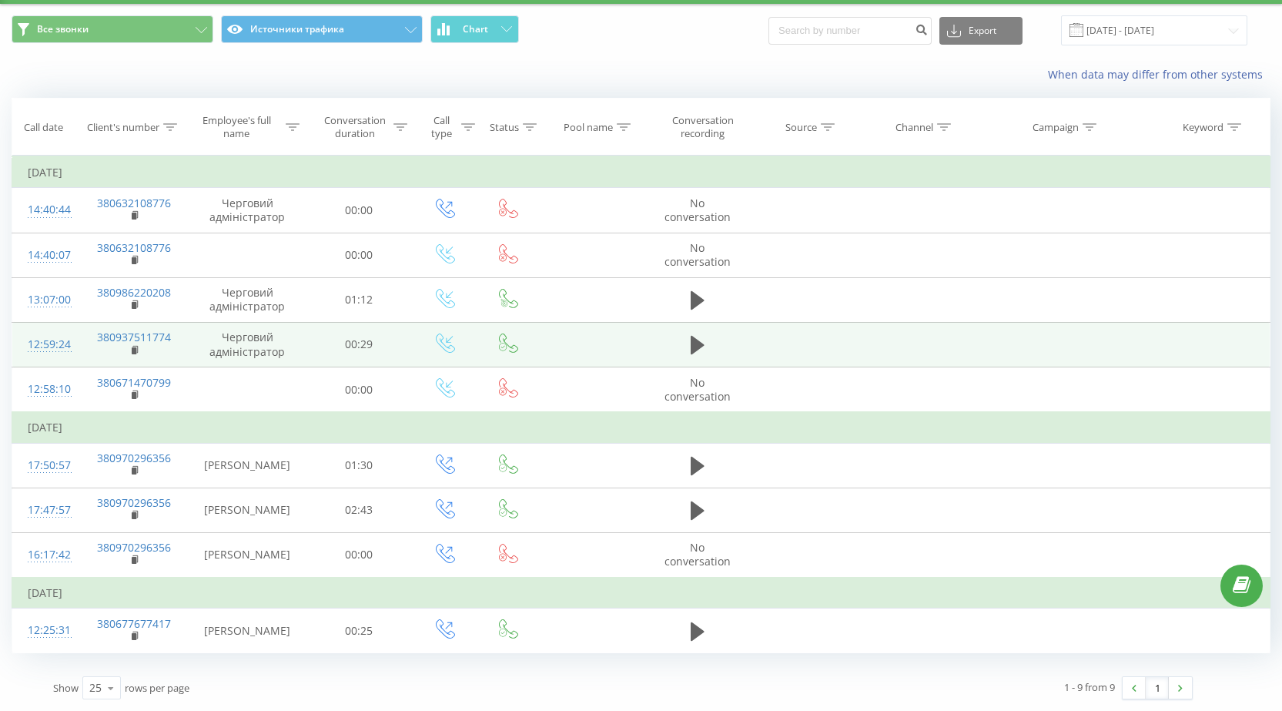
click at [47, 344] on div "12:59:24" at bounding box center [46, 345] width 36 height 30
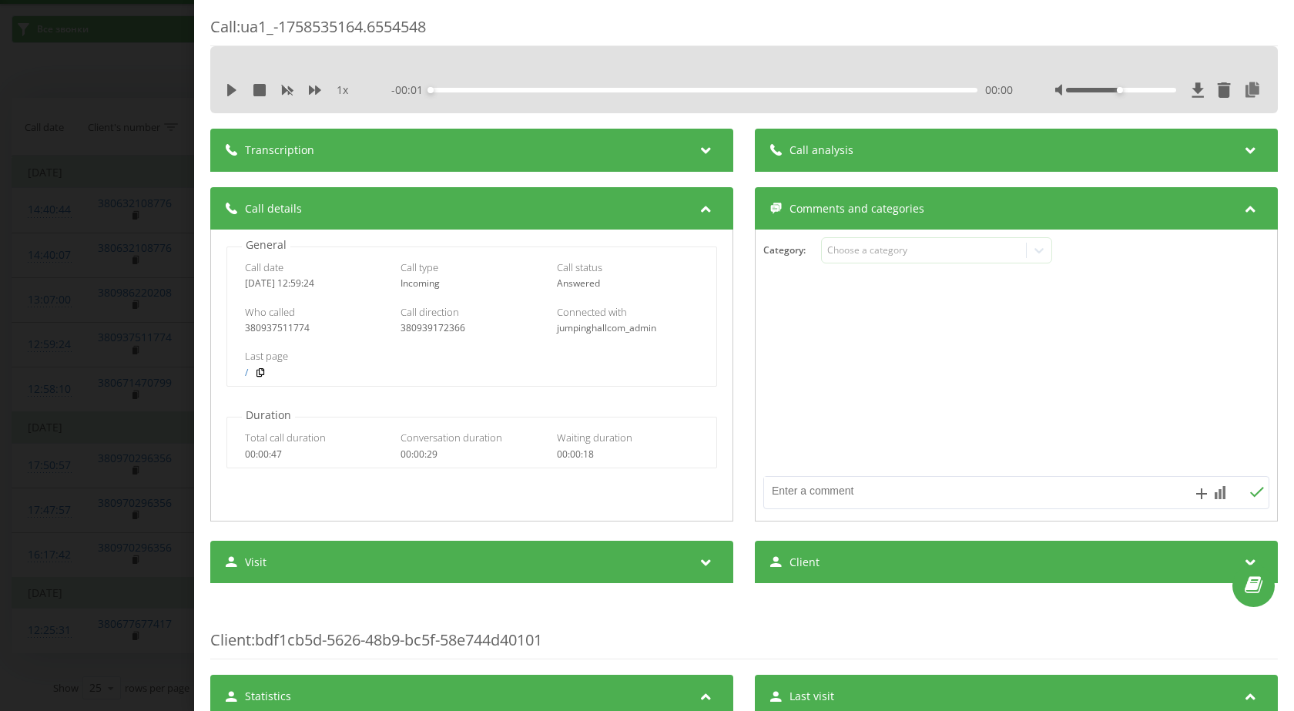
click at [52, 359] on div "Call : ua1_-1758535164.6554548 1 x - 00:01 00:00 00:00 Transcription For AI ana…" at bounding box center [647, 355] width 1294 height 711
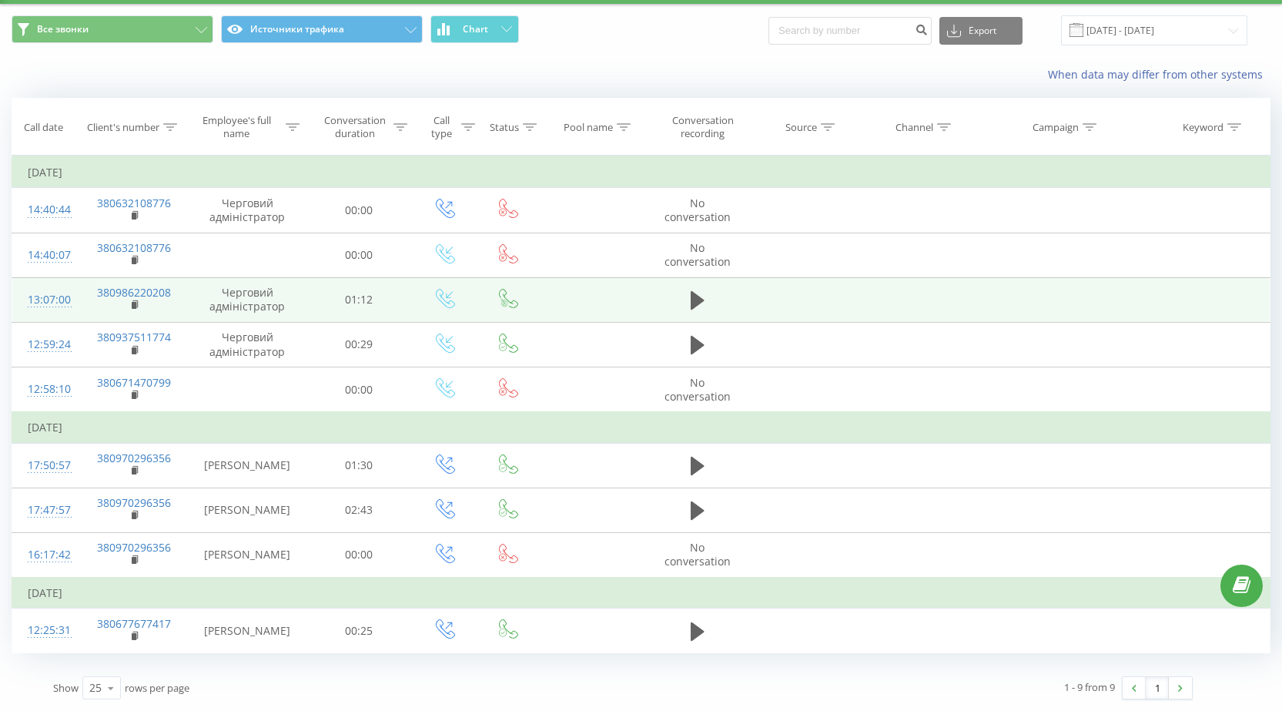
click at [62, 287] on div "13:07:00" at bounding box center [46, 300] width 36 height 30
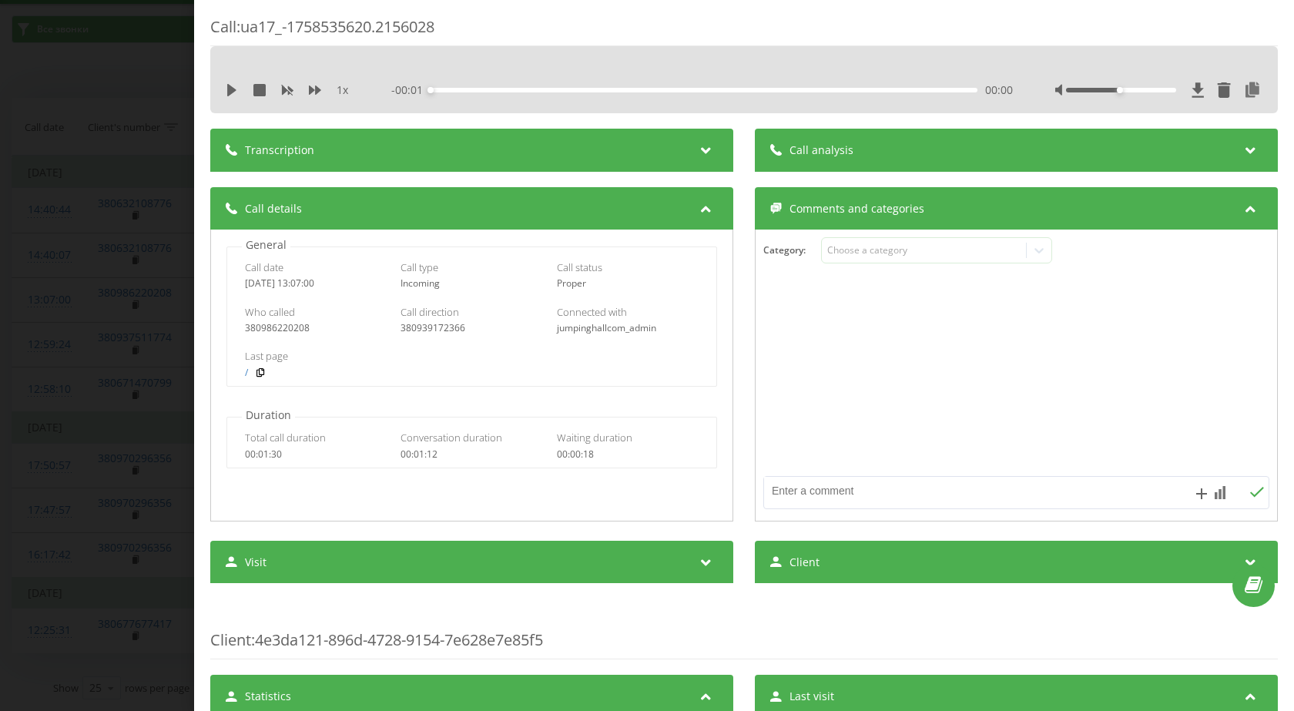
click at [426, 327] on div "380939172366" at bounding box center [472, 328] width 142 height 11
copy div "380939172366"
click at [189, 329] on div "Call : ua17_-1758535620.2156028 1 x - 00:01 00:00 00:00 Transcription For AI an…" at bounding box center [647, 355] width 1294 height 711
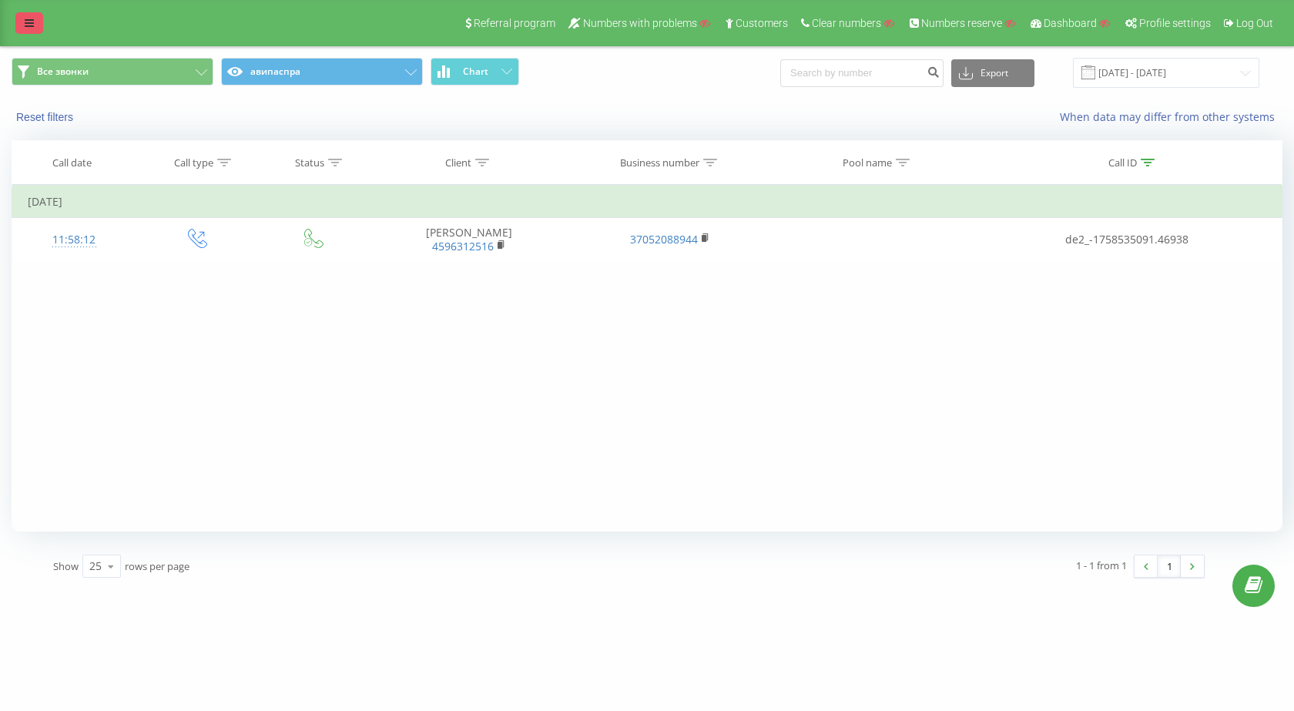
click at [36, 18] on link at bounding box center [29, 23] width 28 height 22
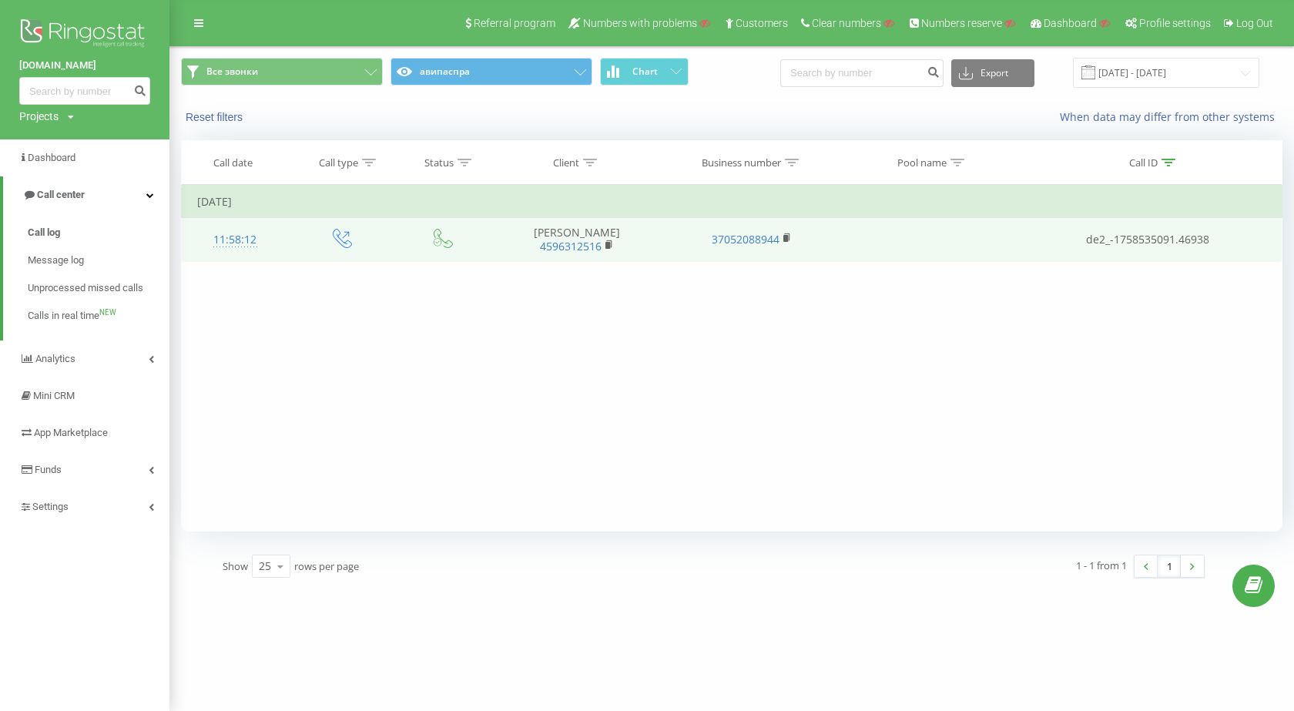
drag, startPoint x: 640, startPoint y: 230, endPoint x: 593, endPoint y: 233, distance: 47.1
click at [568, 235] on td "[PERSON_NAME] 4596312516" at bounding box center [577, 239] width 174 height 45
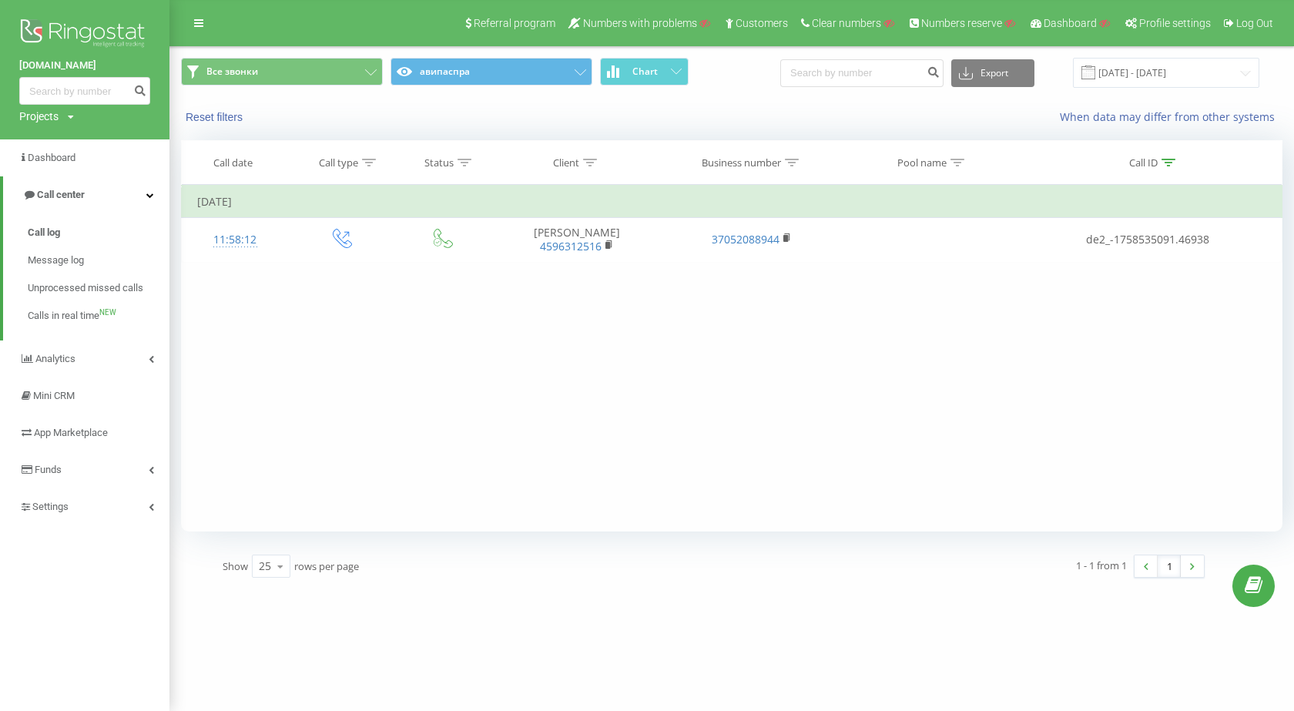
click at [841, 384] on div "Filter by condition Equal Enter value Cancel OK Filter by condition Equal Enter…" at bounding box center [731, 358] width 1101 height 347
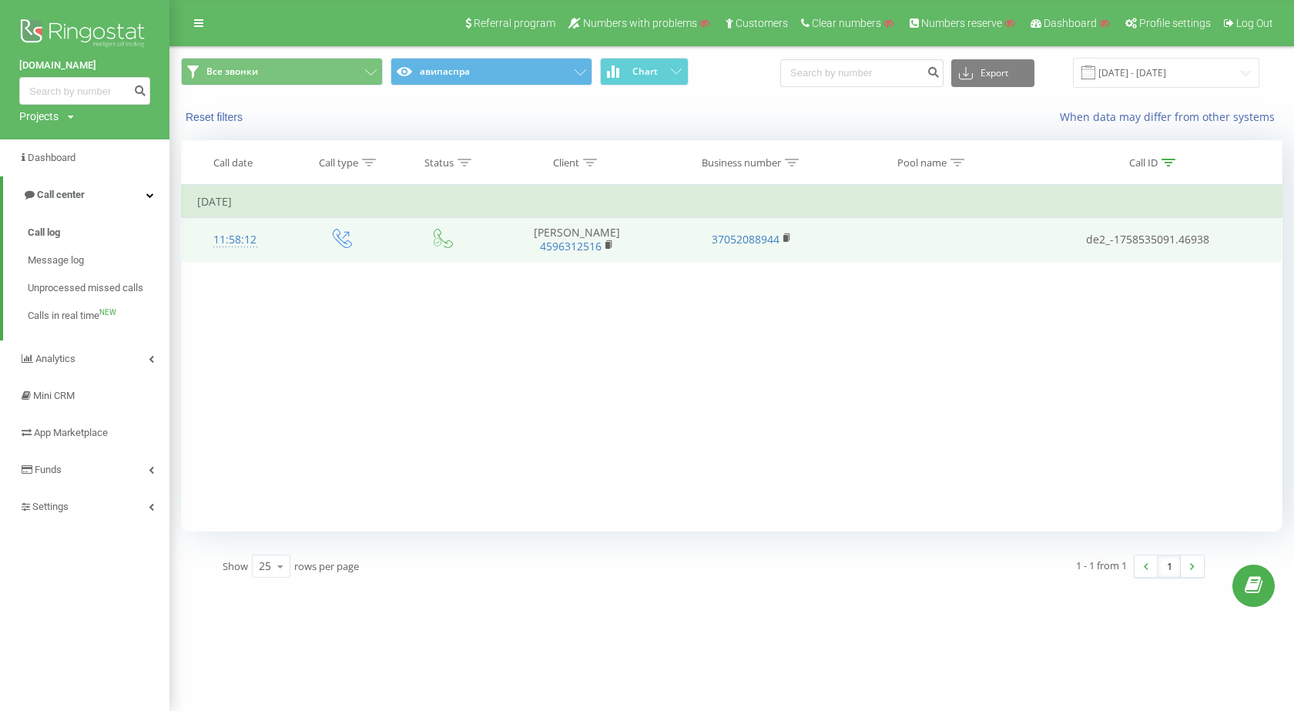
click at [220, 240] on div "11:58:12" at bounding box center [235, 240] width 76 height 30
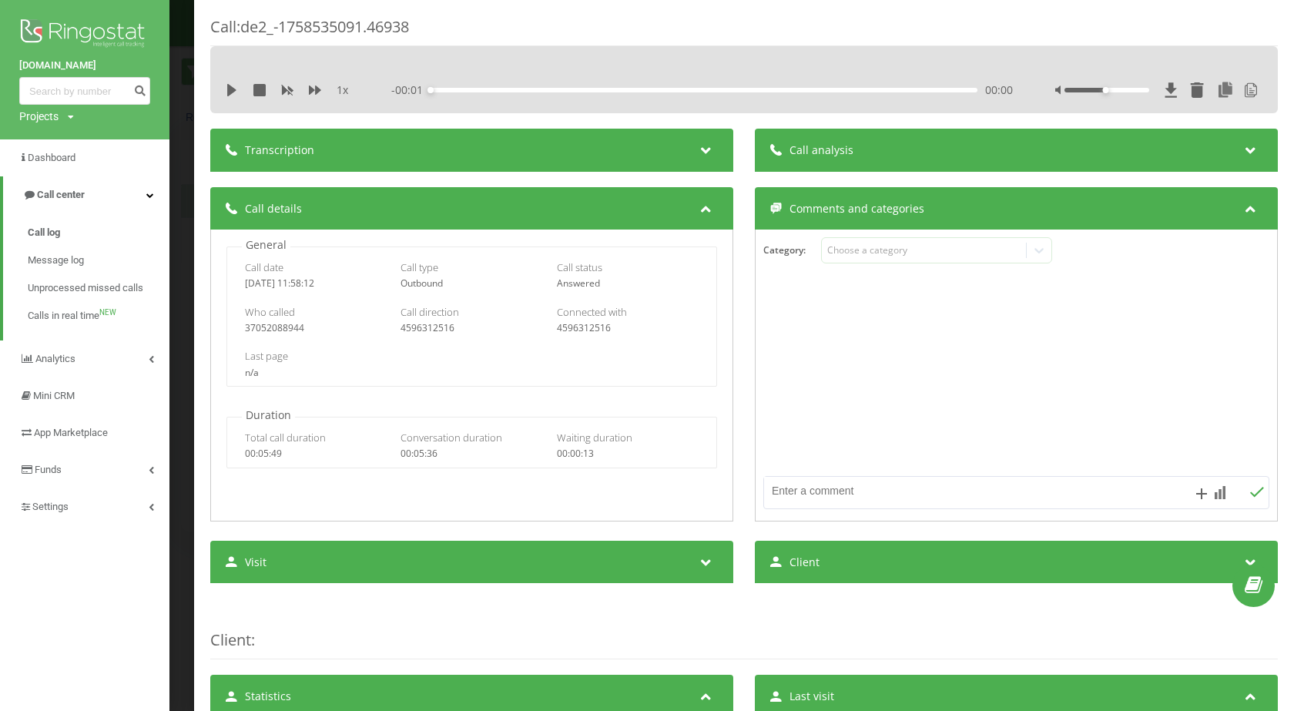
click at [188, 272] on div "Call : de2_-1758535091.46938 1 x - 00:01 00:00 00:00 Transcription For AI analy…" at bounding box center [647, 355] width 1294 height 711
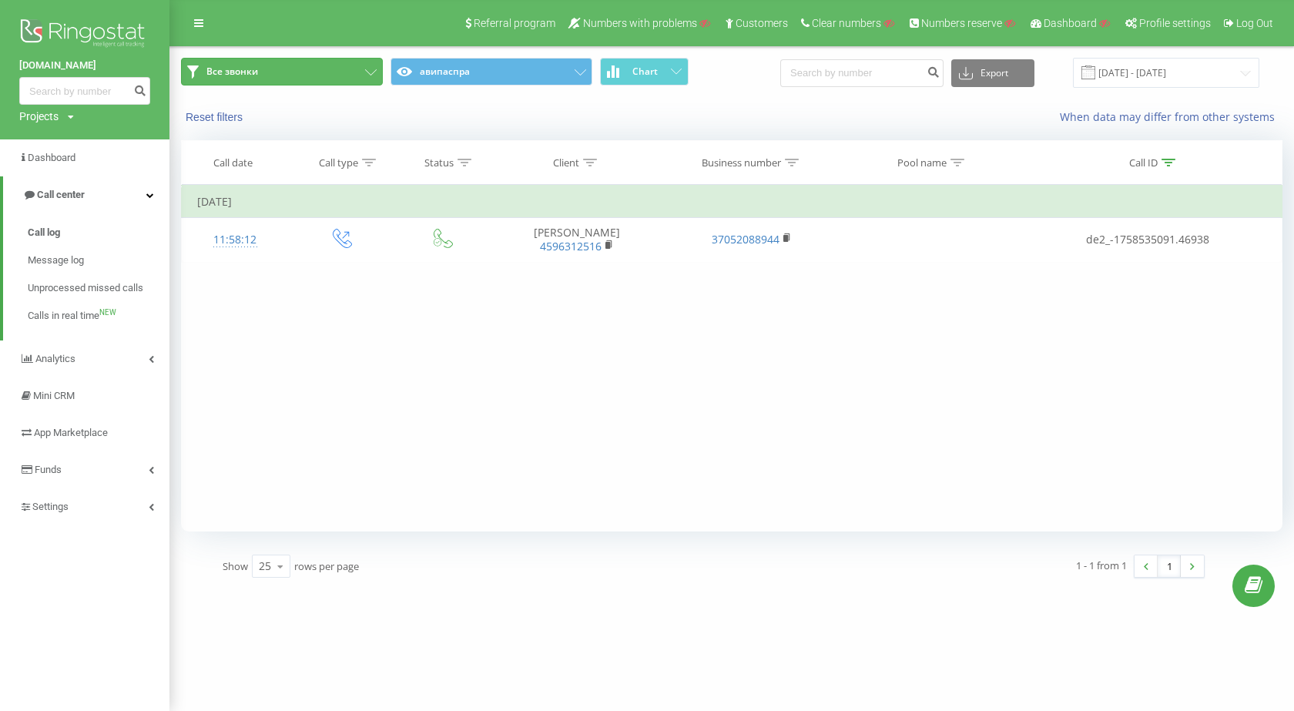
click at [380, 64] on button "Все звонки" at bounding box center [282, 72] width 202 height 28
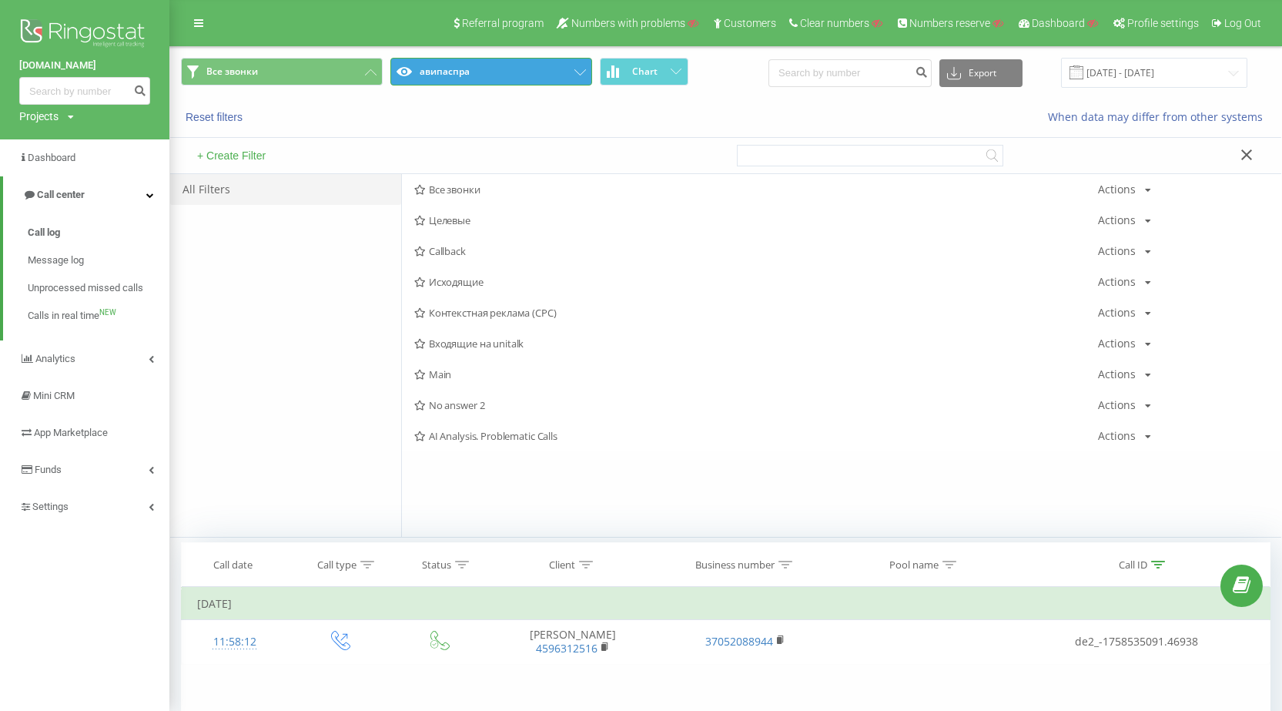
click at [572, 68] on button "авипаспра" at bounding box center [492, 72] width 202 height 28
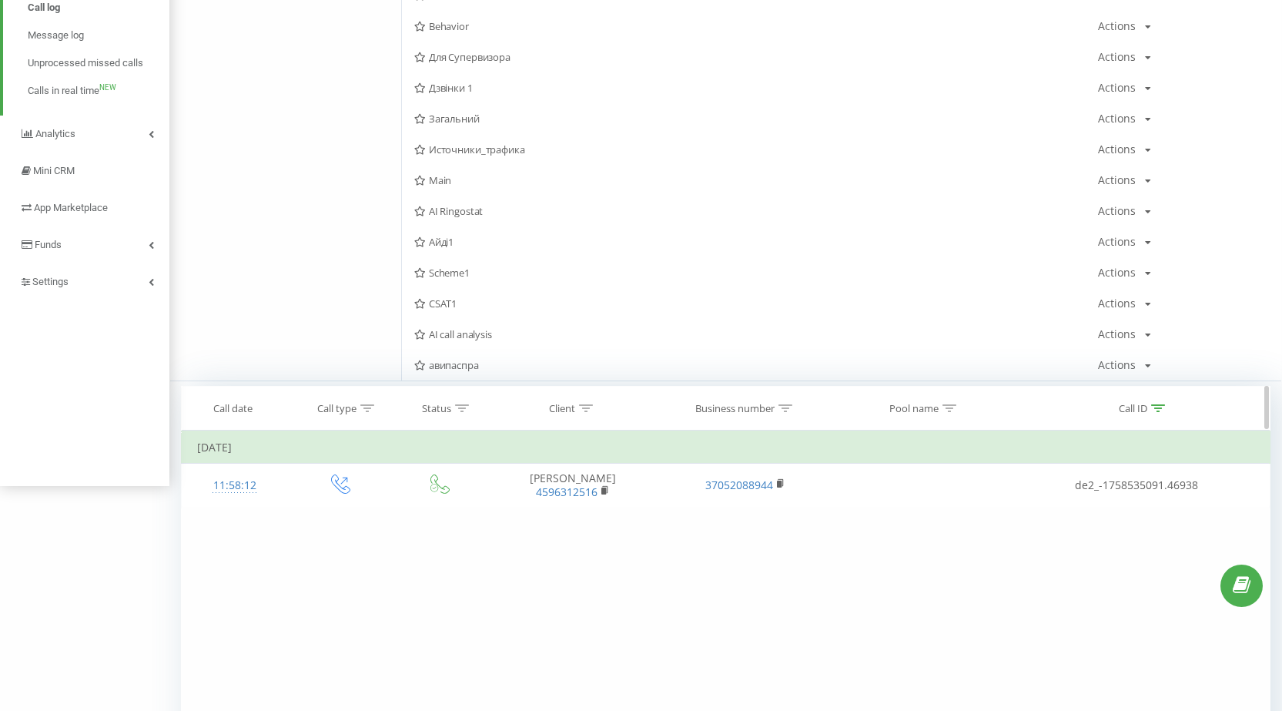
scroll to position [231, 0]
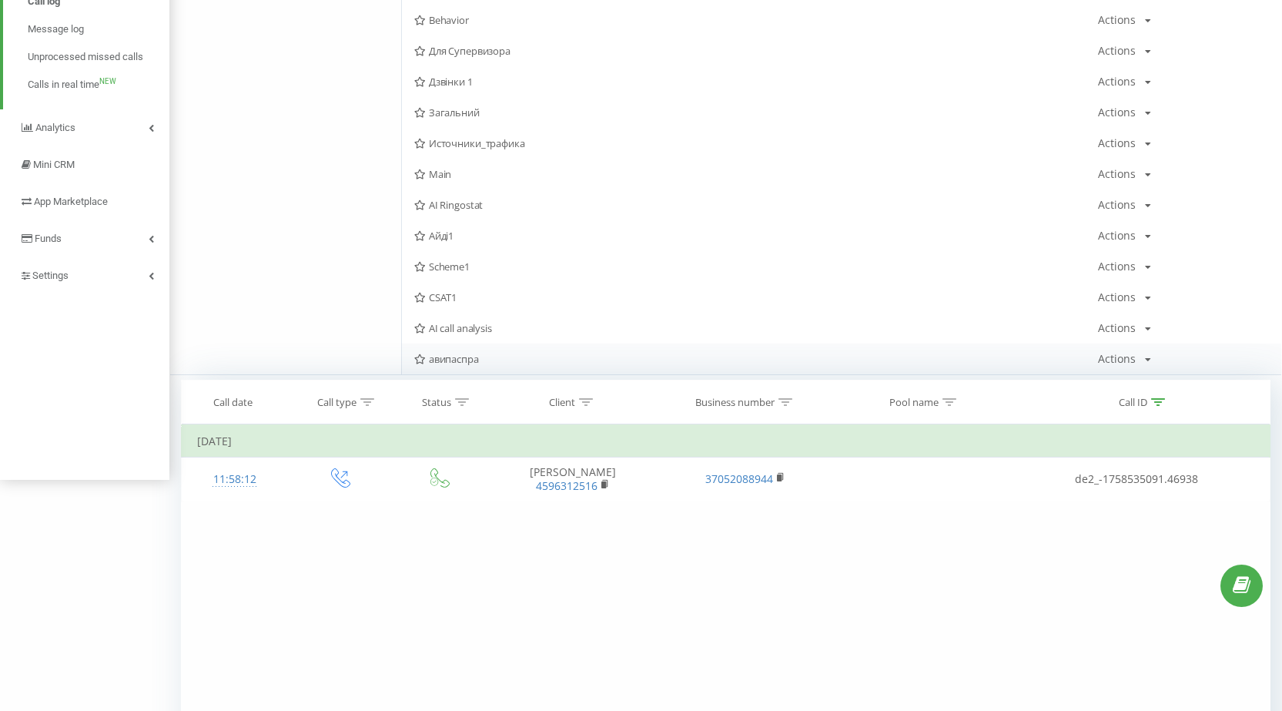
click at [1141, 353] on div "авипаспра Actions Edit Copy Delete Default Share" at bounding box center [842, 359] width 880 height 31
click at [1130, 364] on div "Actions" at bounding box center [1117, 359] width 38 height 11
click at [1128, 375] on div "Edit" at bounding box center [1145, 379] width 92 height 28
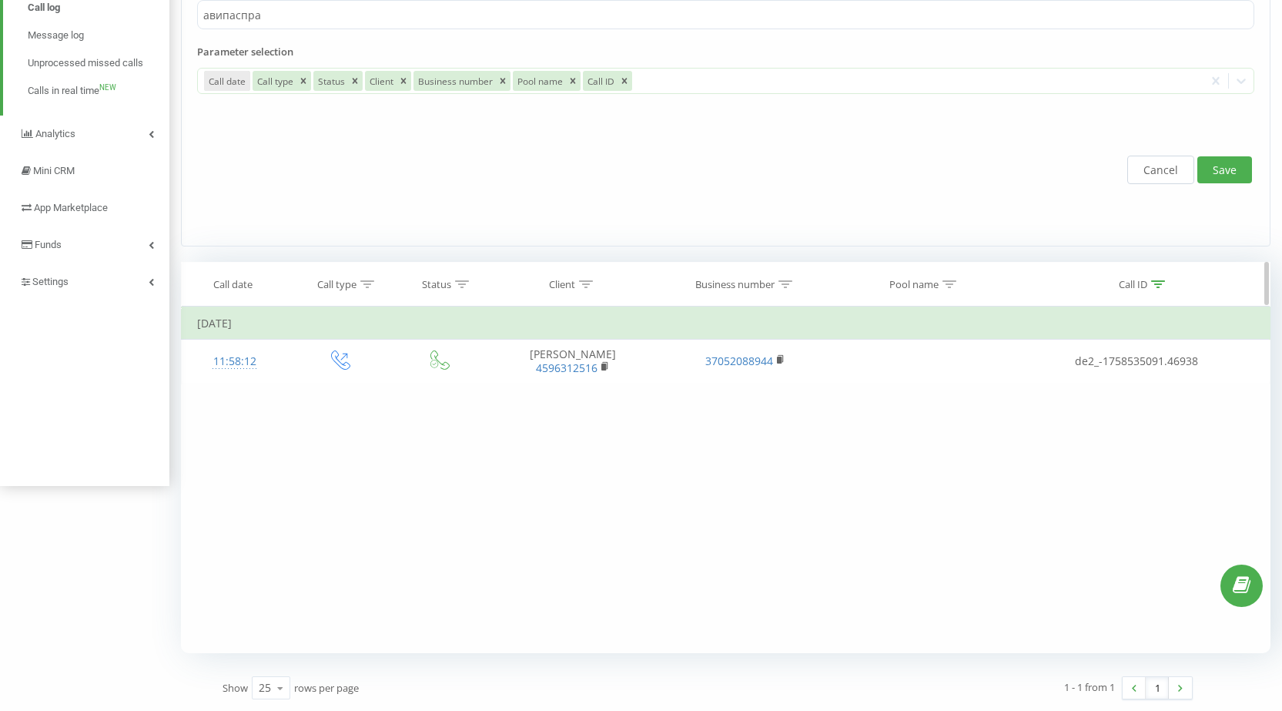
scroll to position [225, 0]
click at [673, 77] on div at bounding box center [917, 81] width 564 height 18
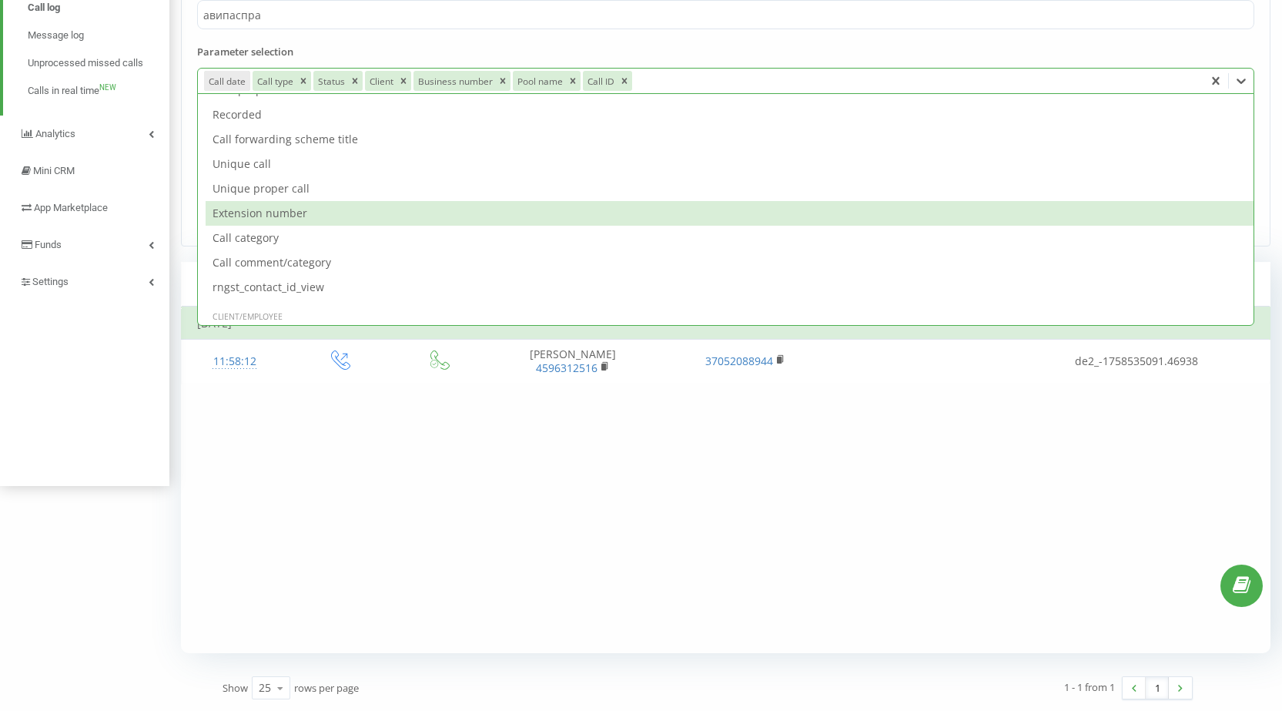
scroll to position [1386, 0]
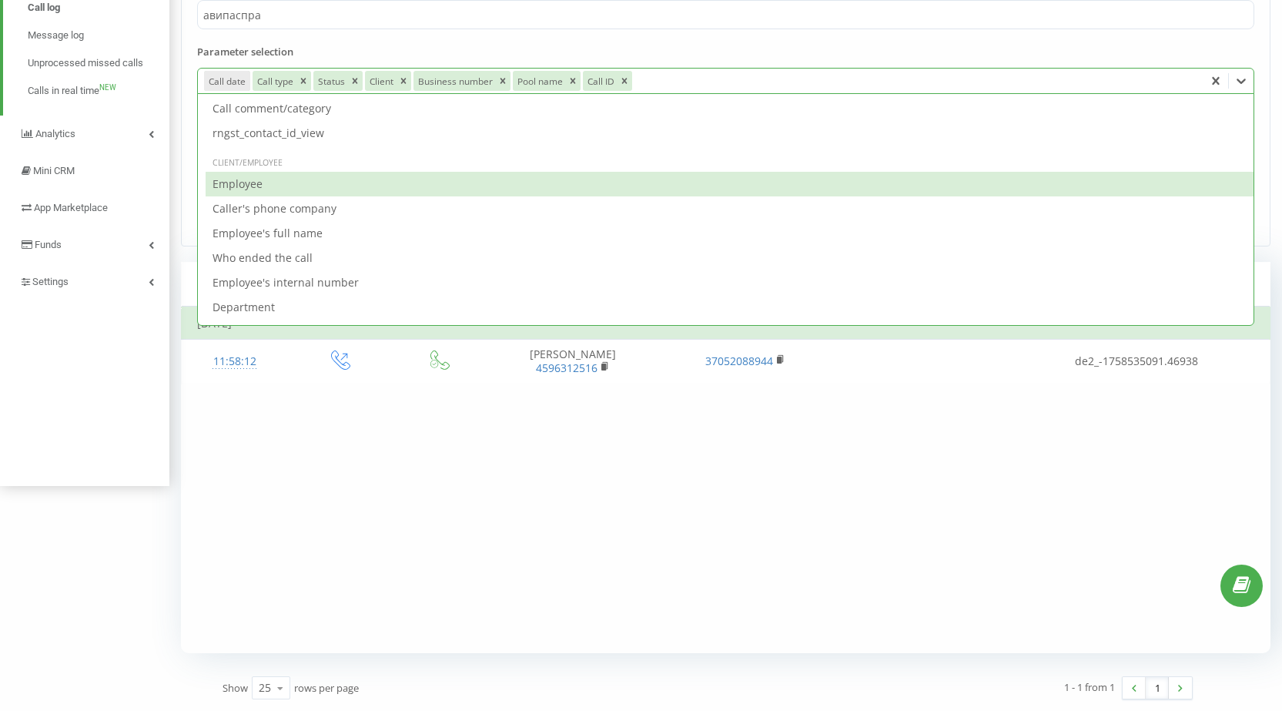
click at [280, 188] on div "Employee" at bounding box center [730, 184] width 1048 height 25
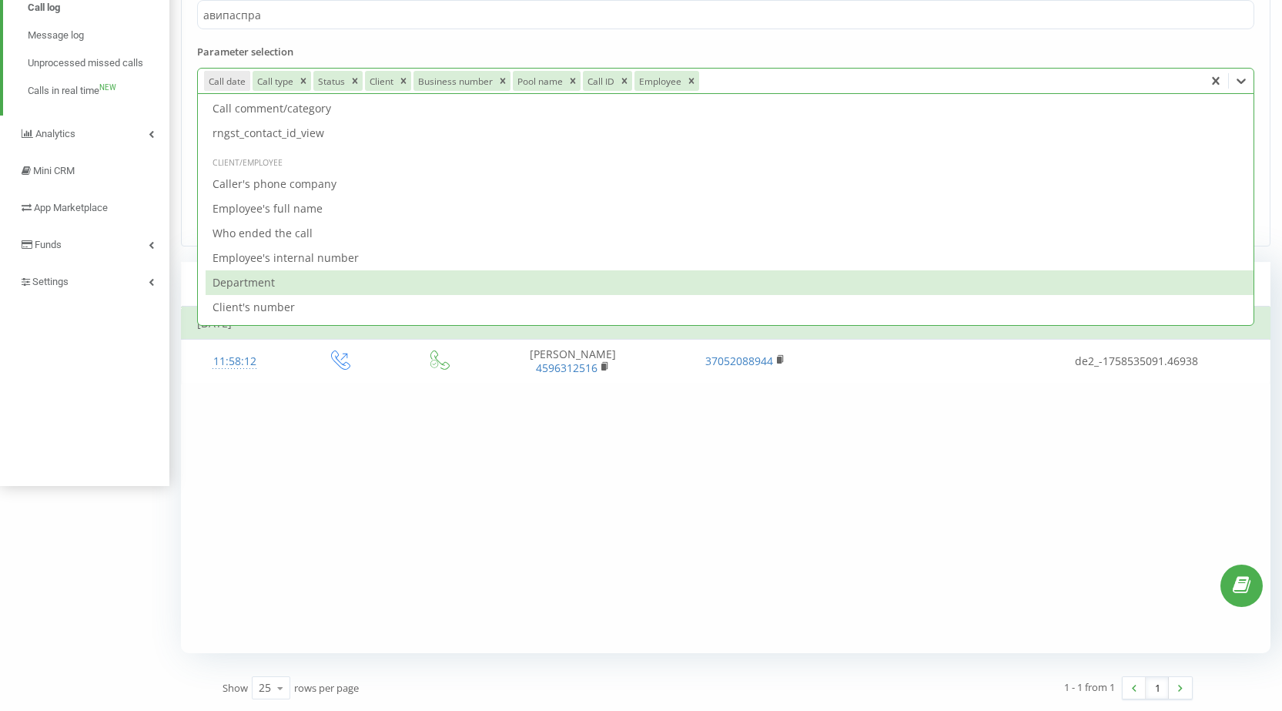
click at [932, 486] on div "Filter by condition Equal Enter value Cancel OK Filter by condition Equal Enter…" at bounding box center [726, 480] width 1090 height 347
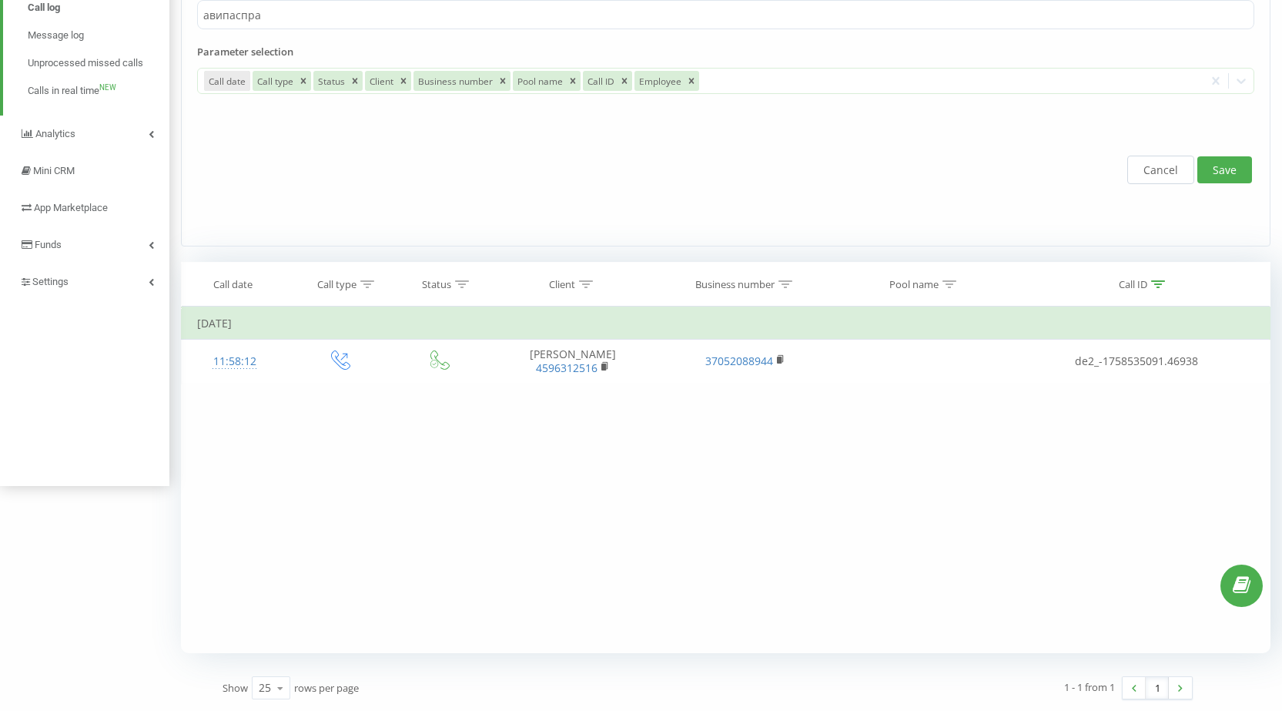
drag, startPoint x: 1232, startPoint y: 159, endPoint x: 971, endPoint y: 241, distance: 273.6
click at [1231, 159] on button "Save" at bounding box center [1225, 169] width 55 height 27
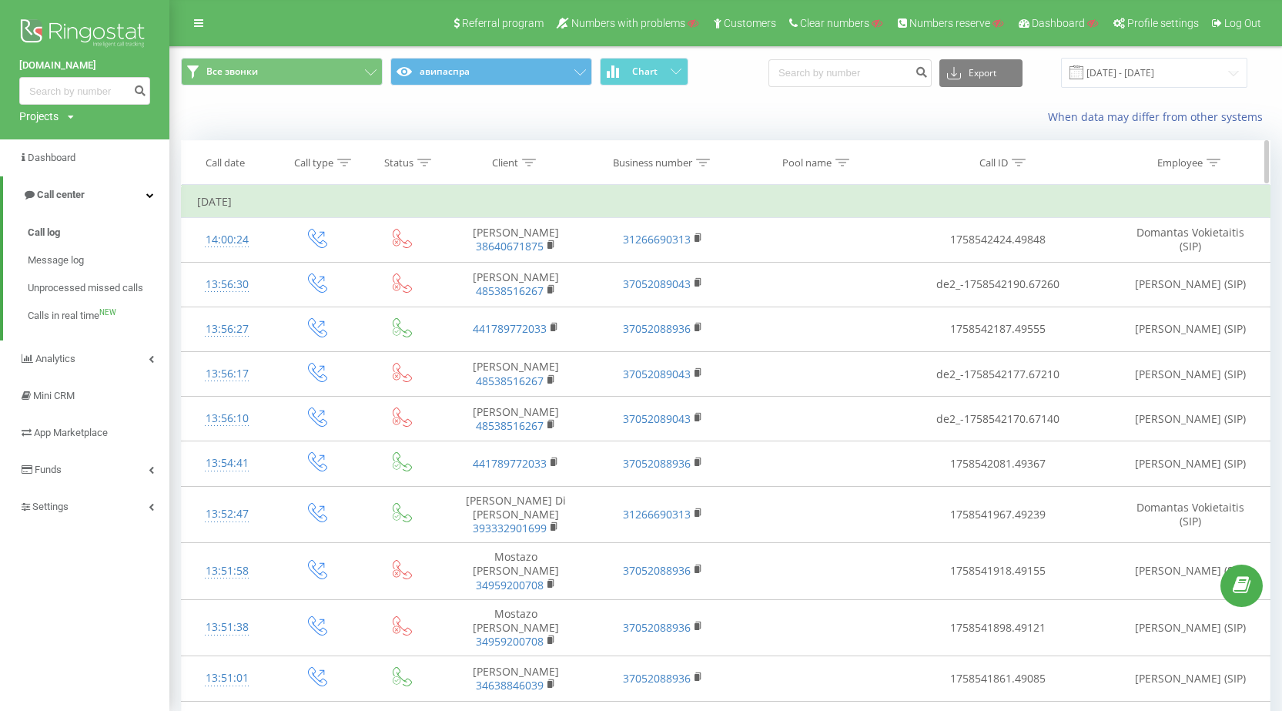
click at [1027, 161] on div "Call ID" at bounding box center [998, 162] width 227 height 13
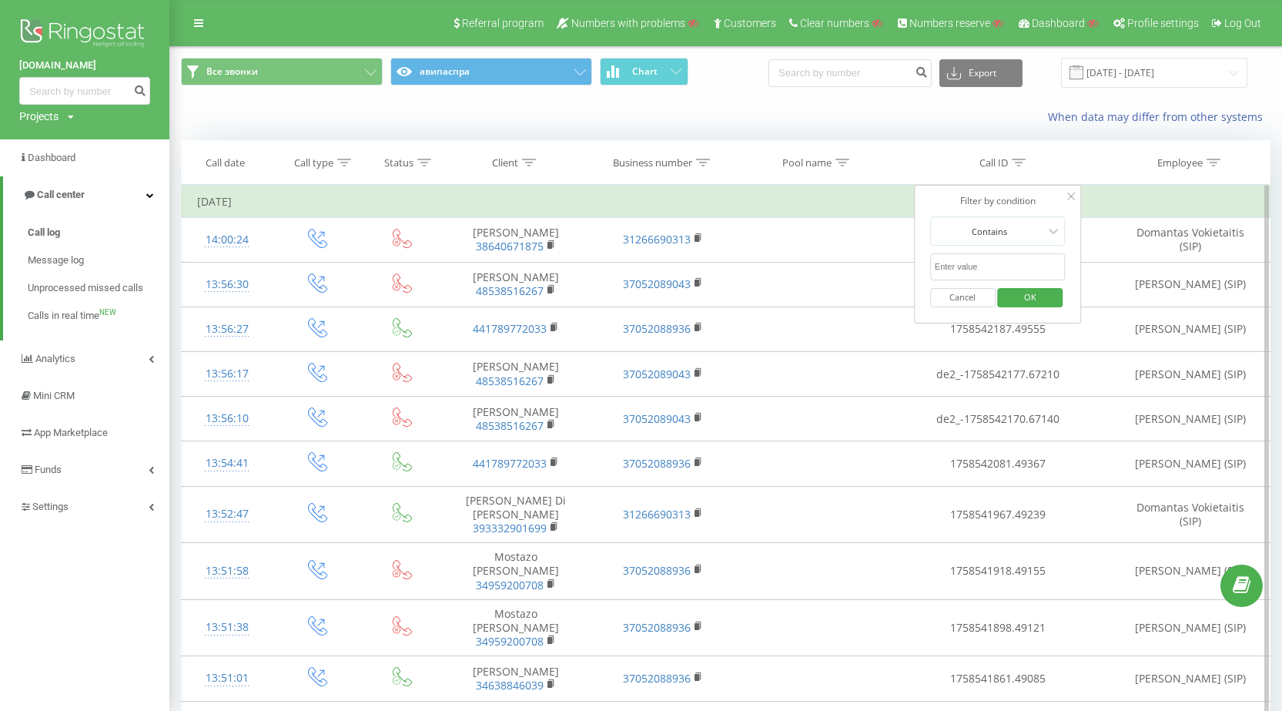
paste input "de2_-1758535091.46938"
drag, startPoint x: 977, startPoint y: 267, endPoint x: 967, endPoint y: 268, distance: 10.0
click at [977, 267] on input "text" at bounding box center [998, 266] width 136 height 27
click at [940, 263] on input "de2_-1758535091.46938" at bounding box center [998, 266] width 136 height 27
type input "de2_-1758535091.46938"
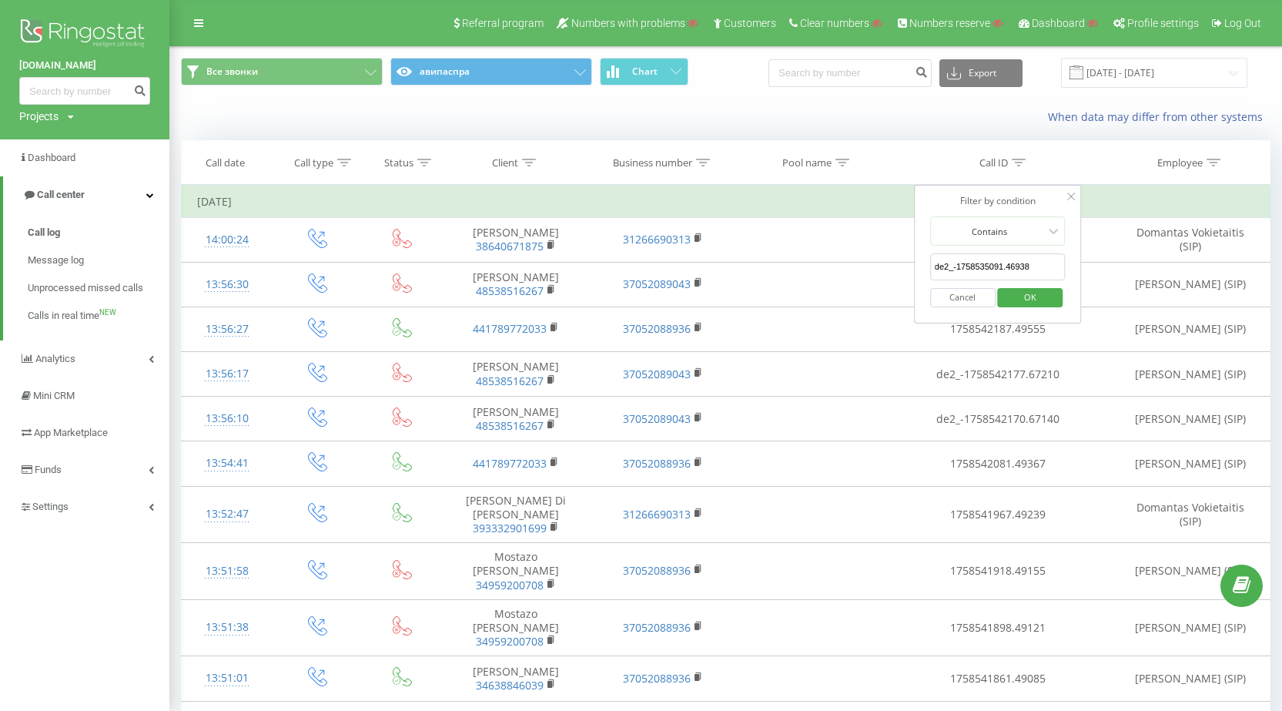
click button "OK" at bounding box center [1030, 297] width 65 height 19
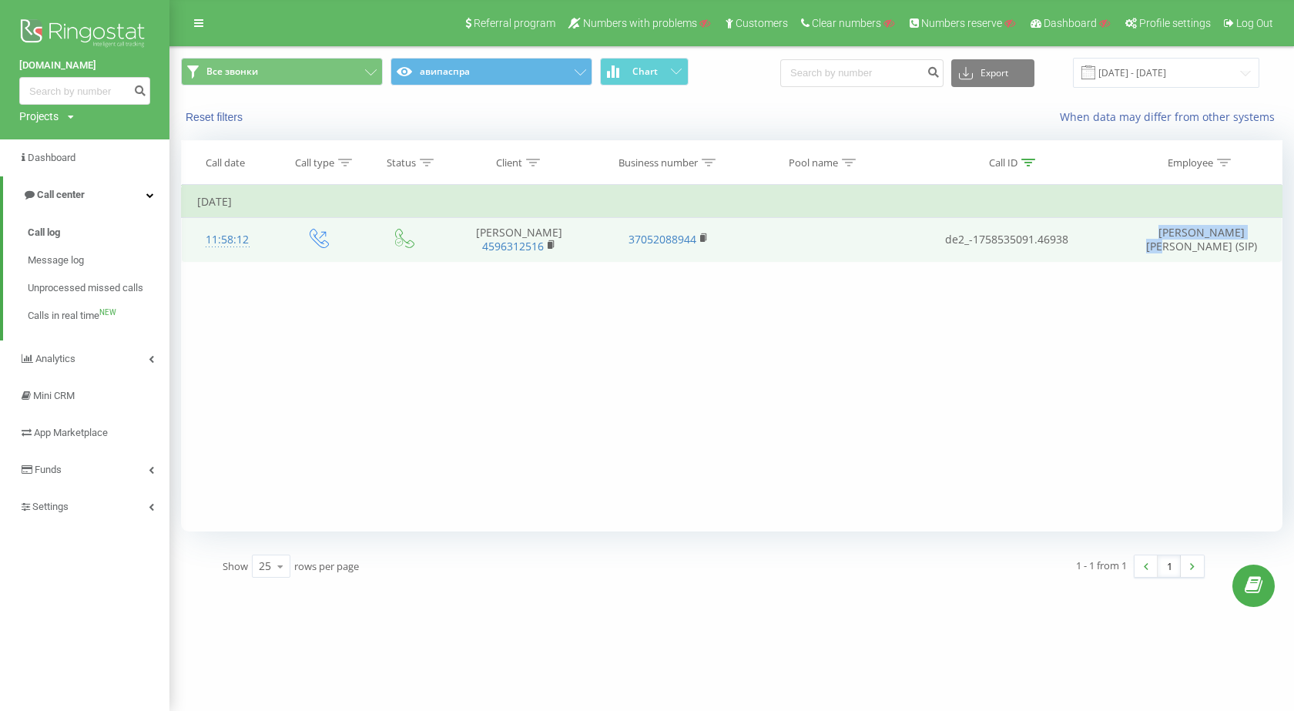
drag, startPoint x: 1186, startPoint y: 229, endPoint x: 1246, endPoint y: 229, distance: 60.1
click at [1246, 229] on td "[PERSON_NAME] [PERSON_NAME] (SIP)" at bounding box center [1201, 239] width 160 height 45
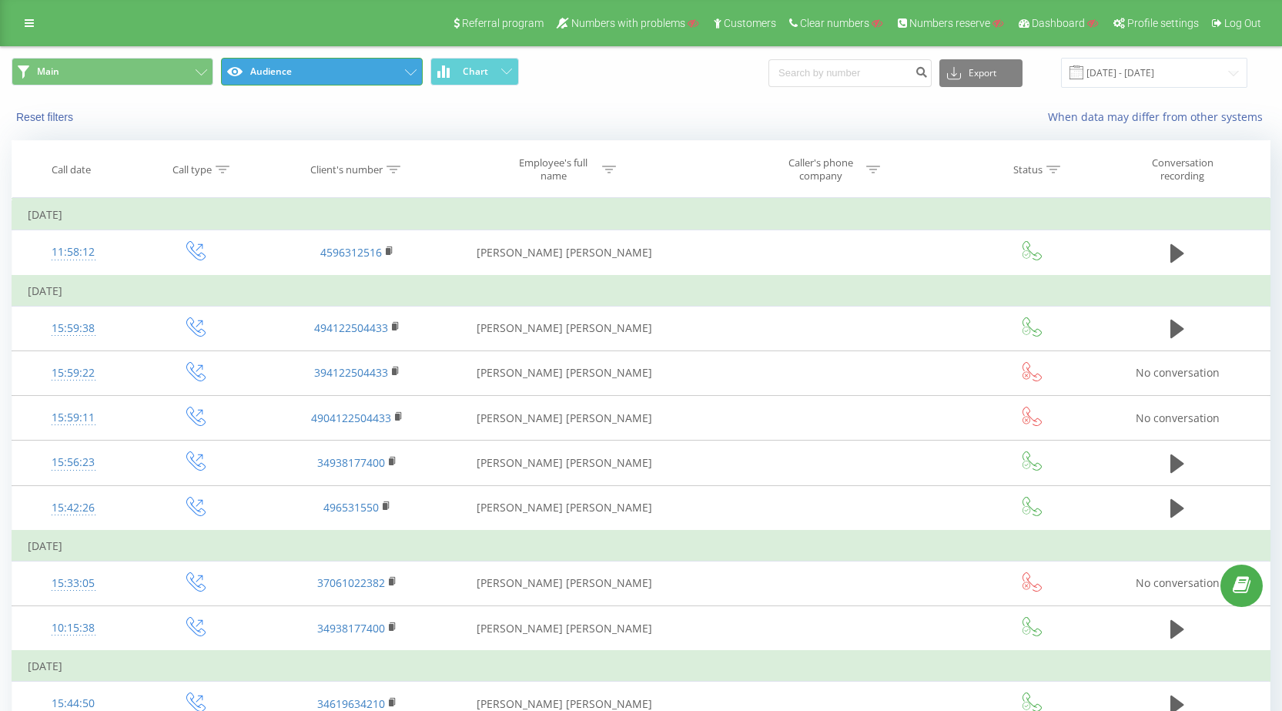
click at [381, 80] on button "Audience" at bounding box center [322, 72] width 202 height 28
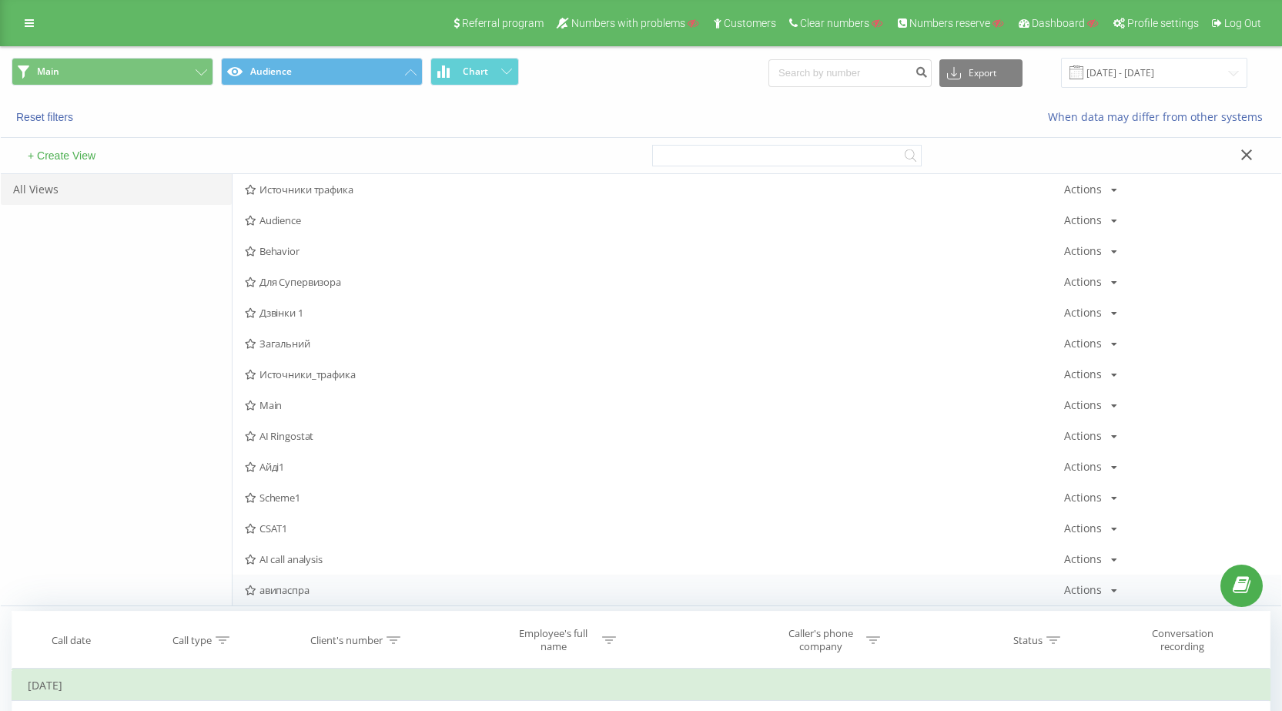
click at [288, 582] on div "авипаспра Actions Edit Copy Delete Default Share" at bounding box center [757, 590] width 1049 height 31
click at [338, 594] on span "авипаспра" at bounding box center [655, 590] width 820 height 11
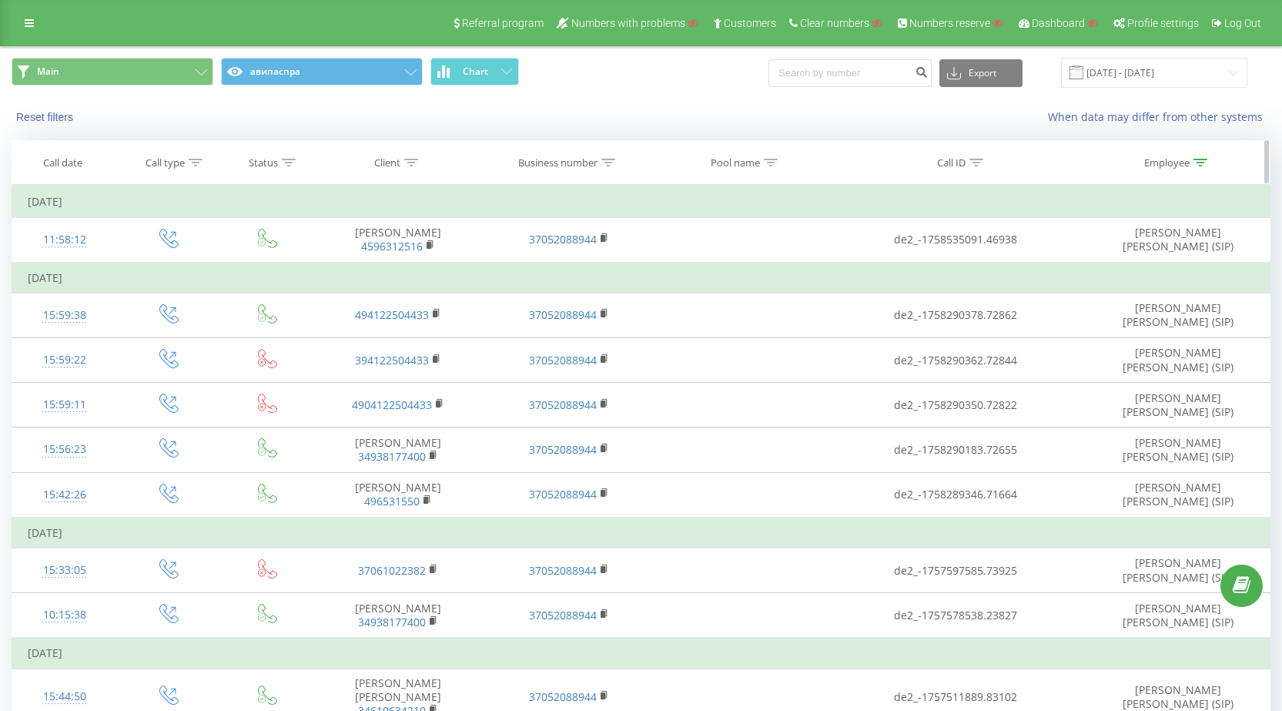
click at [982, 166] on icon at bounding box center [977, 163] width 14 height 8
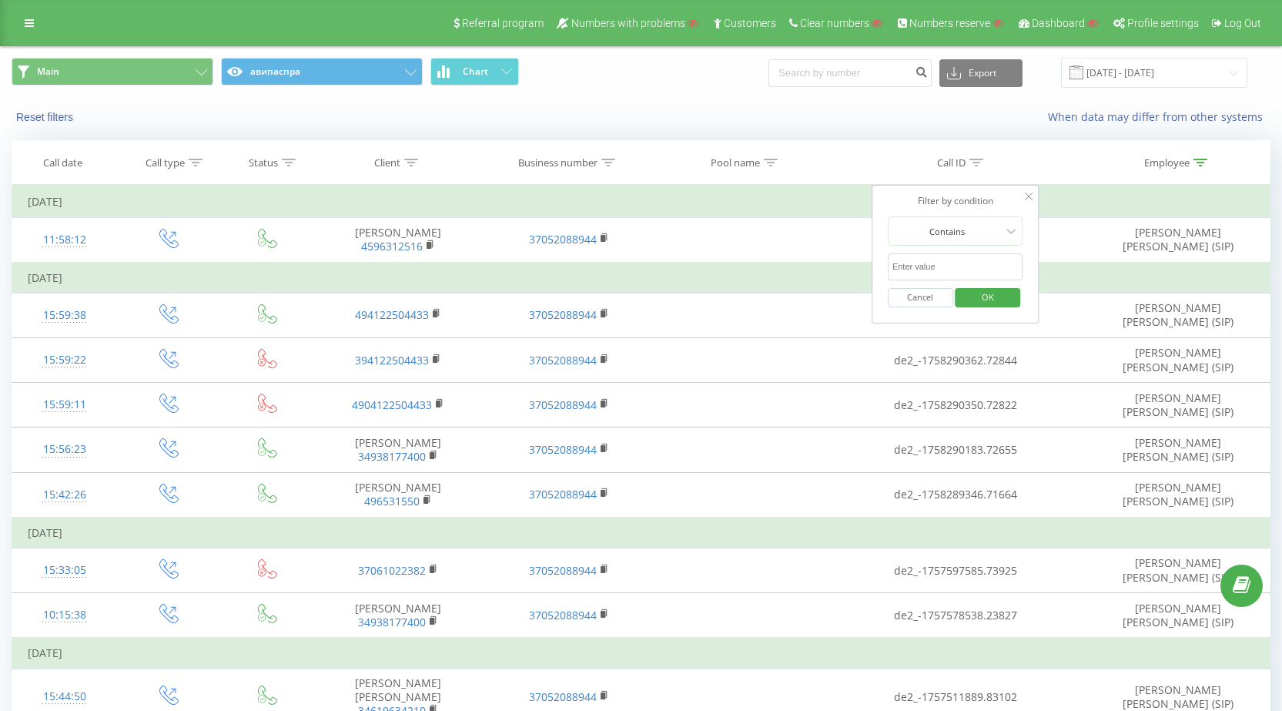
click at [925, 277] on input "text" at bounding box center [956, 266] width 136 height 27
paste input "de2_-1758535091.46938"
type input "de2_-1758535091.46938"
click at [1001, 301] on span "OK" at bounding box center [988, 297] width 43 height 24
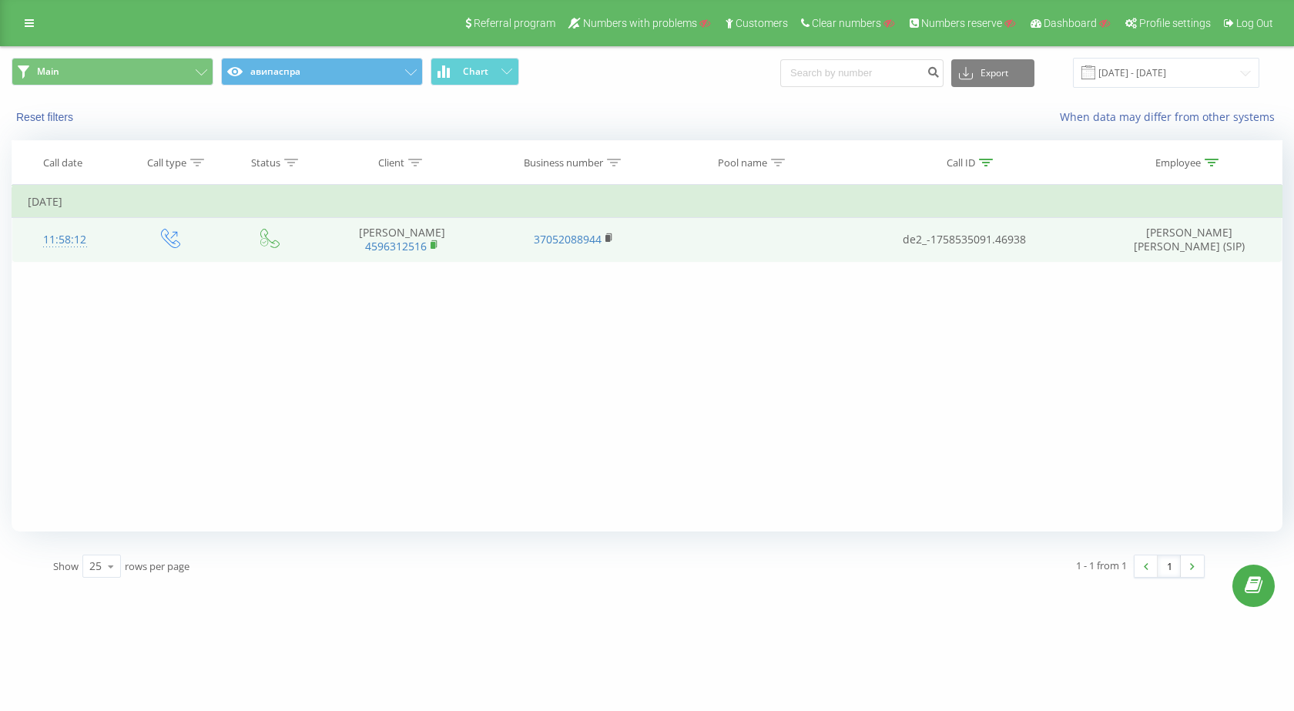
click at [438, 243] on icon at bounding box center [435, 245] width 8 height 11
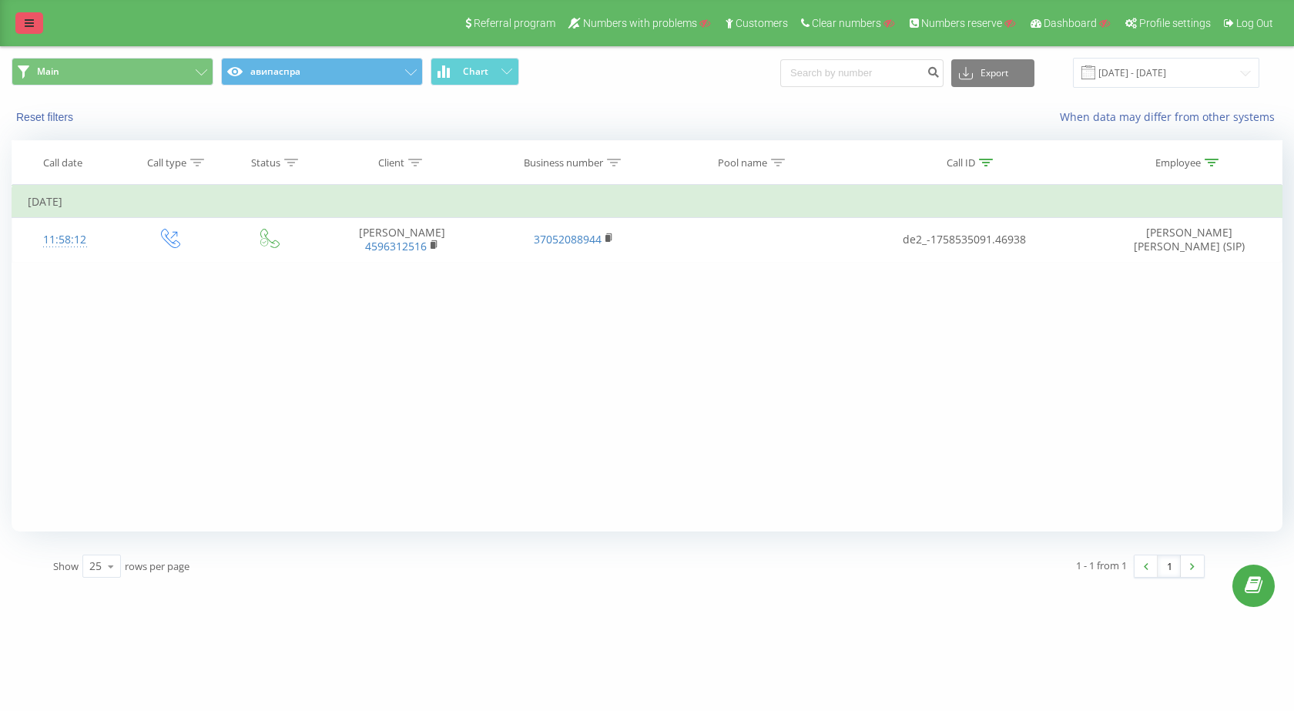
click at [38, 28] on link at bounding box center [29, 23] width 28 height 22
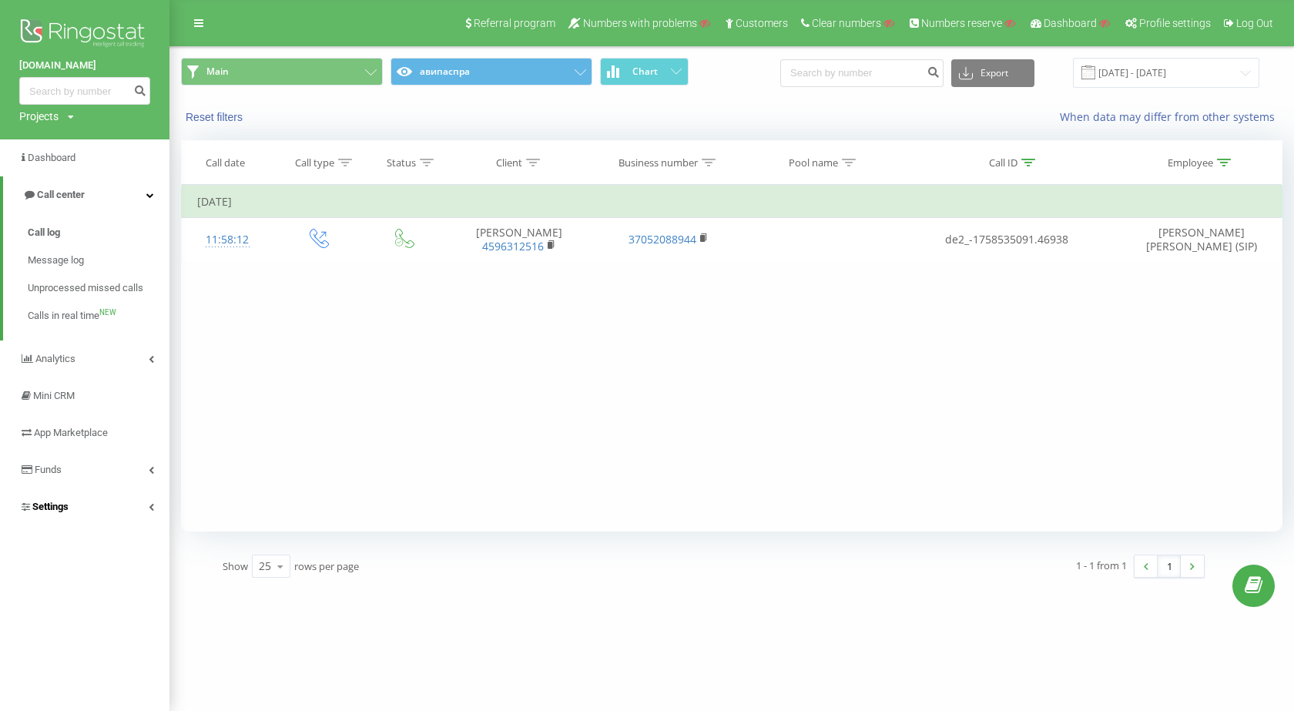
click at [129, 508] on link "Settings" at bounding box center [84, 506] width 169 height 37
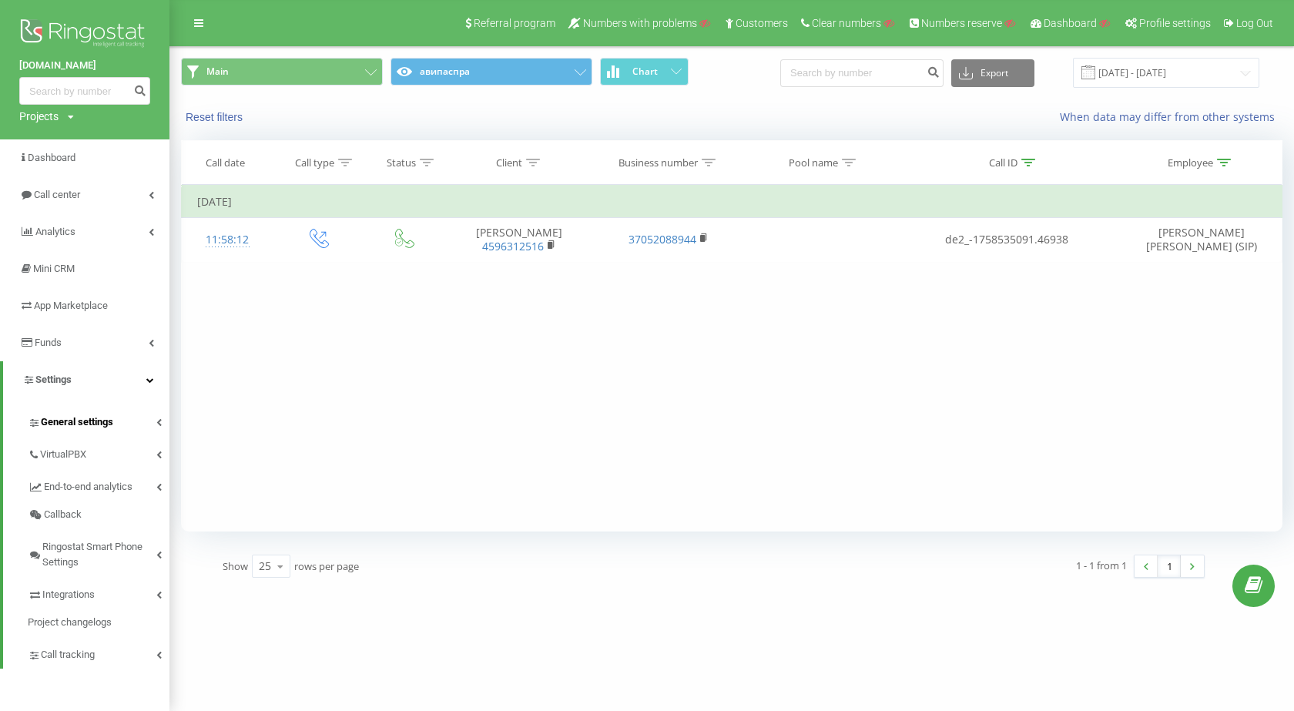
click at [124, 424] on link "General settings" at bounding box center [99, 420] width 142 height 32
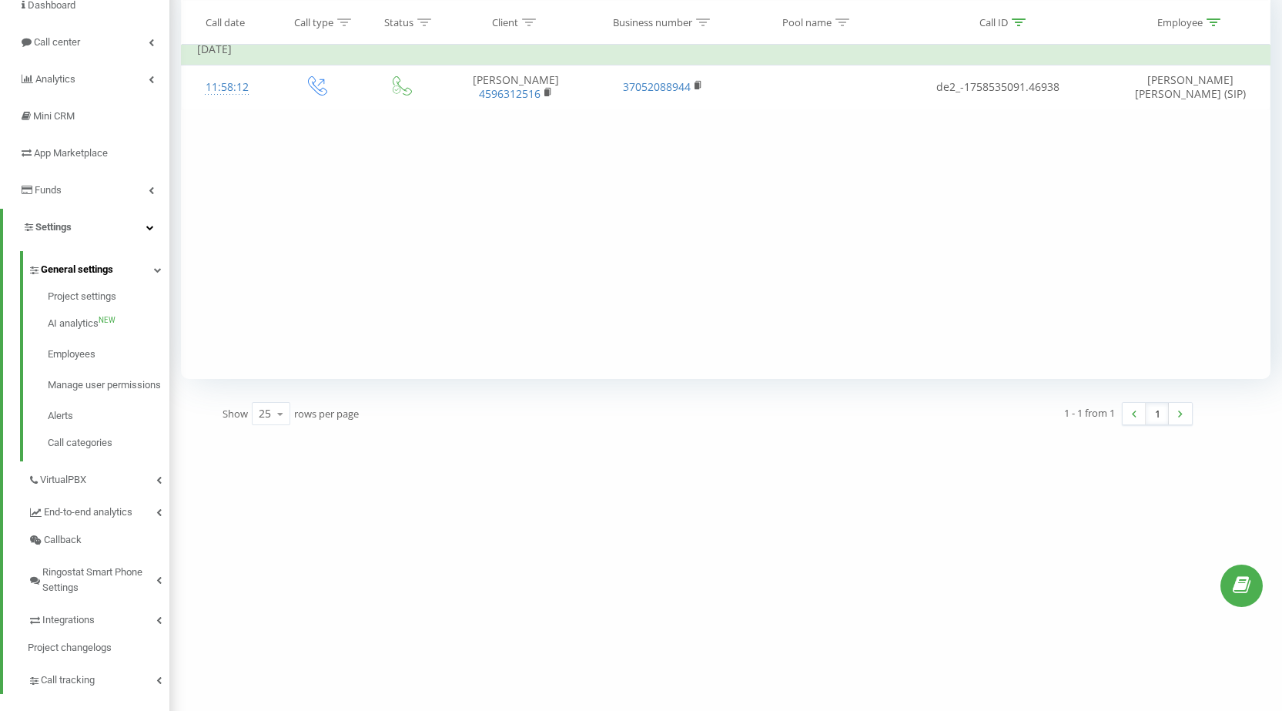
scroll to position [190, 0]
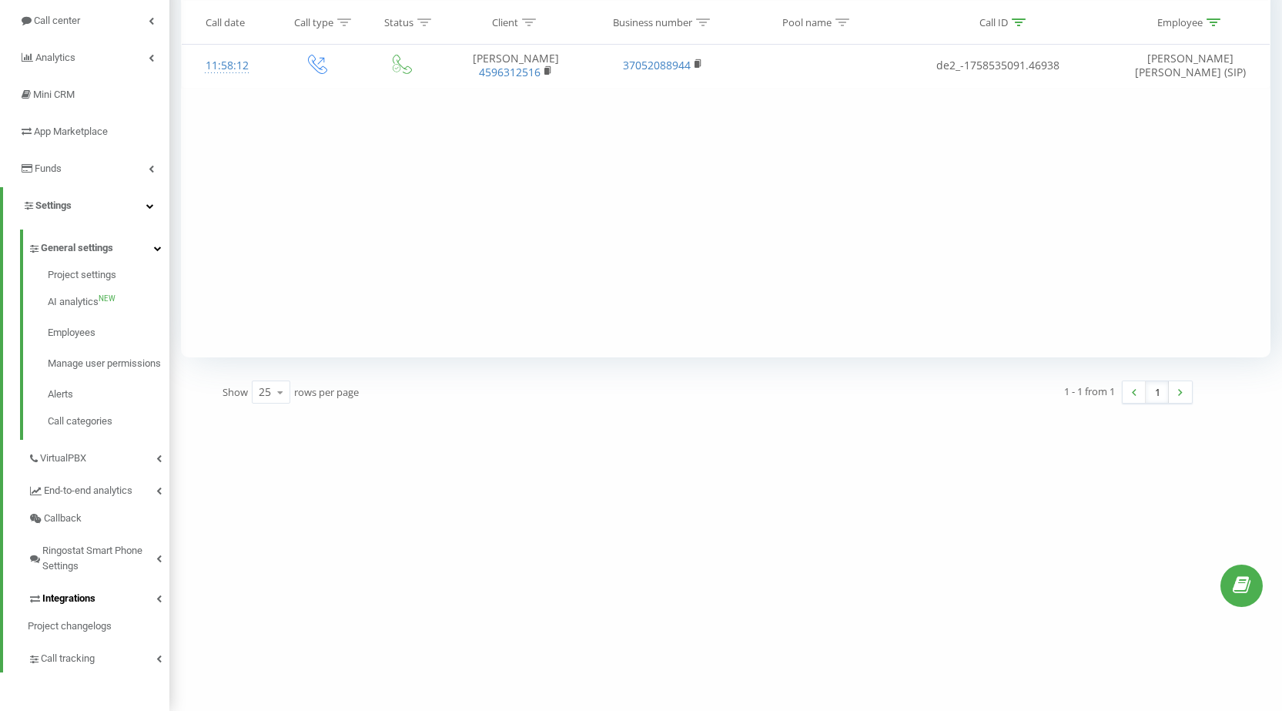
click at [92, 598] on span "Integrations" at bounding box center [68, 598] width 53 height 15
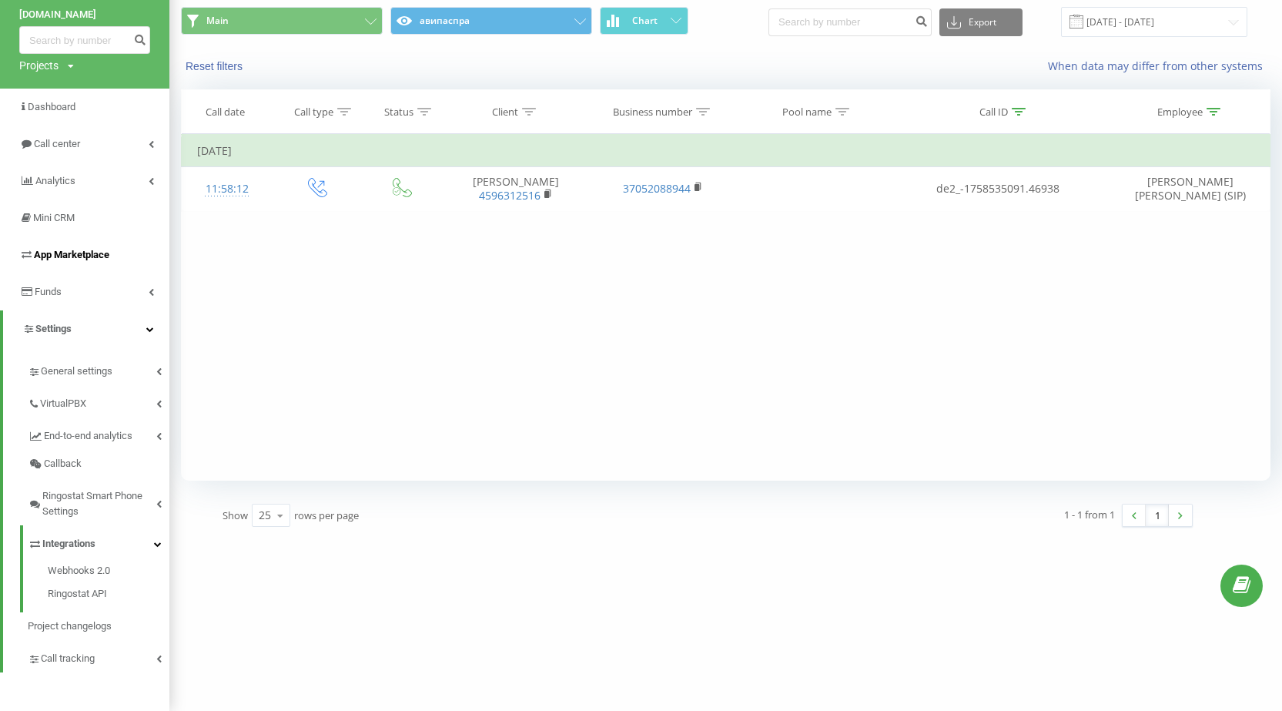
click at [96, 260] on span "App Marketplace" at bounding box center [71, 255] width 75 height 12
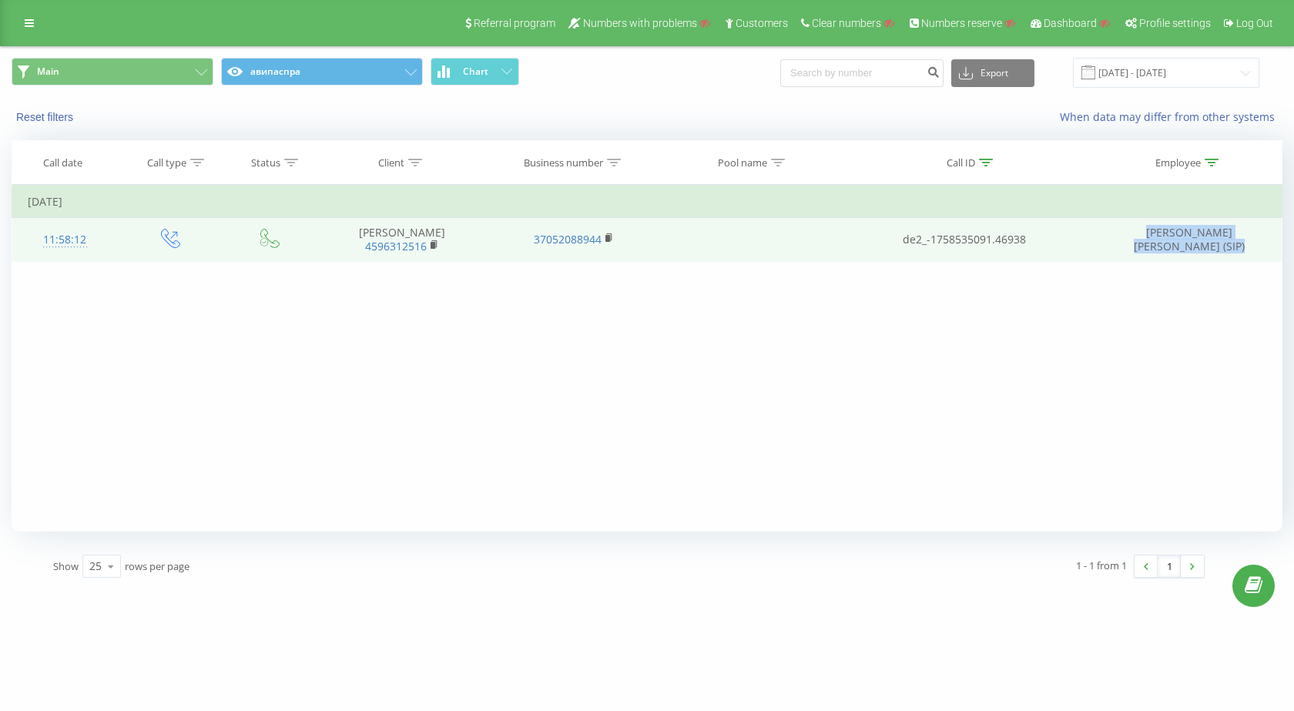
drag, startPoint x: 1116, startPoint y: 230, endPoint x: 1222, endPoint y: 246, distance: 107.5
click at [1222, 246] on td "[PERSON_NAME] [PERSON_NAME] (SIP)" at bounding box center [1189, 239] width 185 height 45
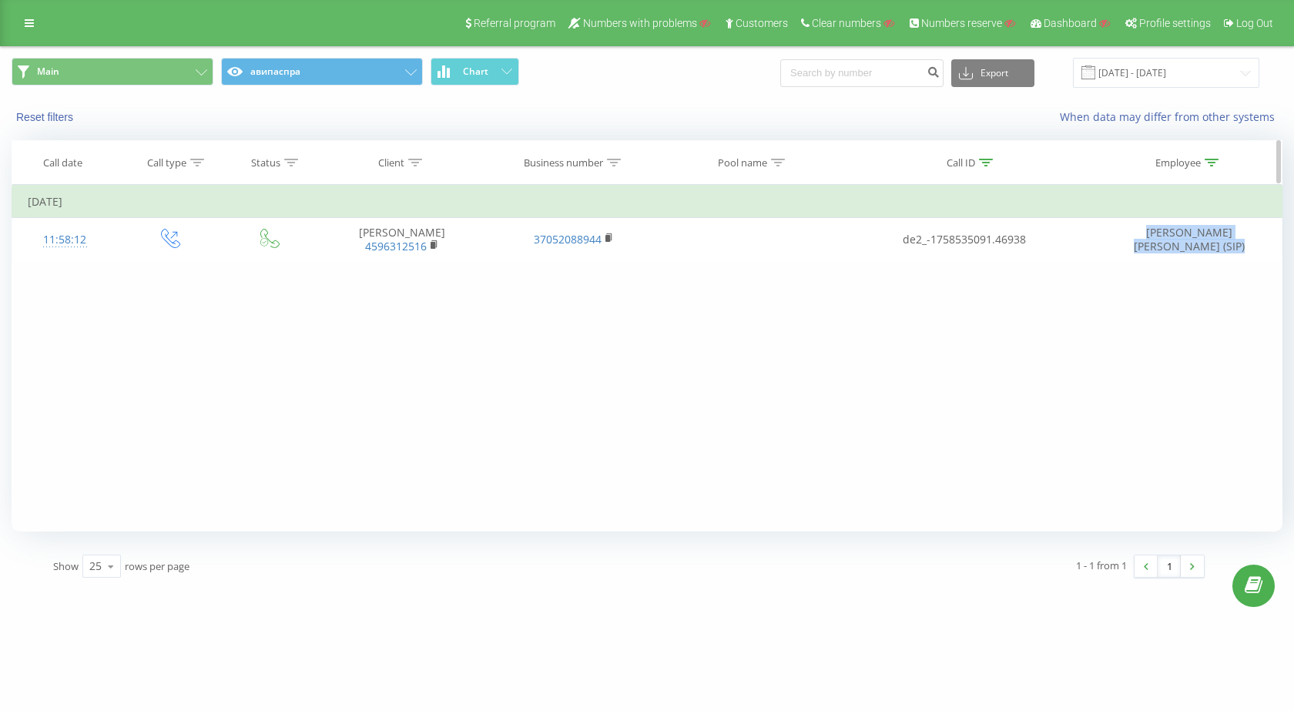
copy td "[PERSON_NAME] [PERSON_NAME] (SIP)"
